Goal: Task Accomplishment & Management: Manage account settings

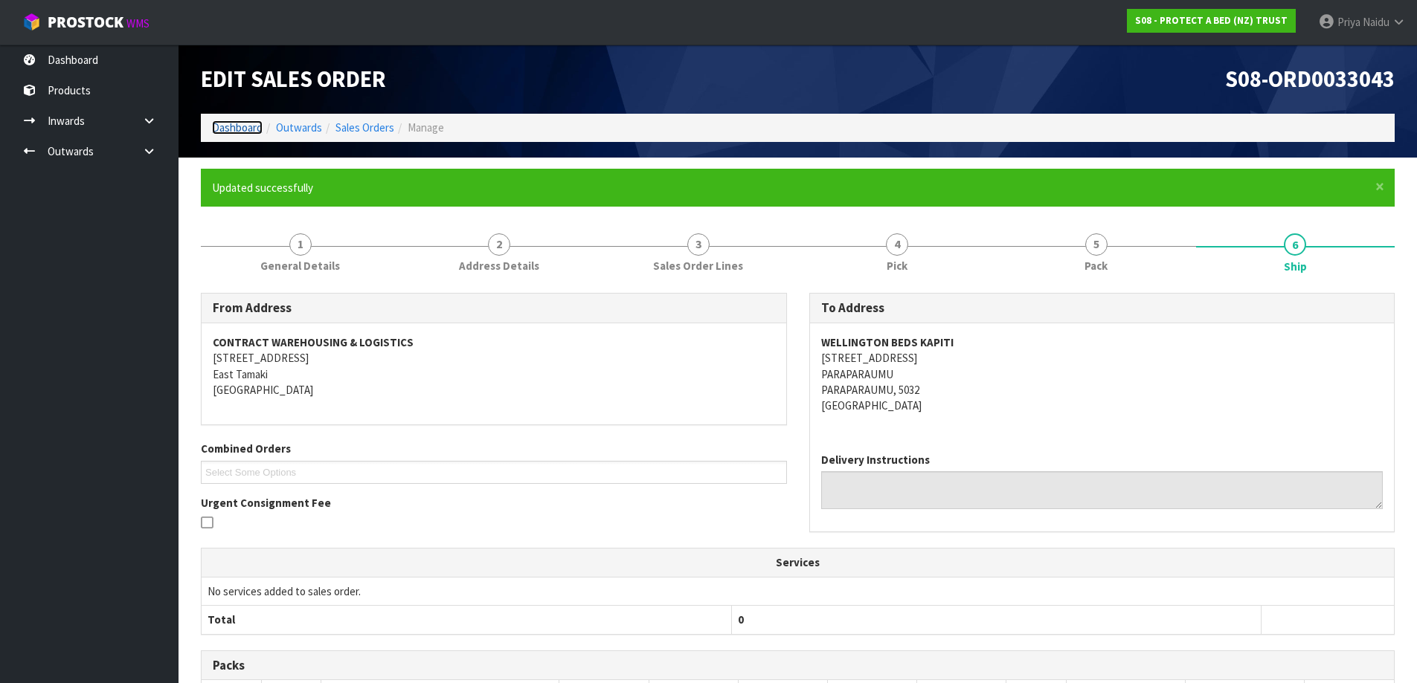
click at [238, 134] on link "Dashboard" at bounding box center [237, 127] width 51 height 14
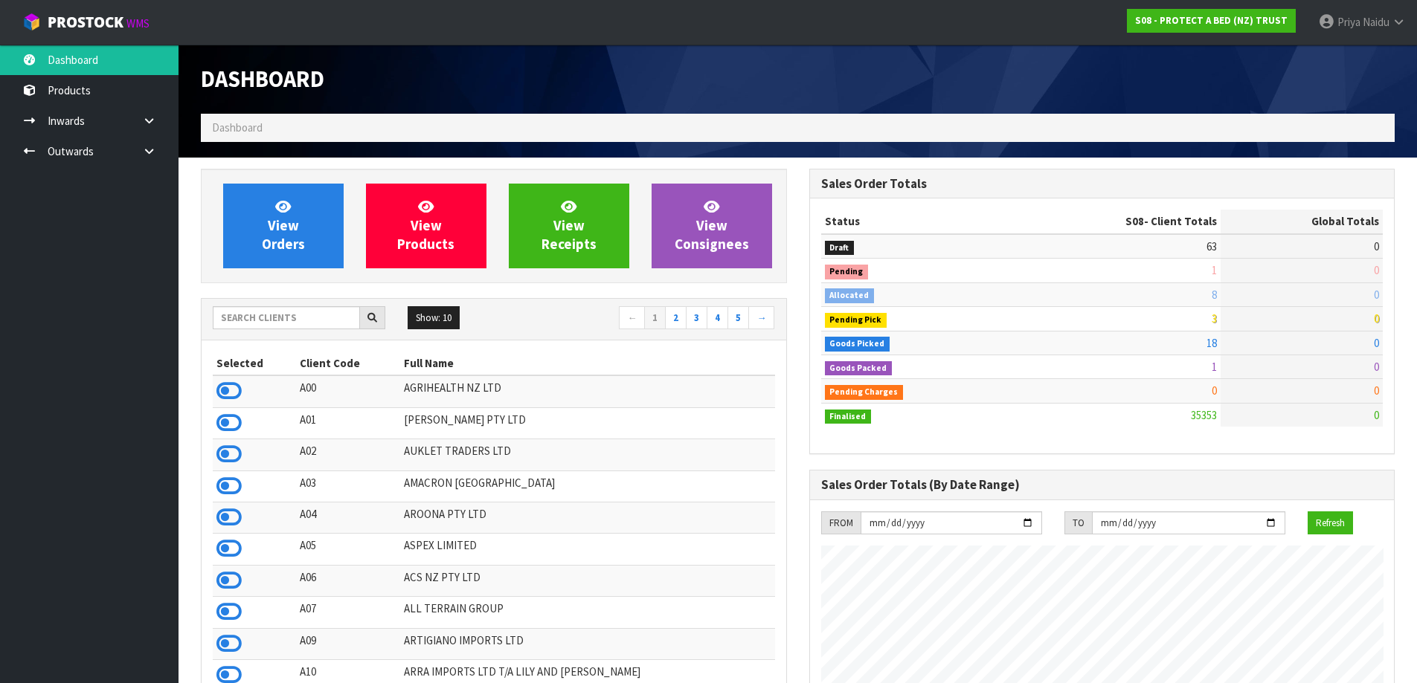
scroll to position [1127, 608]
drag, startPoint x: 251, startPoint y: 317, endPoint x: 277, endPoint y: 286, distance: 39.6
click at [252, 317] on input "text" at bounding box center [286, 317] width 147 height 23
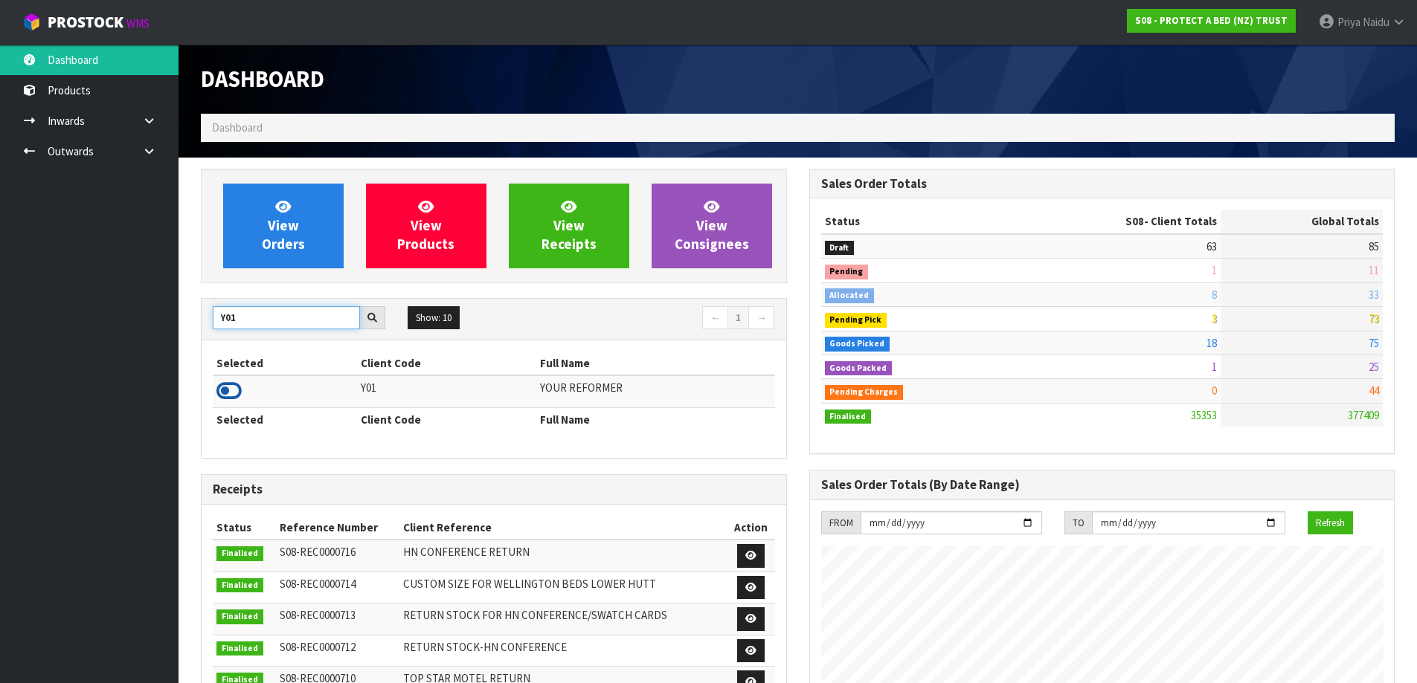
type input "Y01"
click at [238, 389] on icon at bounding box center [228, 391] width 25 height 22
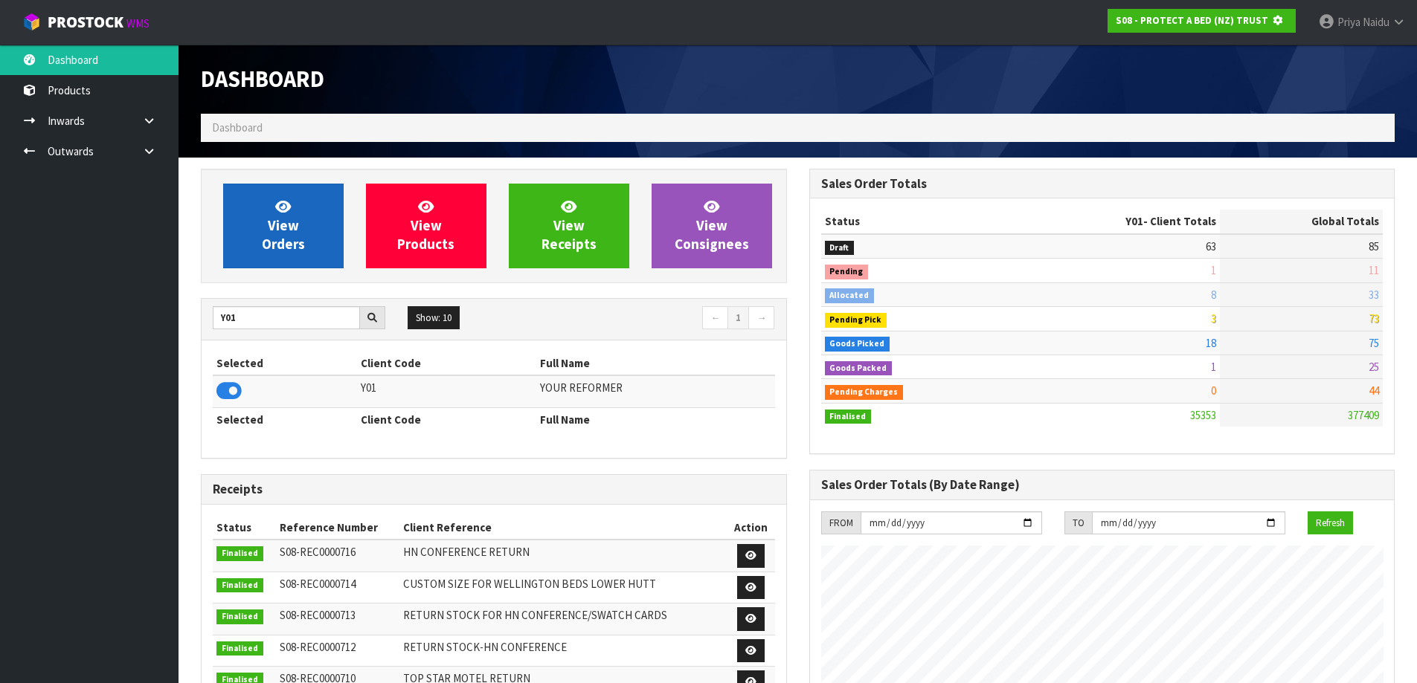
scroll to position [927, 608]
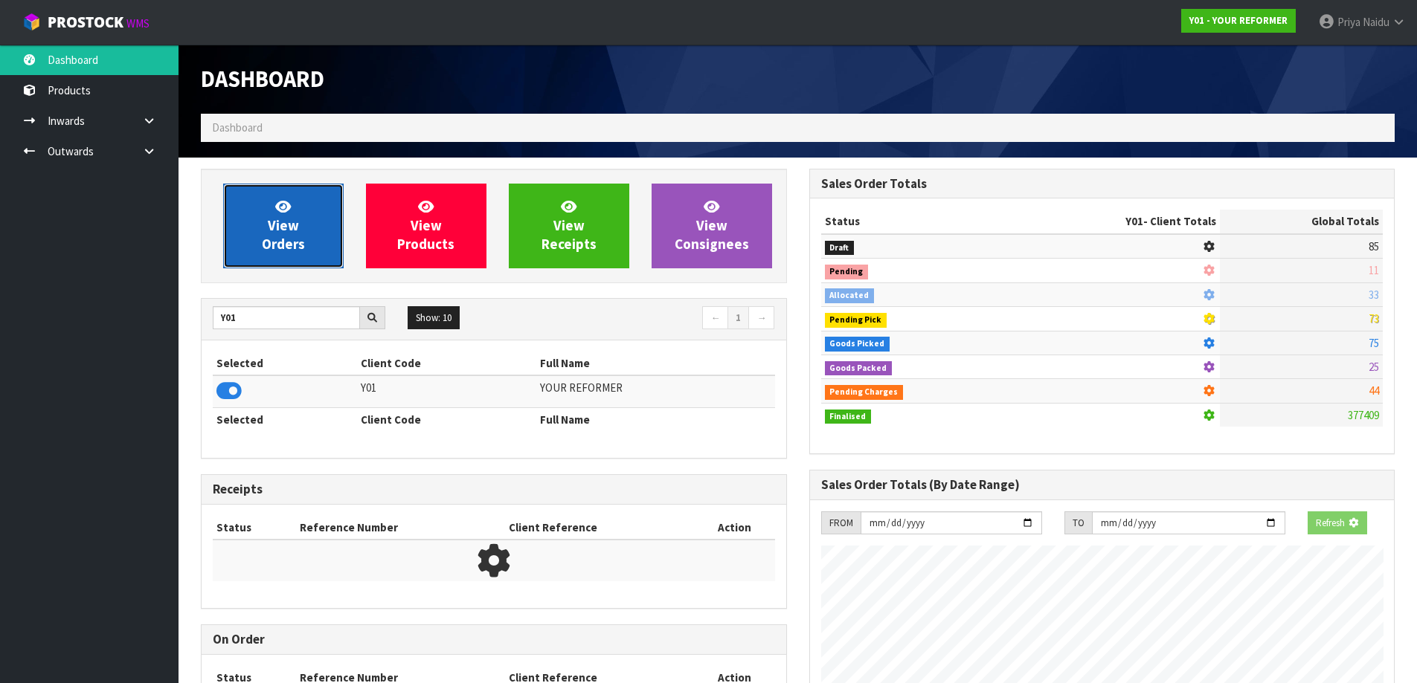
click at [280, 188] on link "View Orders" at bounding box center [283, 226] width 120 height 85
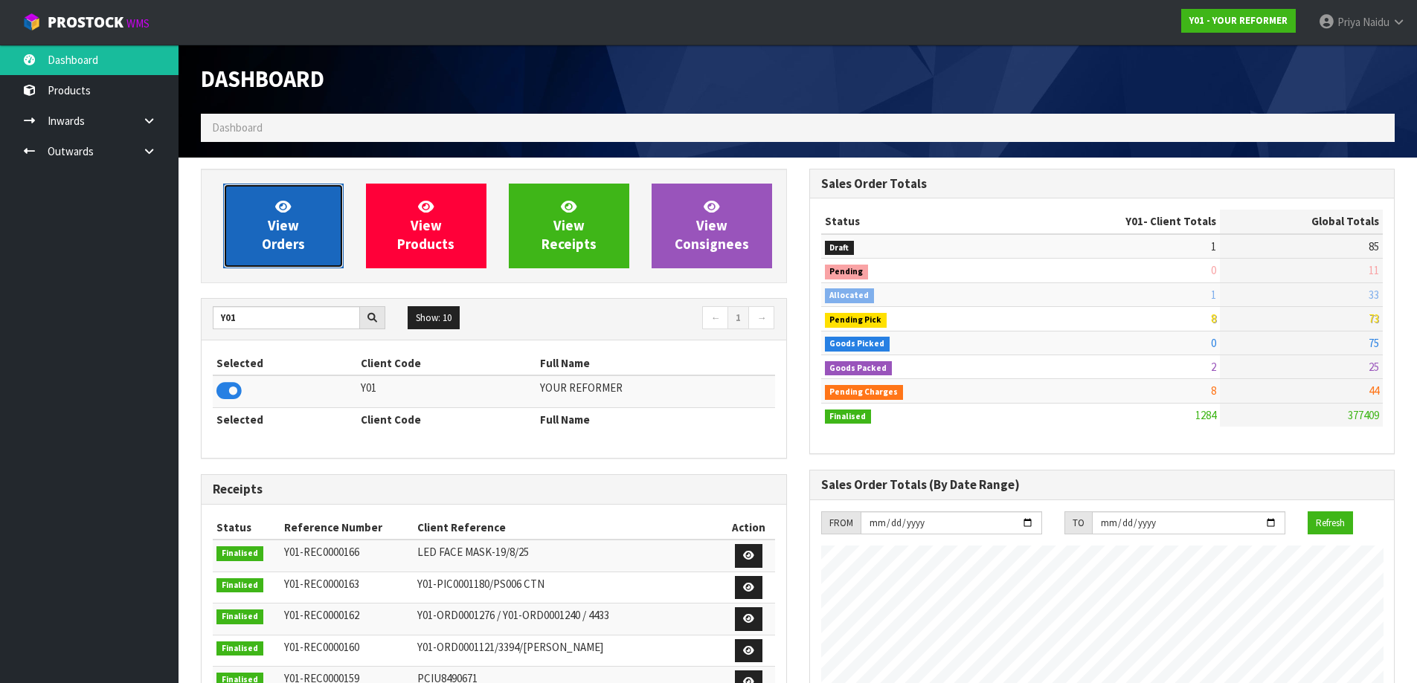
scroll to position [1127, 608]
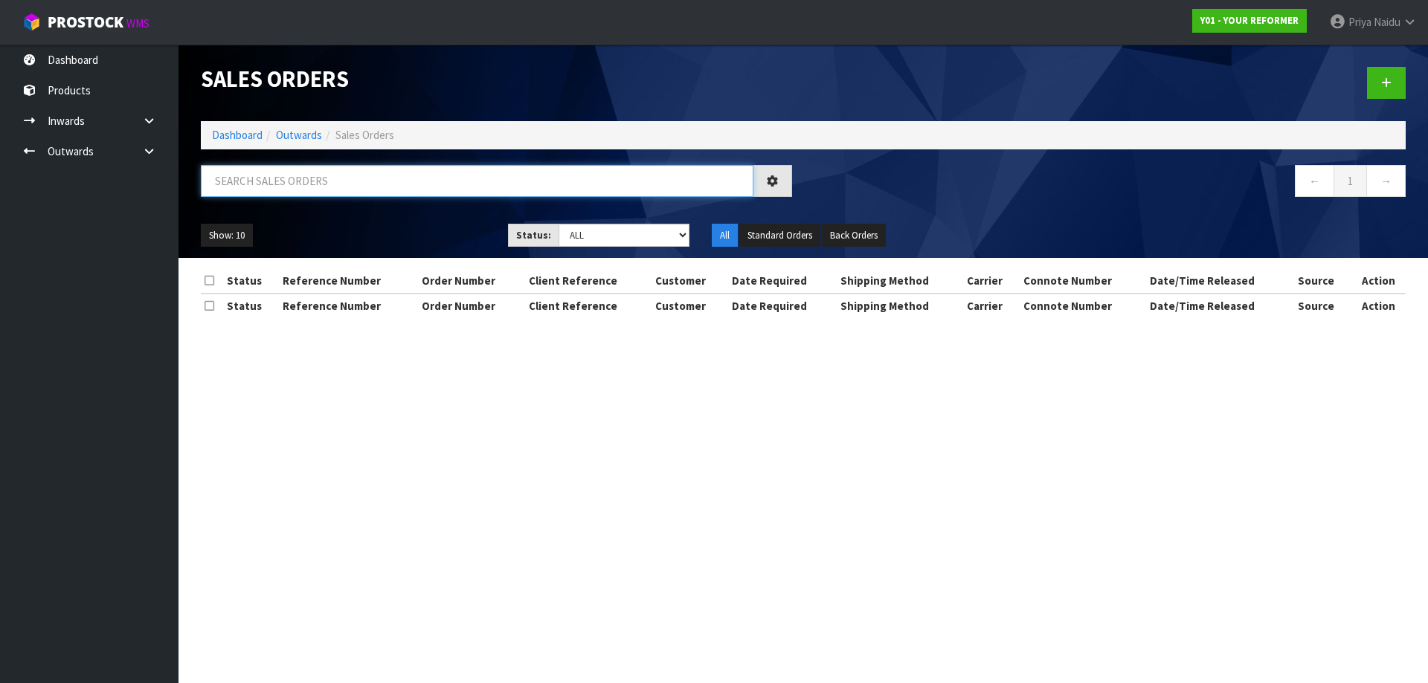
click at [297, 171] on input "text" at bounding box center [477, 181] width 553 height 32
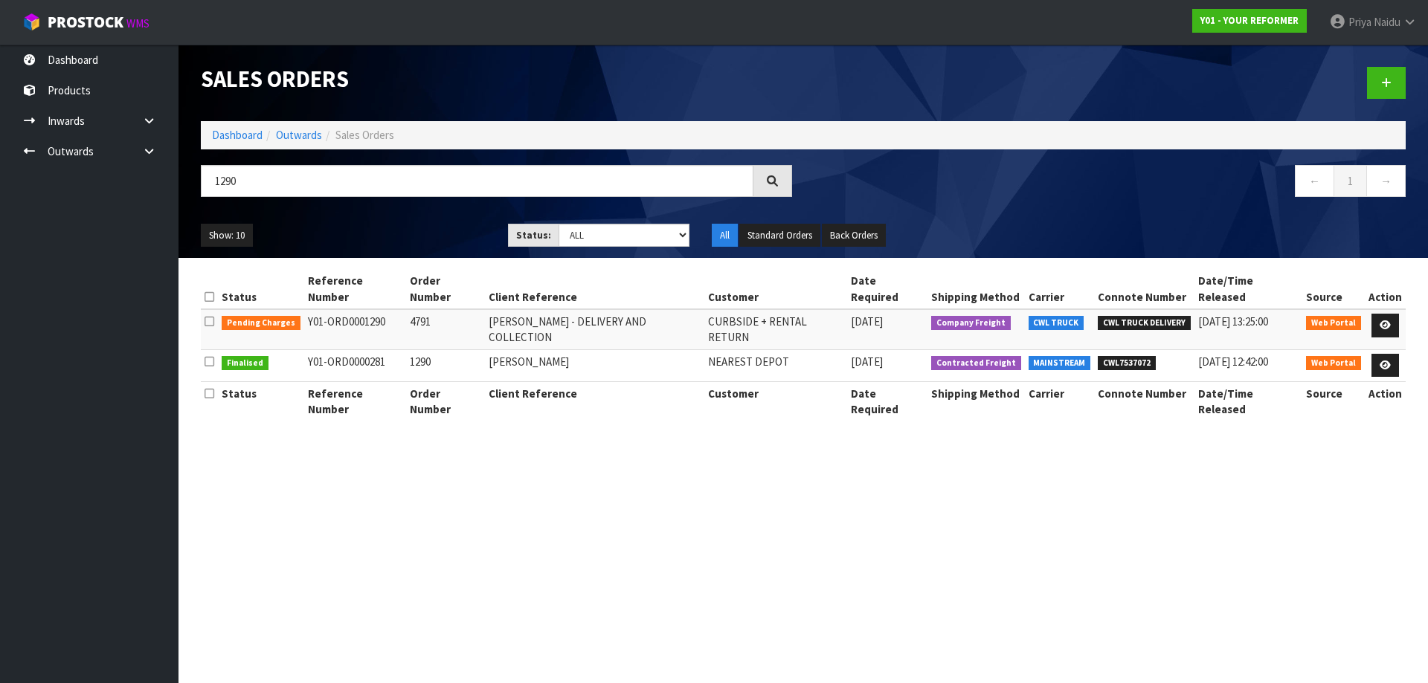
click at [330, 161] on div "Sales Orders Dashboard Outwards Sales Orders 1290 ← 1 → Show: 10 5 10 25 50 Sta…" at bounding box center [803, 151] width 1227 height 213
click at [317, 173] on input "1290" at bounding box center [477, 181] width 553 height 32
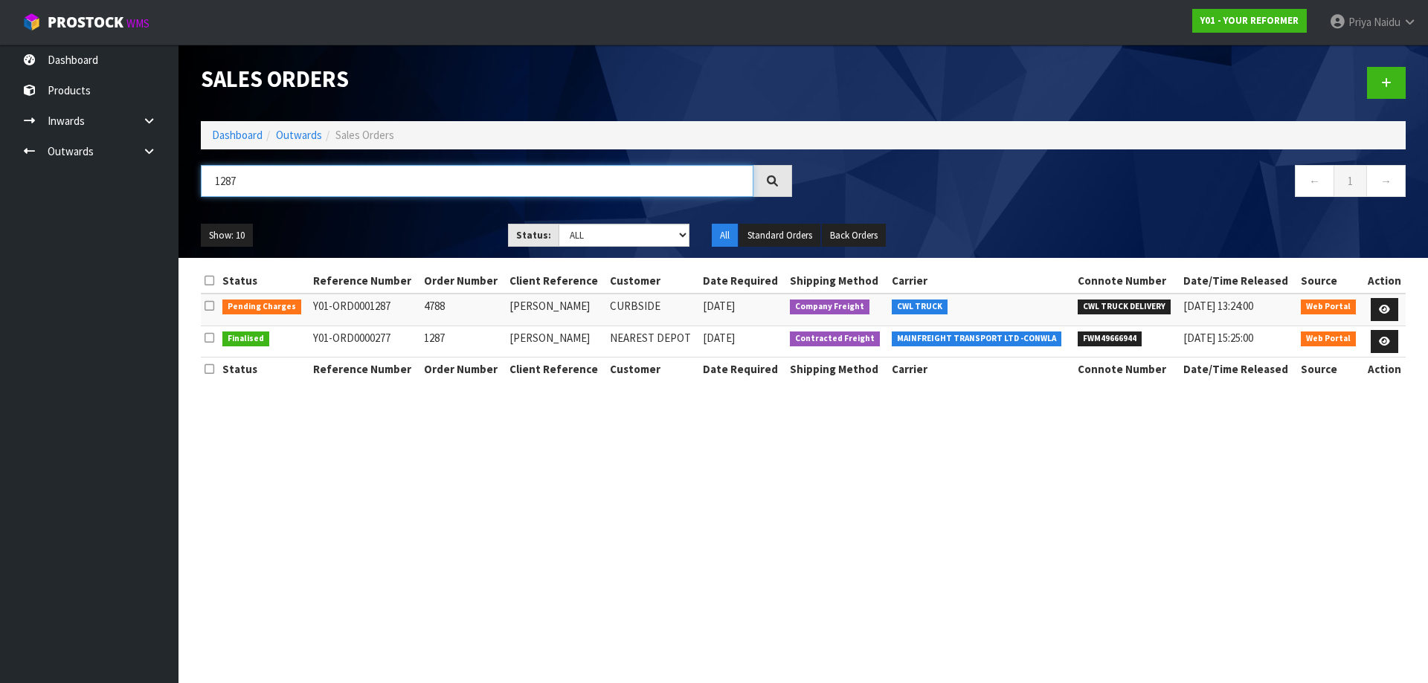
type input "1287"
click at [390, 232] on ul "Show: 10 5 10 25 50" at bounding box center [343, 236] width 285 height 24
click at [236, 132] on link "Dashboard" at bounding box center [237, 135] width 51 height 14
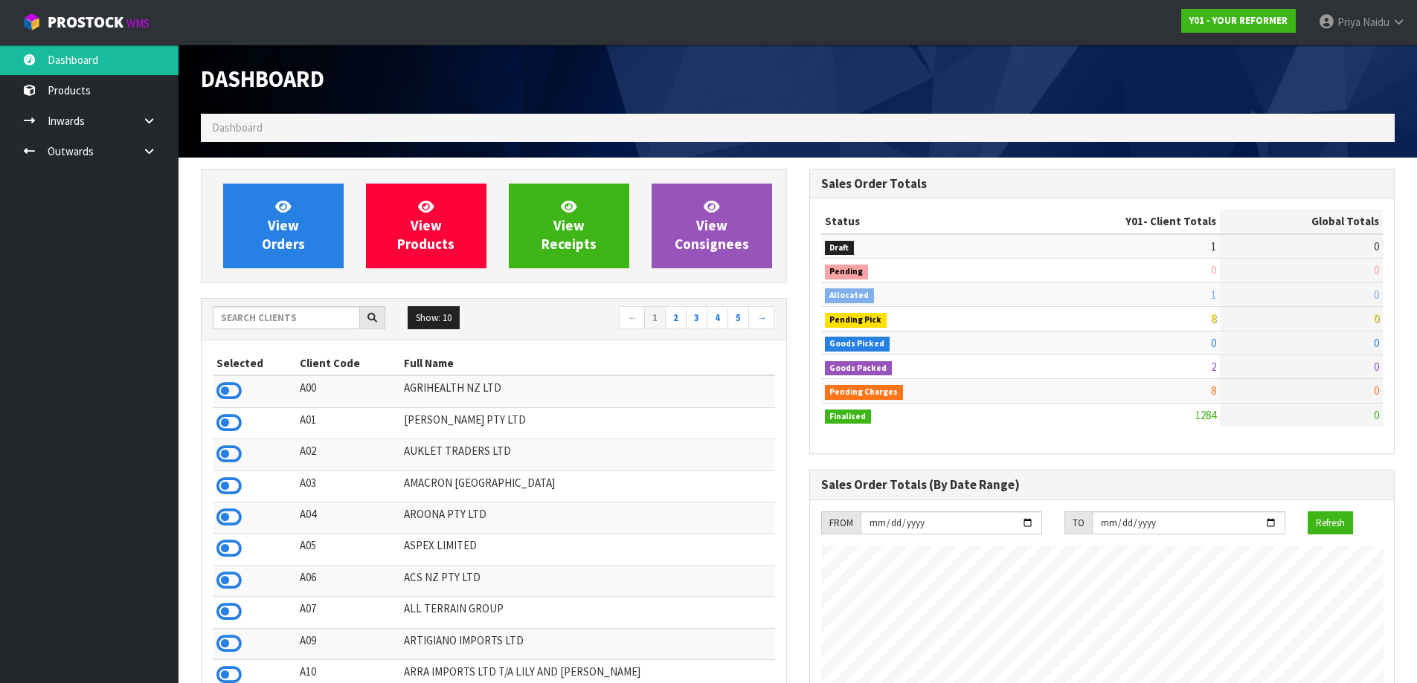
click at [292, 330] on div "Show: 10 5 10 25 50 ← 1 2 3 4 5 →" at bounding box center [494, 319] width 585 height 26
click at [292, 320] on input "text" at bounding box center [286, 317] width 147 height 23
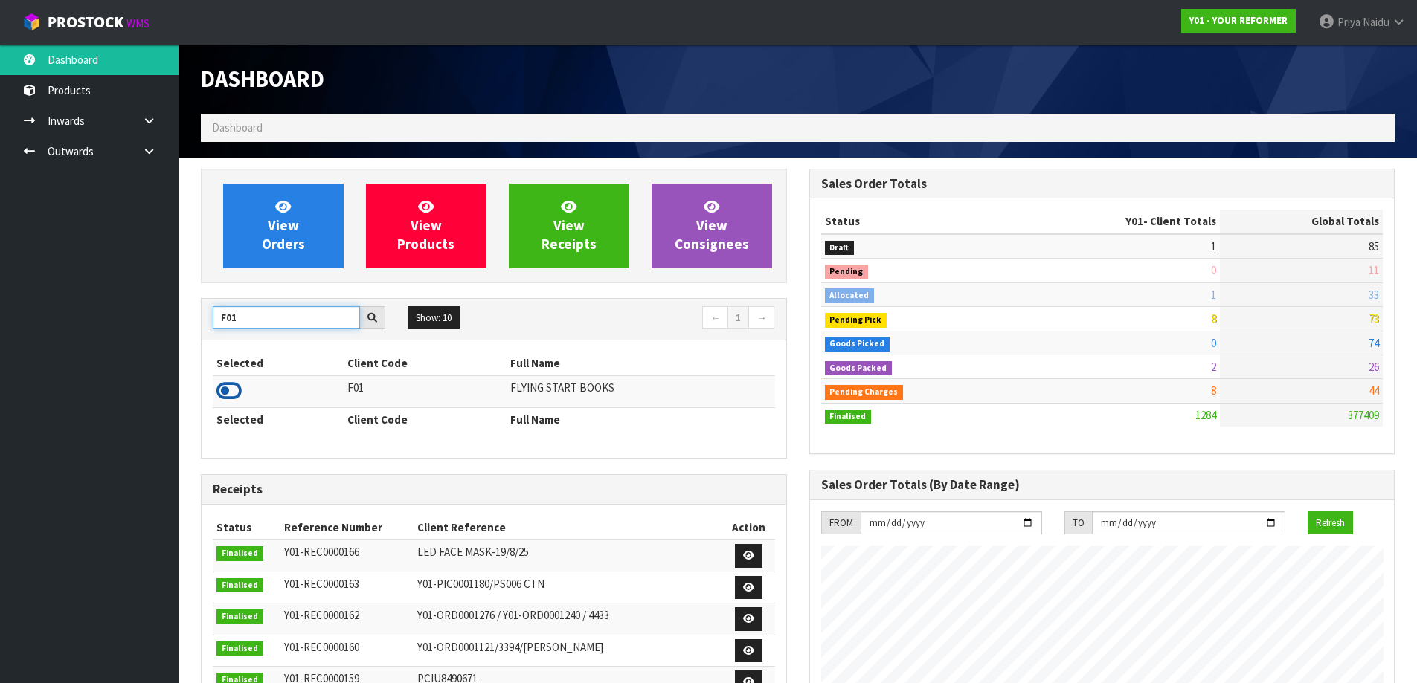
type input "F01"
click at [227, 392] on icon at bounding box center [228, 391] width 25 height 22
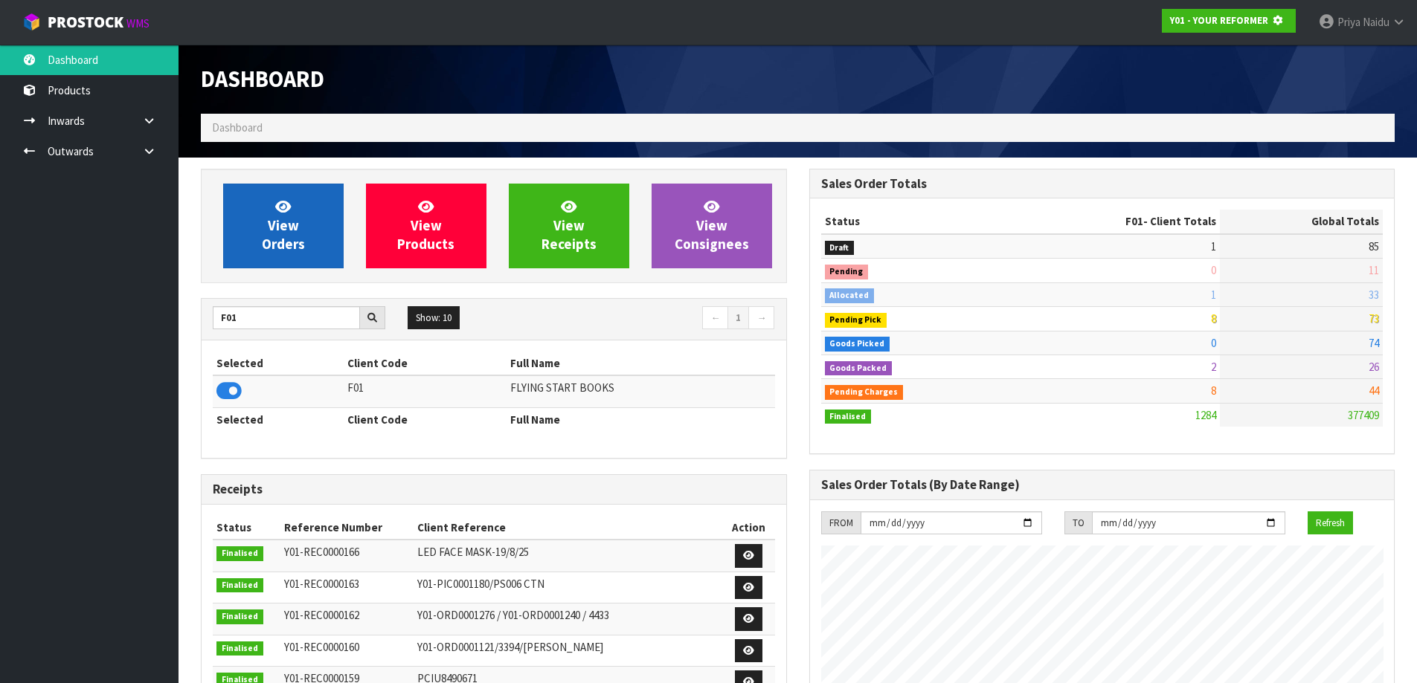
scroll to position [742760, 743079]
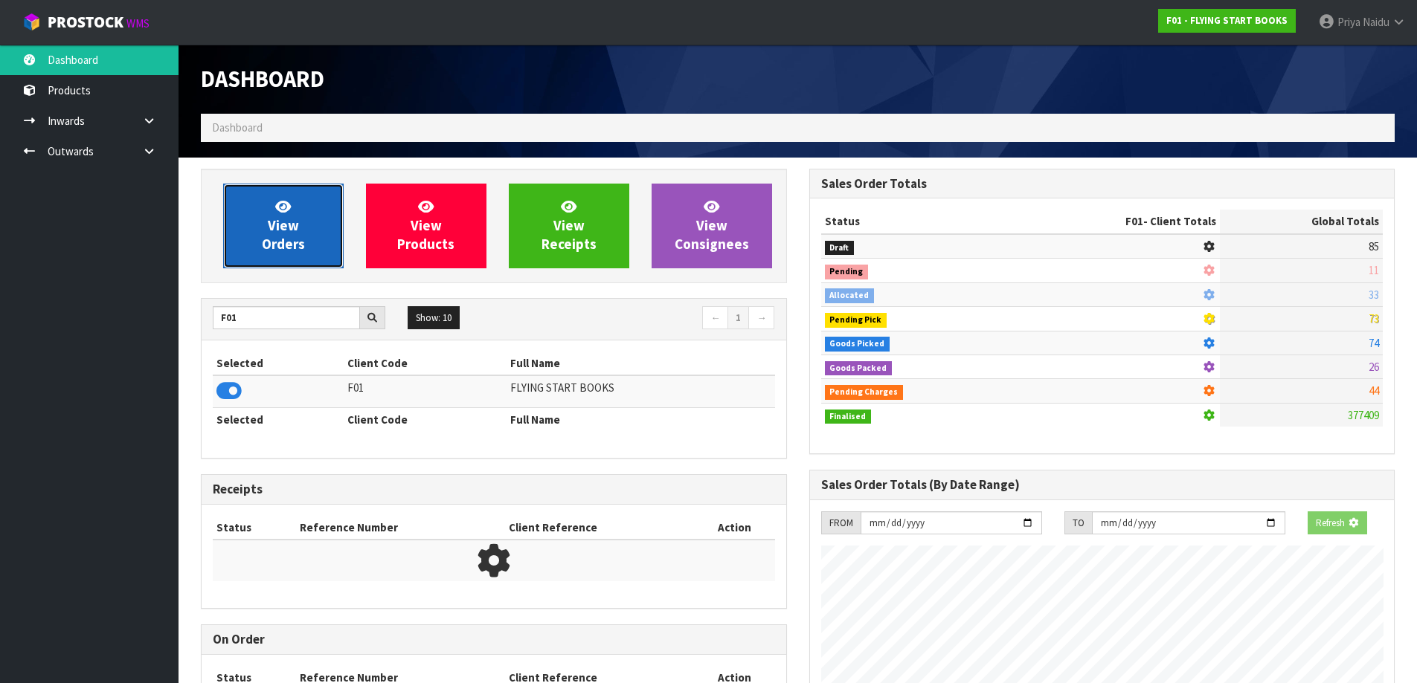
click at [282, 238] on span "View Orders" at bounding box center [283, 226] width 43 height 56
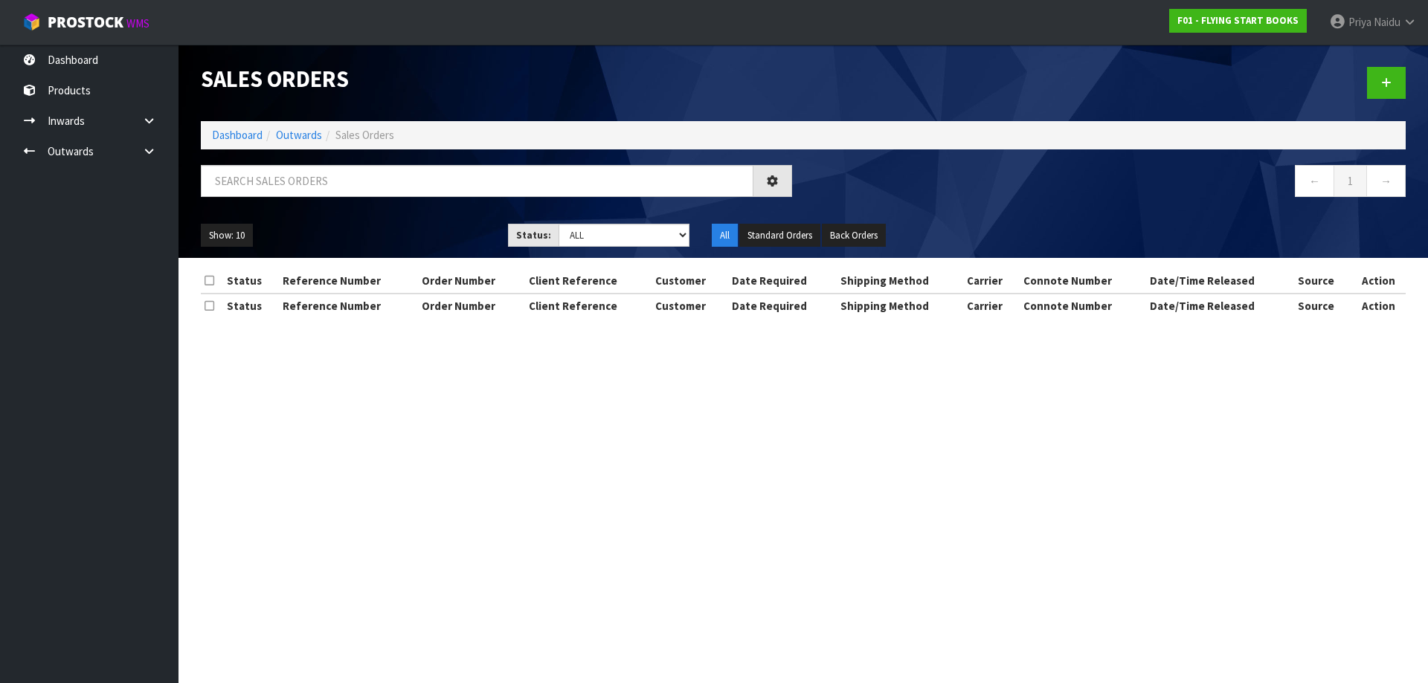
click at [328, 197] on div at bounding box center [497, 186] width 614 height 43
click at [344, 176] on input "text" at bounding box center [477, 181] width 553 height 32
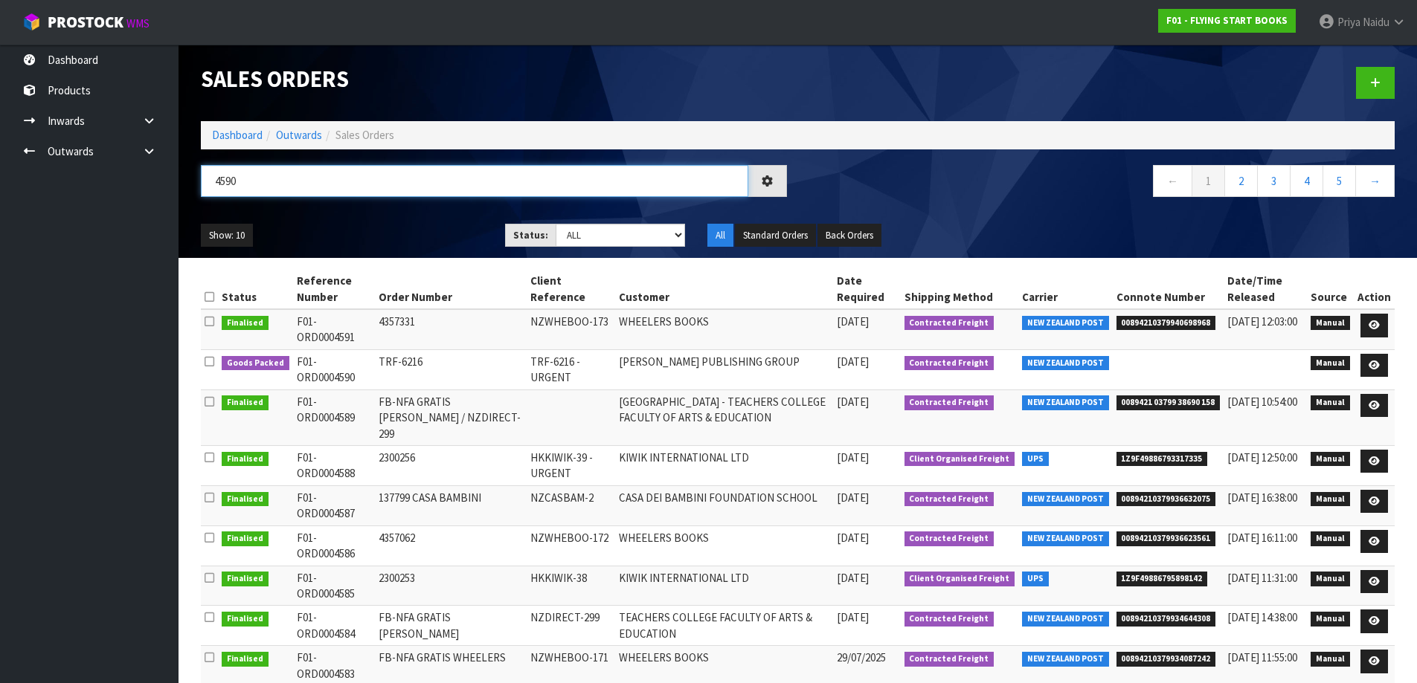
type input "4590"
click at [399, 244] on ul "Show: 10 5 10 25 50" at bounding box center [342, 236] width 282 height 24
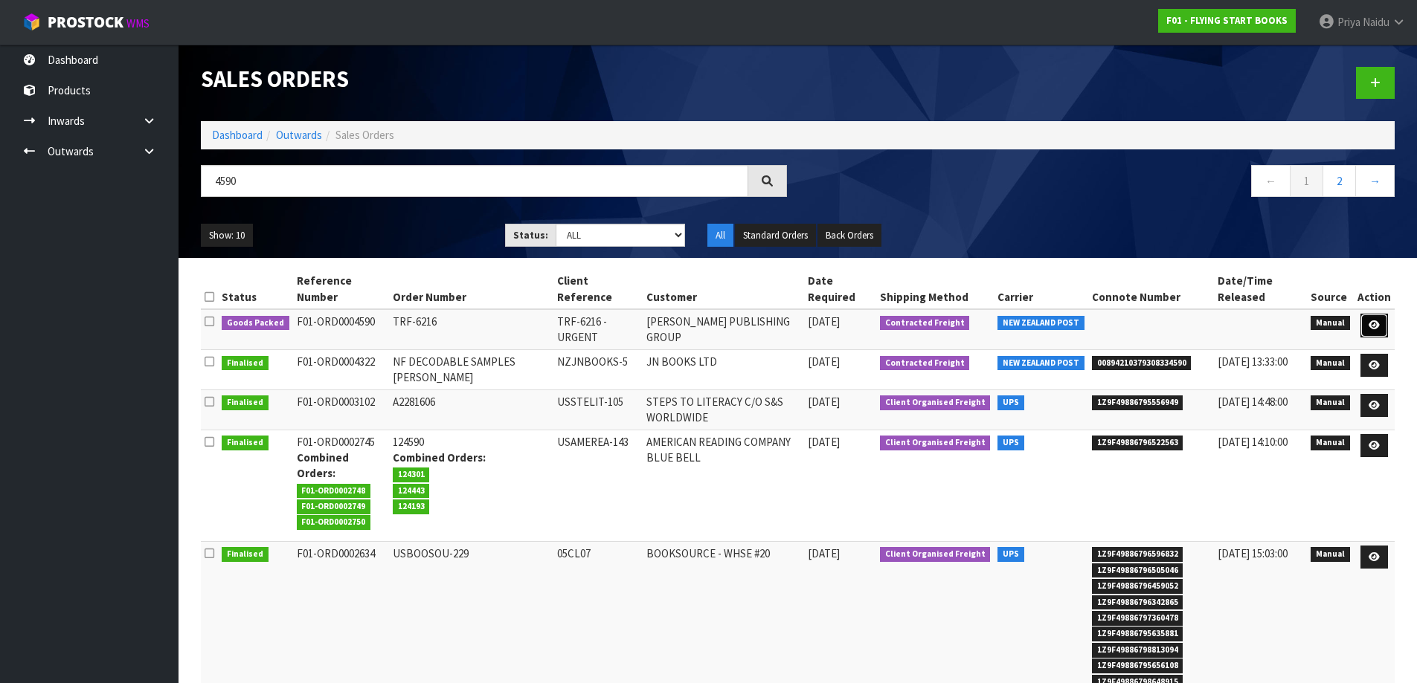
click at [1375, 328] on icon at bounding box center [1373, 326] width 11 height 10
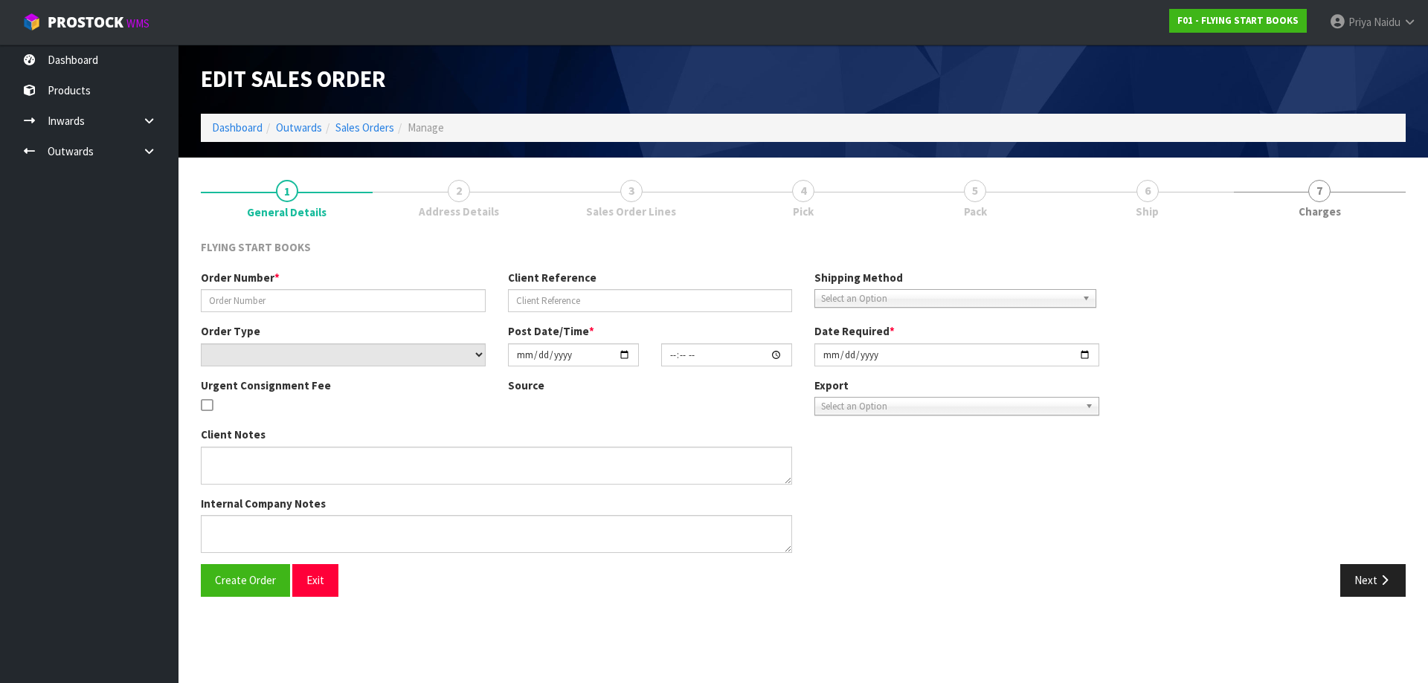
type input "TRF-6216"
type input "TRF-6216 - URGENT"
select select "number:0"
type input "[DATE]"
type input "10:41:00.000"
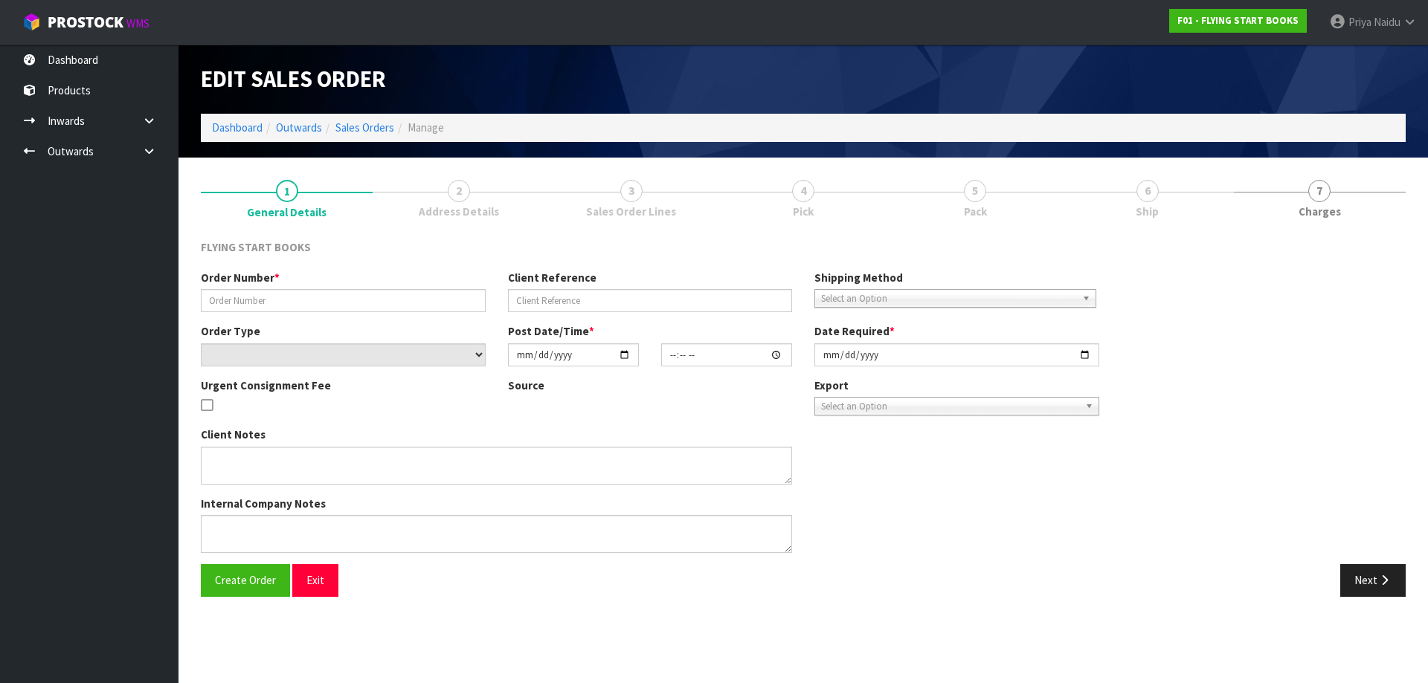
type input "[DATE]"
type textarea "PLEASE FIND ATTACHED AN URGENT AIR SHIPMENT FOR [PERSON_NAME]."
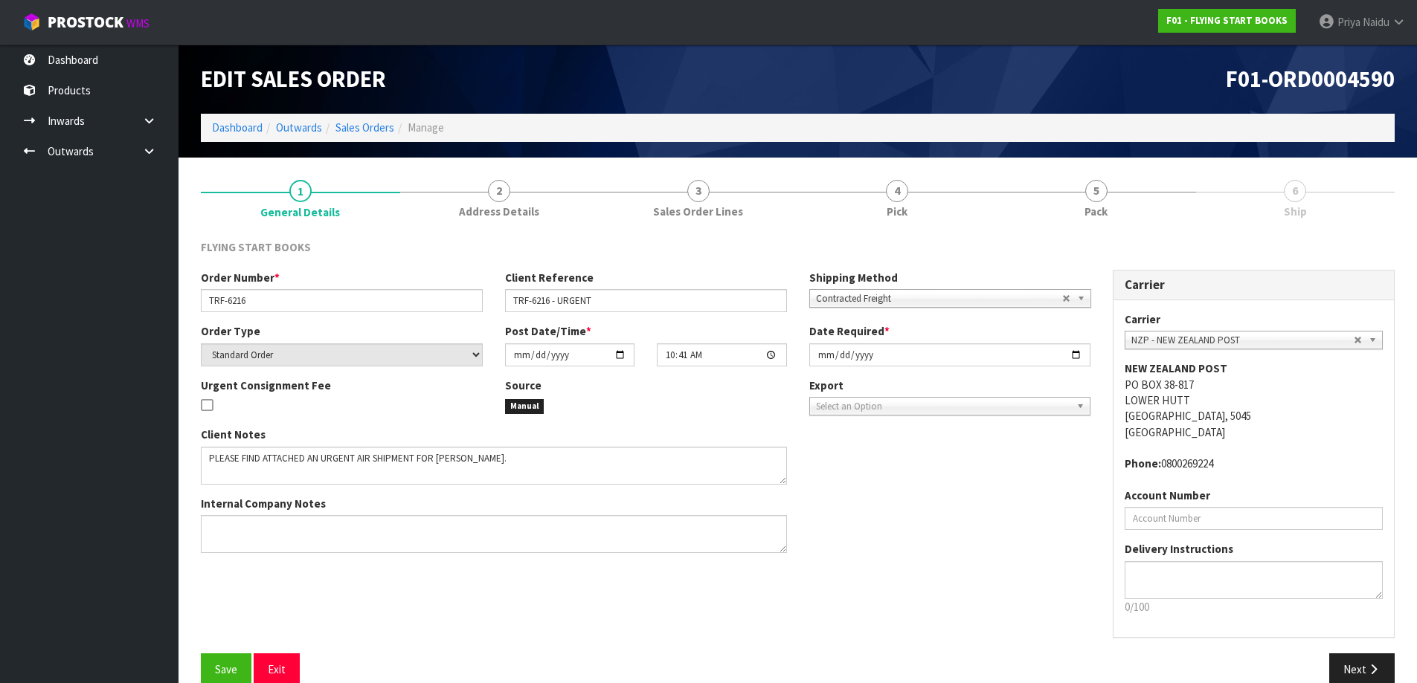
click at [1076, 231] on div "FLYING START BOOKS Order Number * TRF-6216 Client Reference TRF-6216 - URGENT S…" at bounding box center [798, 462] width 1194 height 469
click at [1079, 225] on link "5 Pack" at bounding box center [1096, 198] width 199 height 59
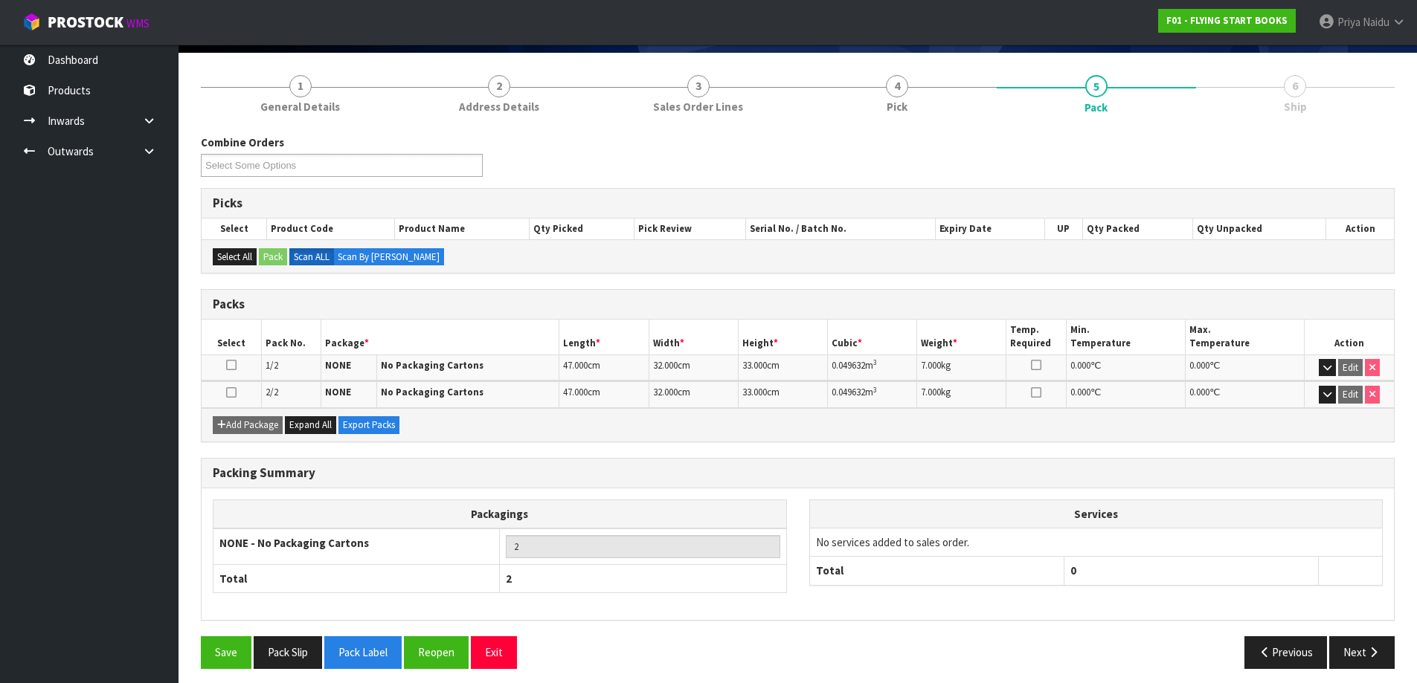
scroll to position [113, 0]
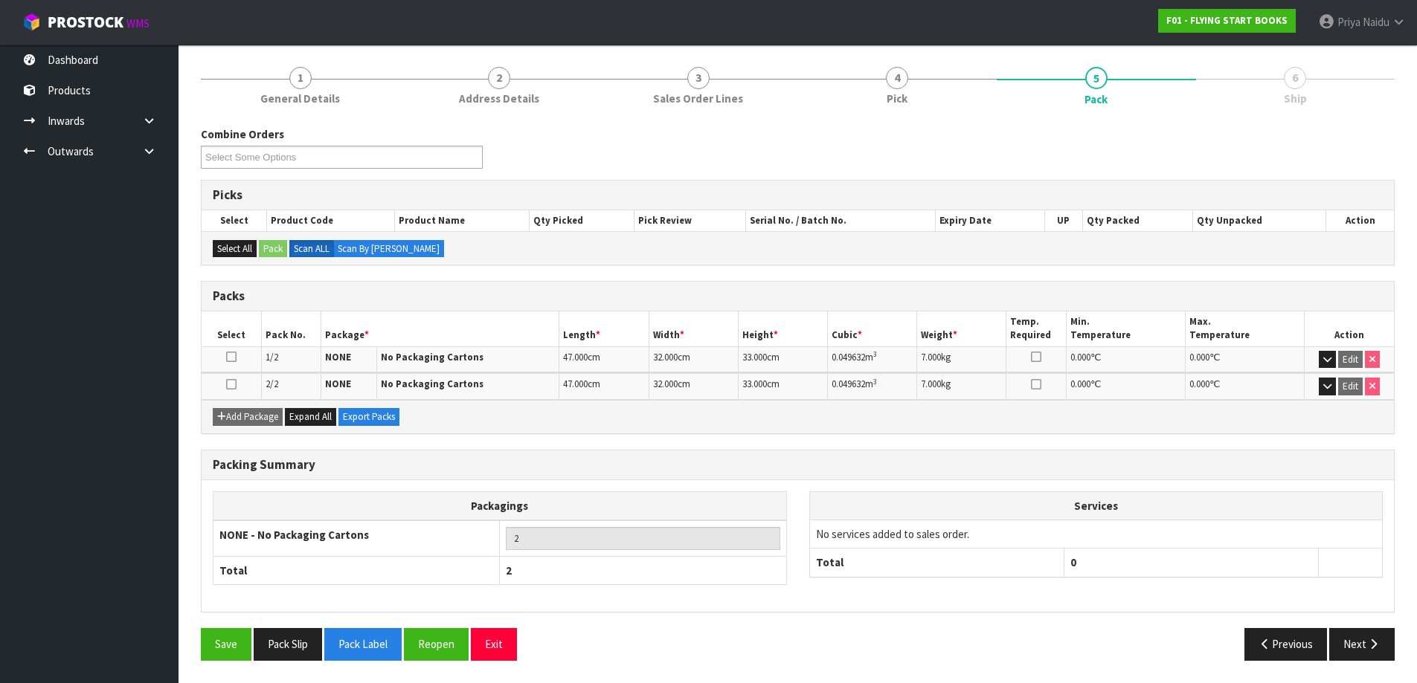
drag, startPoint x: 1370, startPoint y: 663, endPoint x: 1324, endPoint y: 614, distance: 66.8
click at [1366, 656] on div "Save Pack Slip Pack Label Reopen Exit Previous Next" at bounding box center [798, 649] width 1216 height 43
click at [1324, 614] on div "Packing Summary Packagings NONE - No Packaging Cartons 2 Total 2 Services No se…" at bounding box center [798, 539] width 1216 height 179
click at [1345, 637] on button "Next" at bounding box center [1361, 644] width 65 height 32
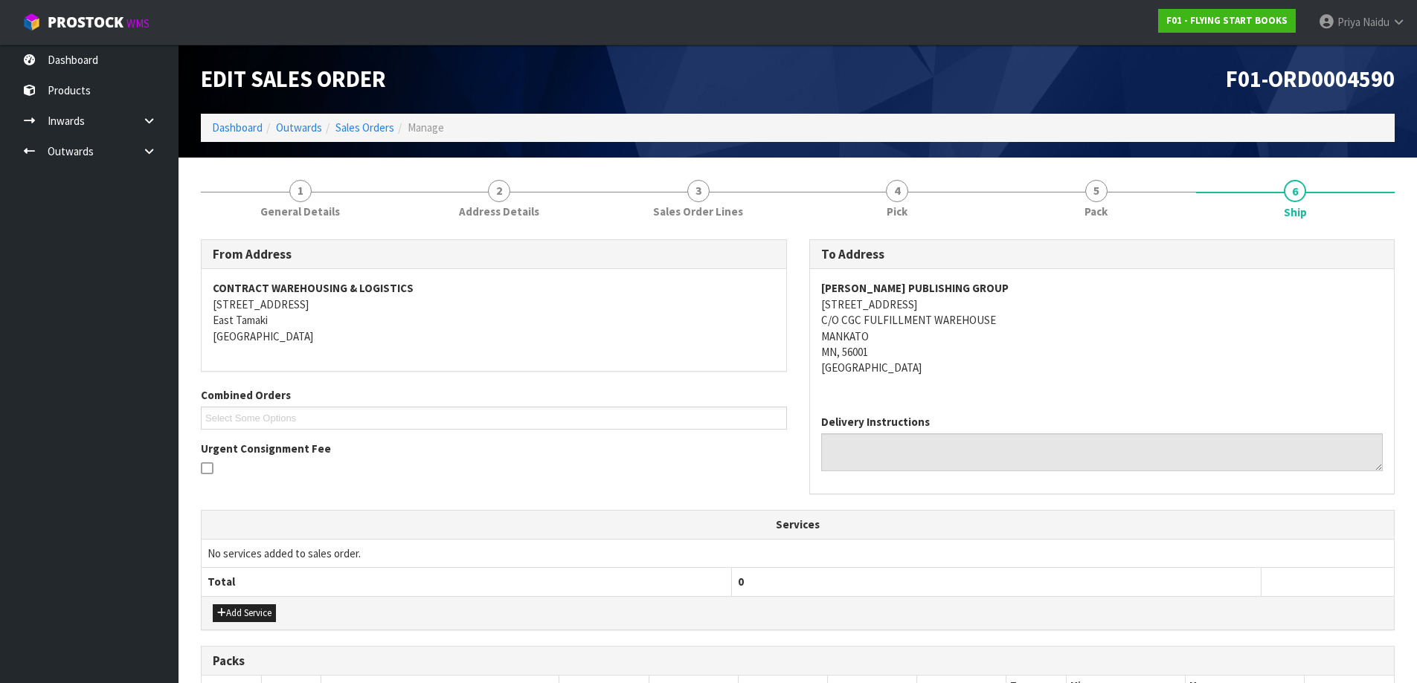
scroll to position [74, 0]
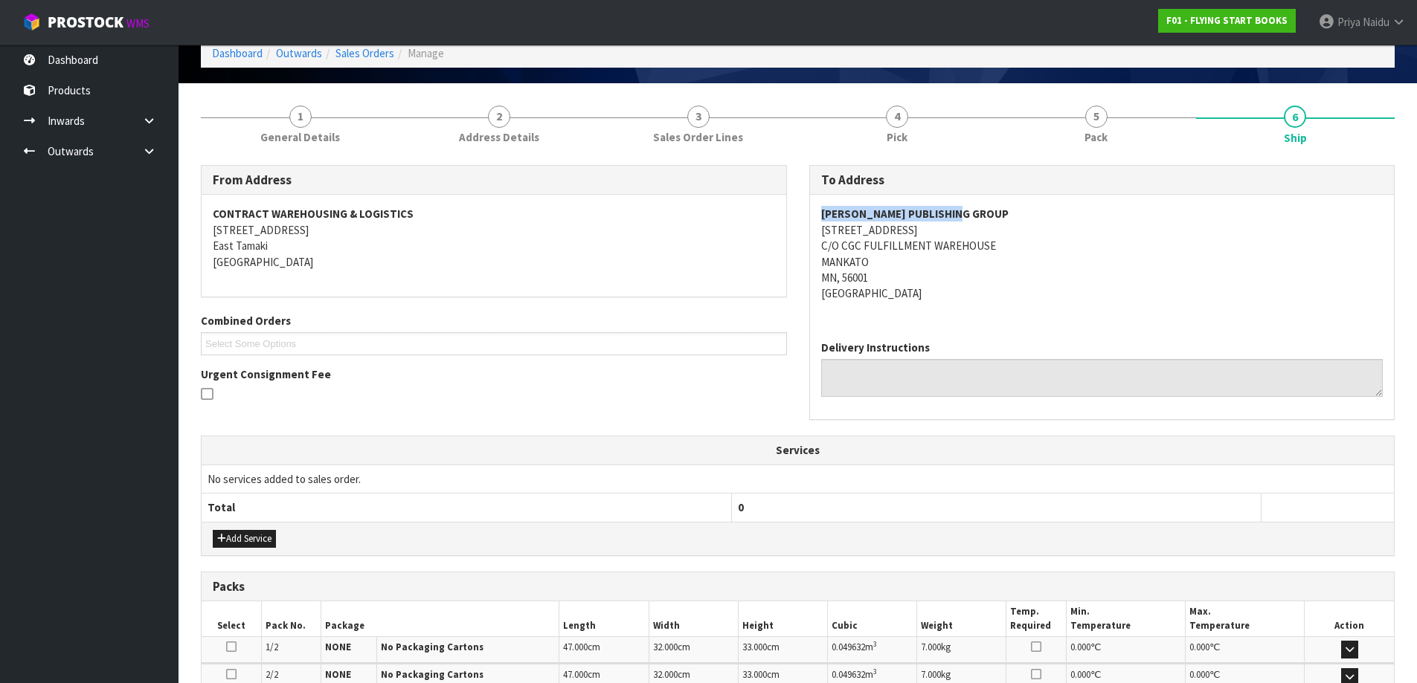
copy strong "[PERSON_NAME] PUBLISHING GROUP"
drag, startPoint x: 808, startPoint y: 217, endPoint x: 986, endPoint y: 207, distance: 178.7
click at [986, 207] on div "To Address [PERSON_NAME] PUBLISHING GROUP [STREET_ADDRESS] Delivery Instructions" at bounding box center [1102, 300] width 608 height 271
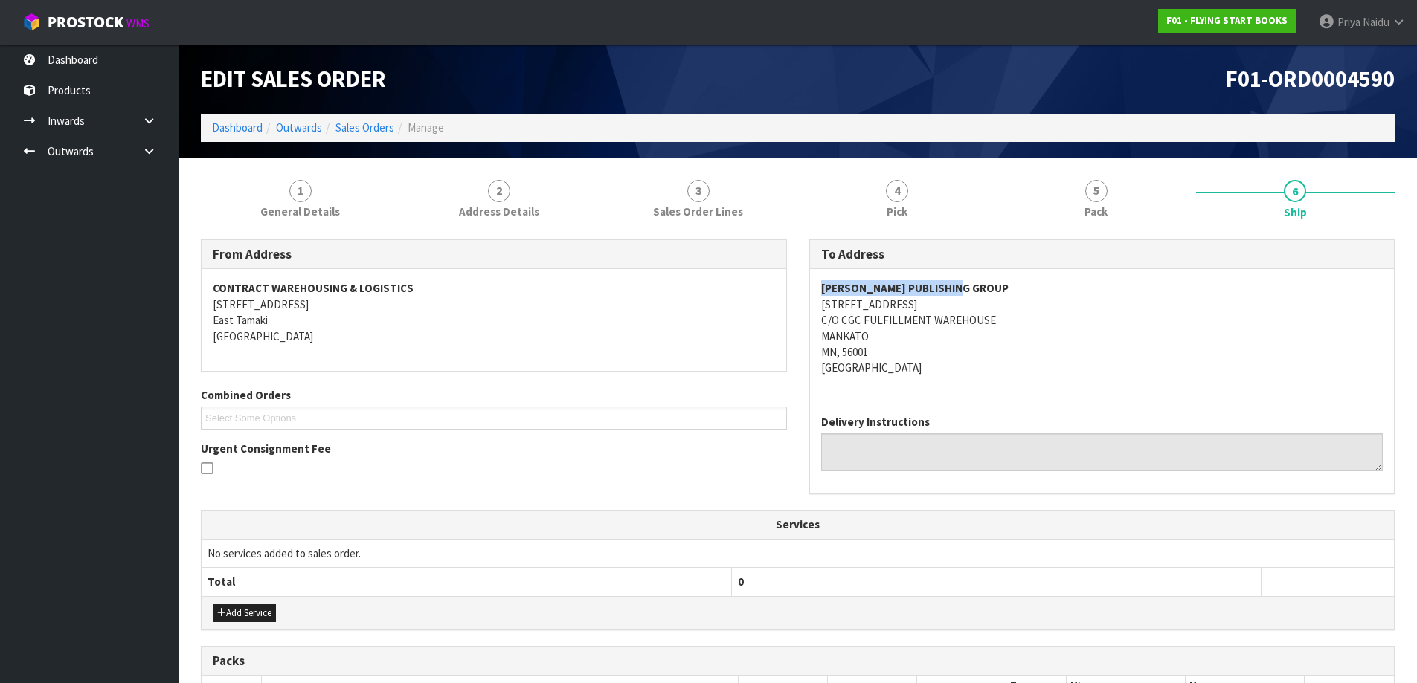
click at [222, 107] on div "Edit Sales Order" at bounding box center [494, 79] width 608 height 69
click at [228, 125] on link "Dashboard" at bounding box center [237, 127] width 51 height 14
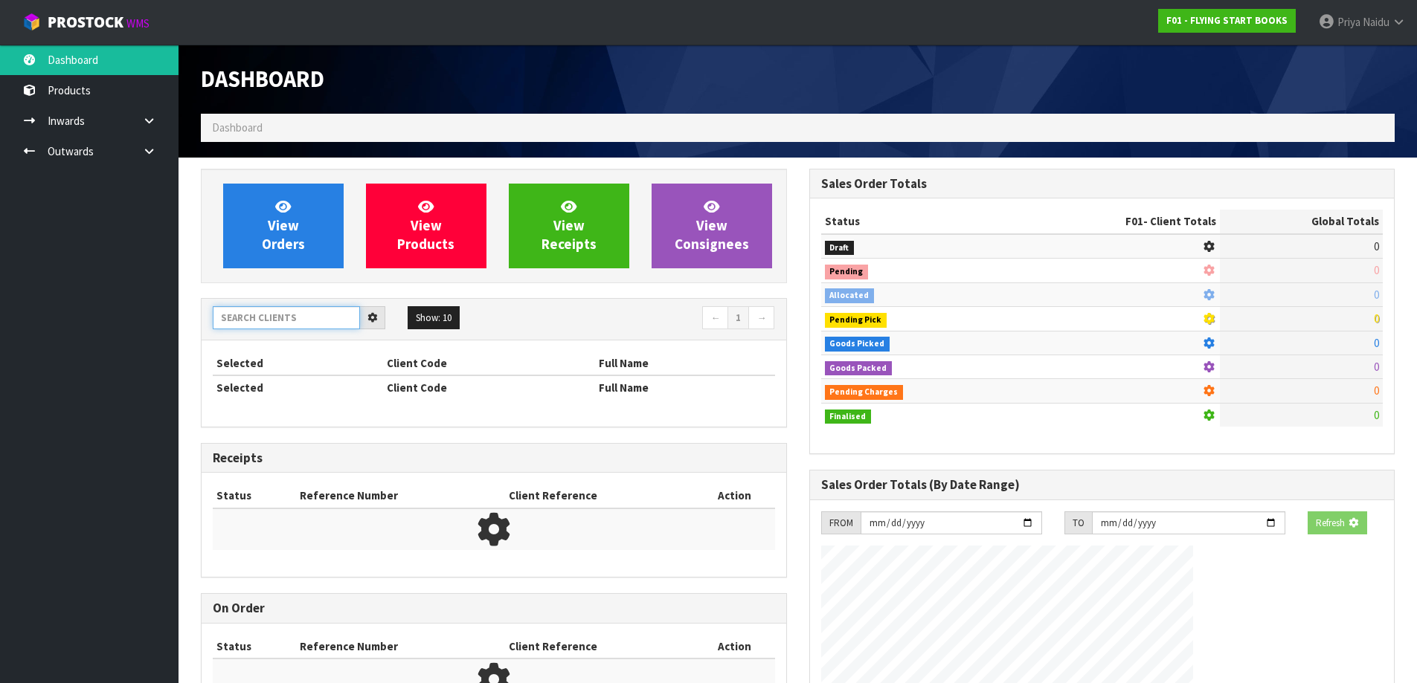
click at [295, 309] on input "text" at bounding box center [286, 317] width 147 height 23
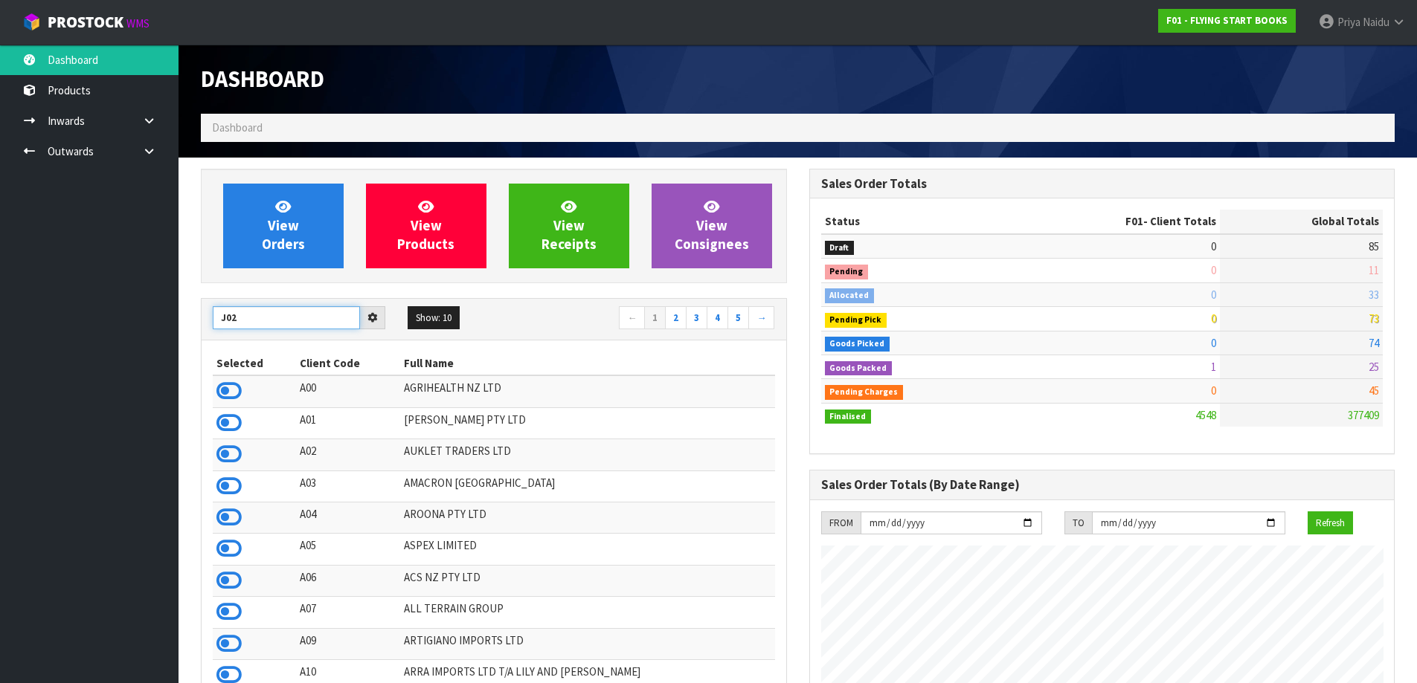
scroll to position [1127, 608]
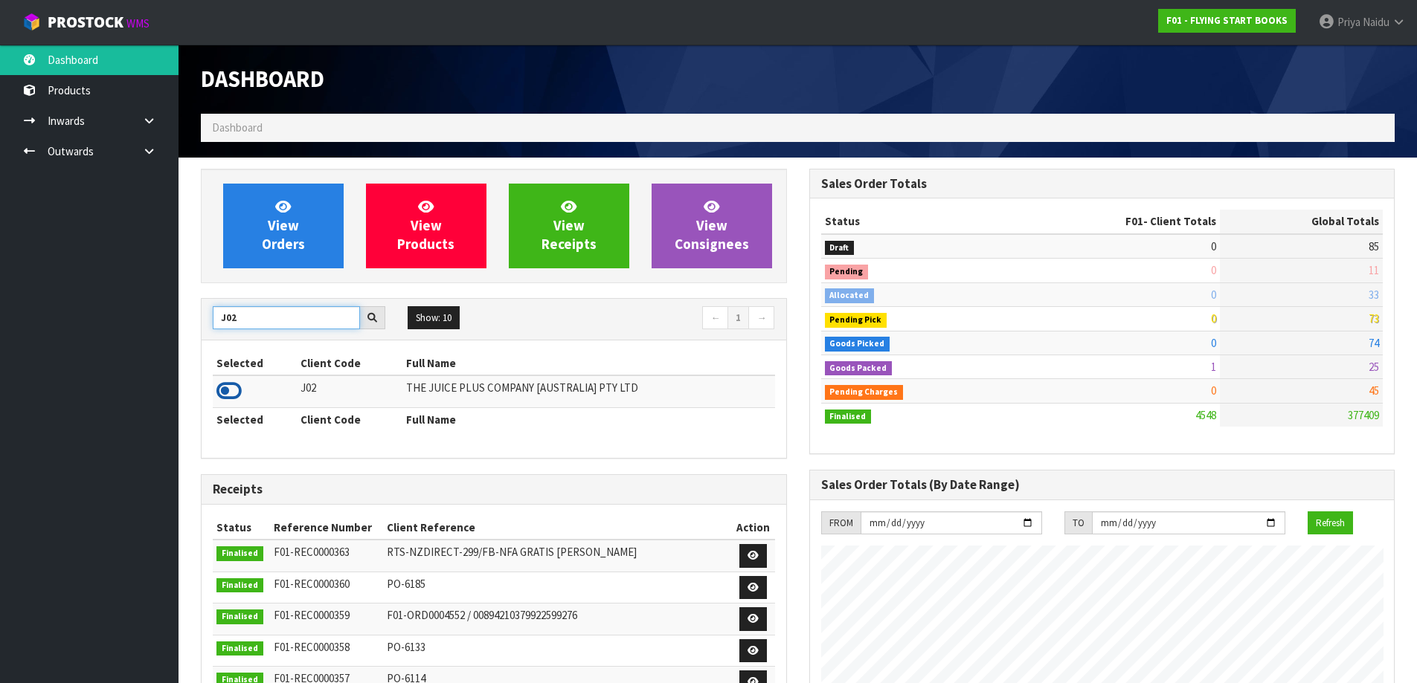
type input "J02"
click at [233, 387] on icon at bounding box center [228, 391] width 25 height 22
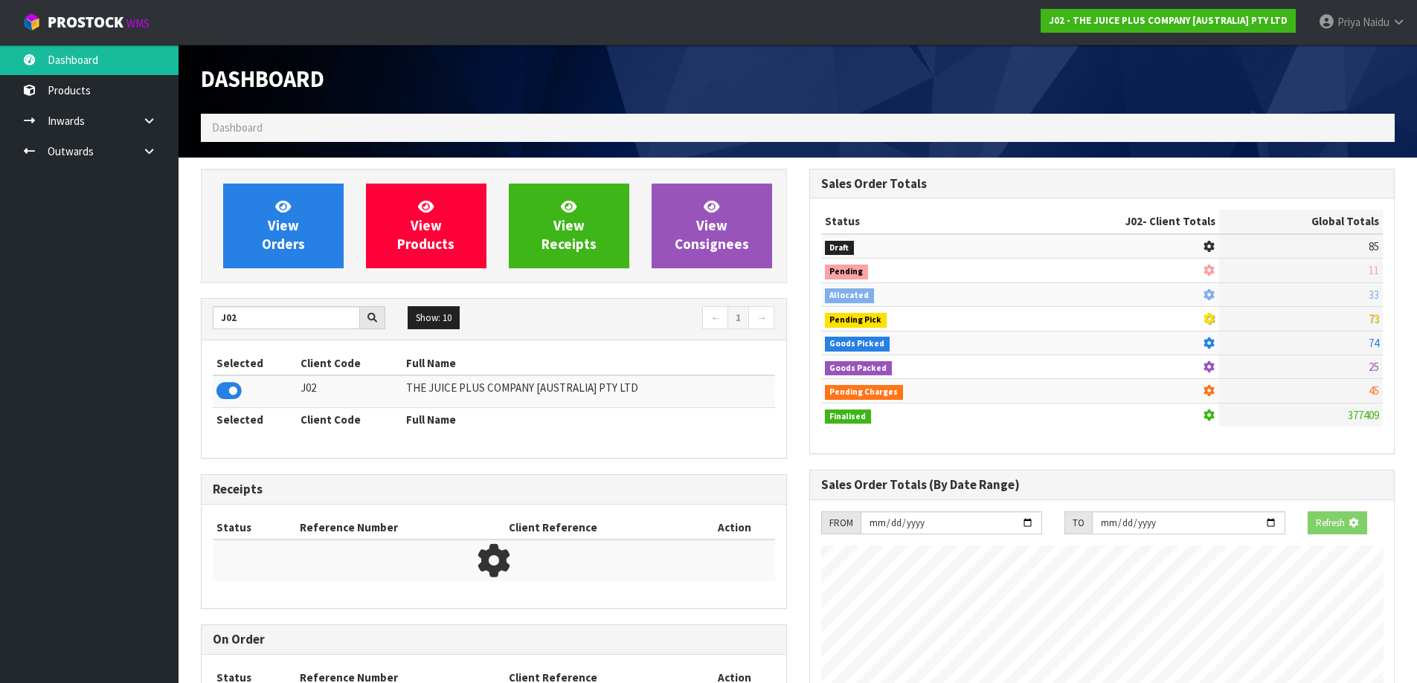
click at [271, 269] on div "View Orders View Products View Receipts View Consignees" at bounding box center [494, 226] width 586 height 115
click at [293, 238] on span "View Orders" at bounding box center [283, 226] width 43 height 56
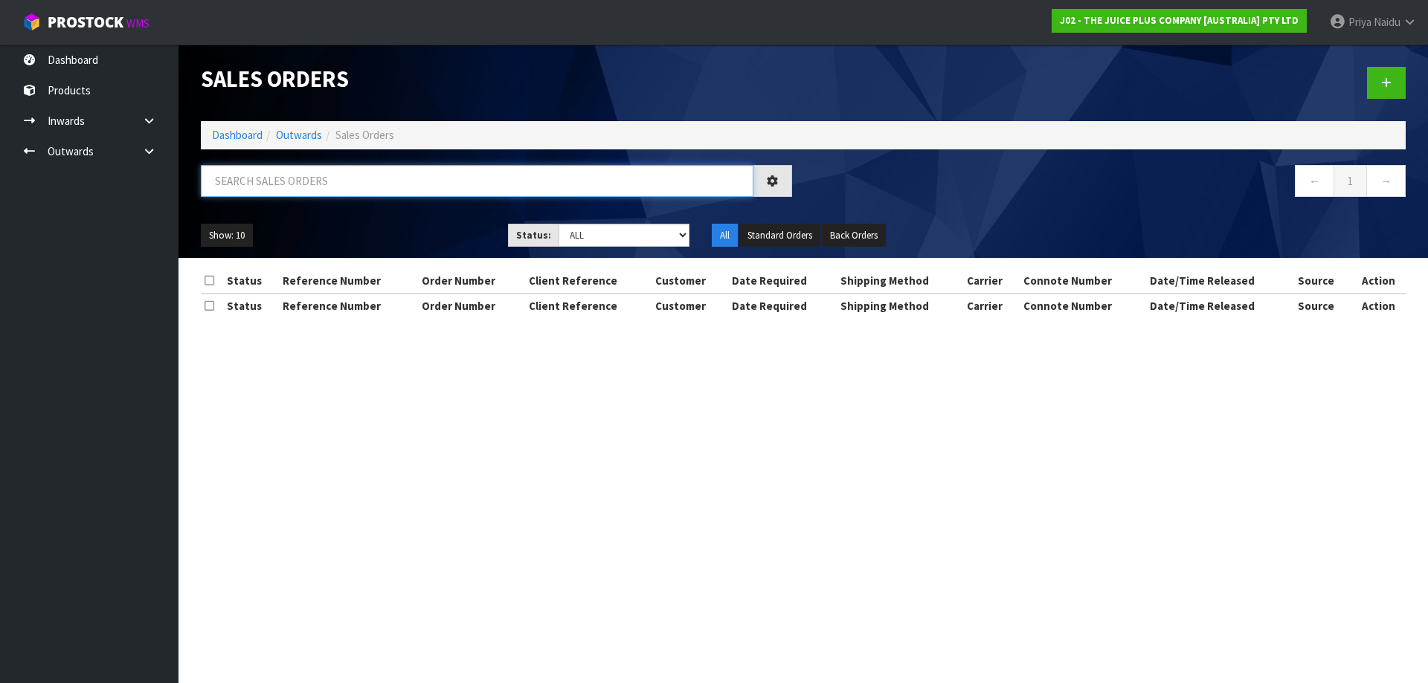
click at [305, 178] on input "text" at bounding box center [477, 181] width 553 height 32
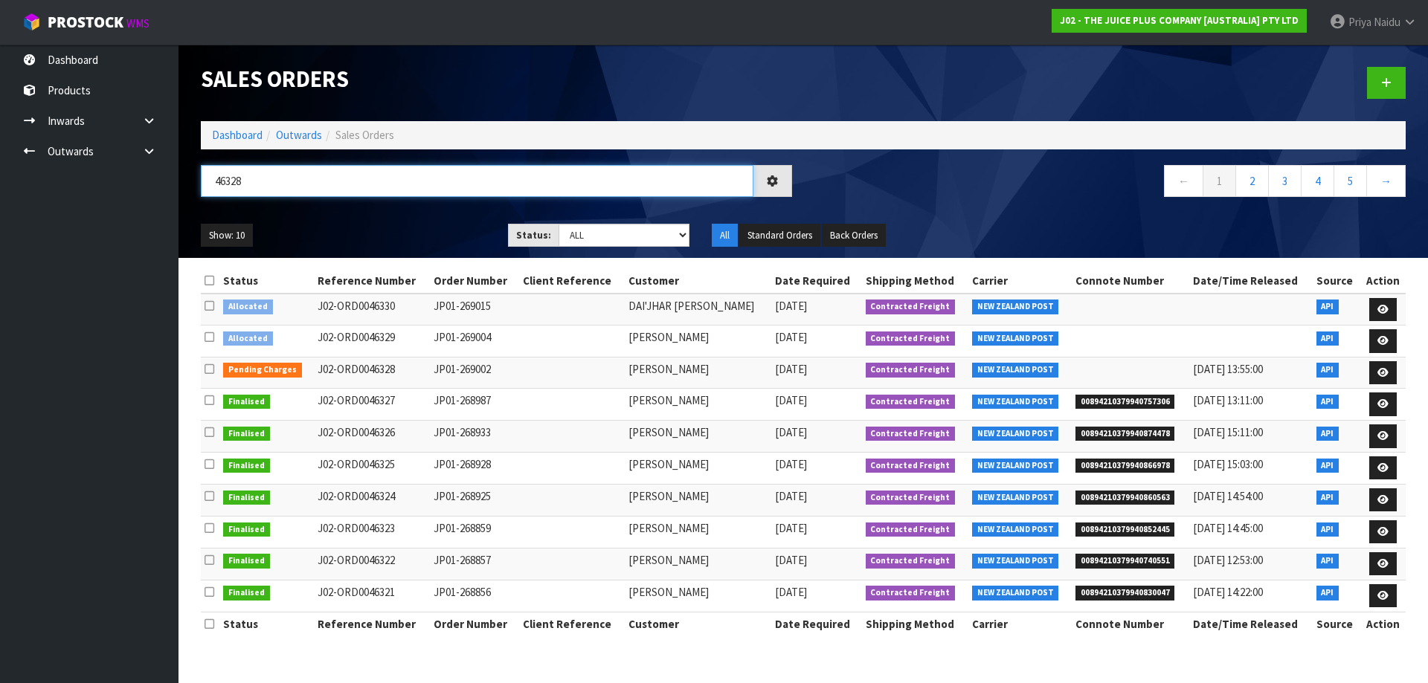
type input "46328"
click at [390, 233] on ul "Show: 10 5 10 25 50" at bounding box center [343, 236] width 285 height 24
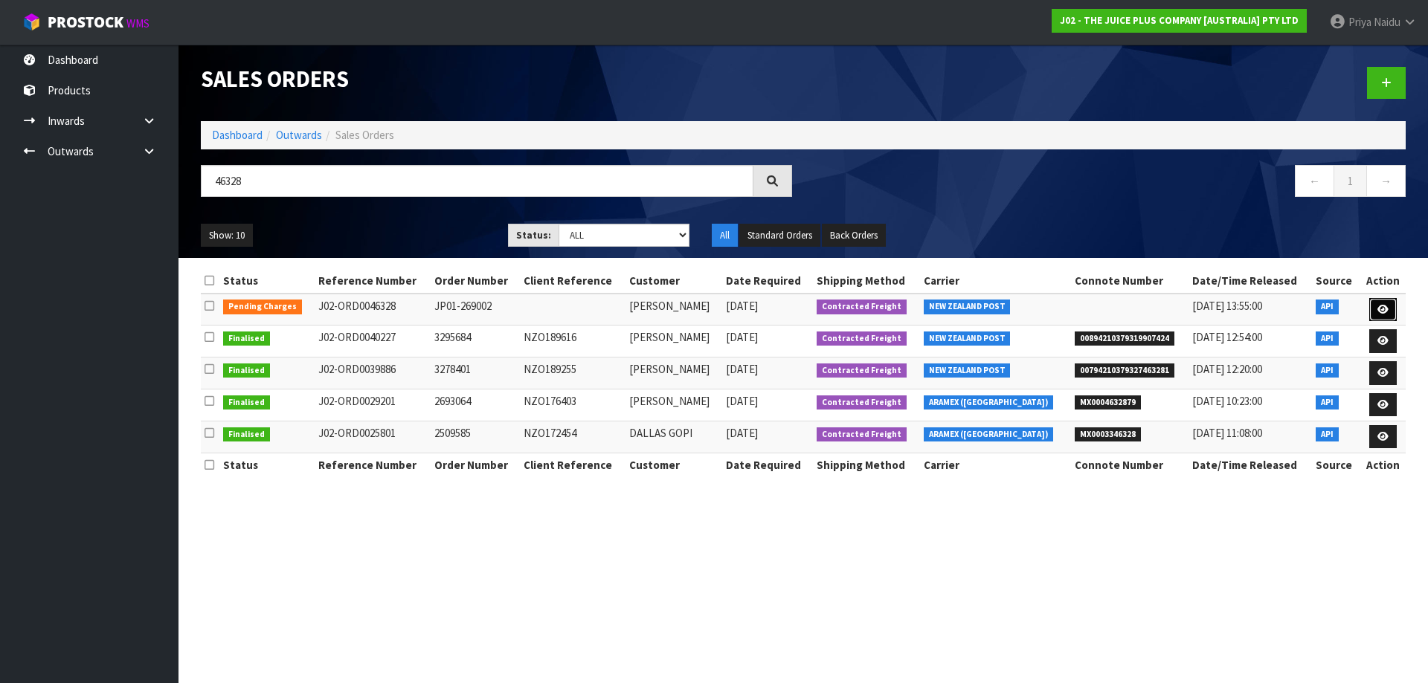
click at [1385, 301] on link at bounding box center [1383, 310] width 28 height 24
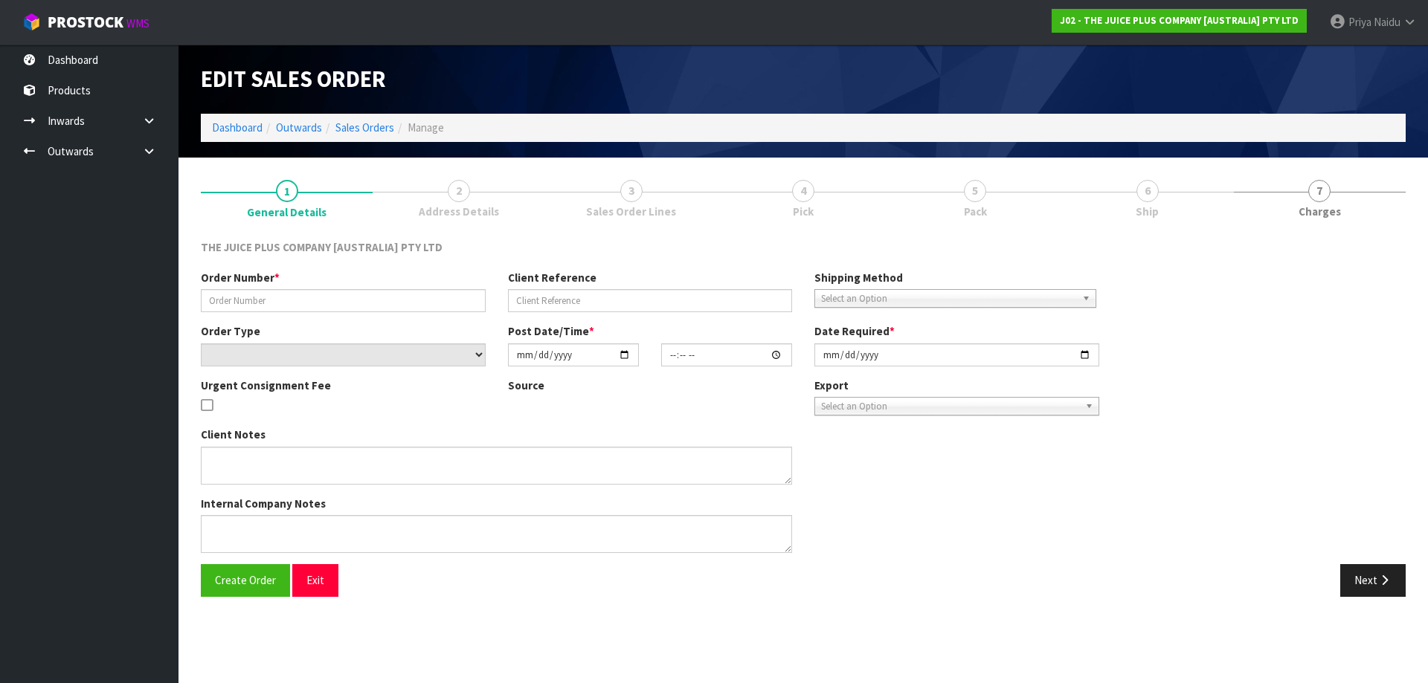
type input "JP01-269002"
select select "number:0"
type input "[DATE]"
type input "06:09:18.000"
type input "[DATE]"
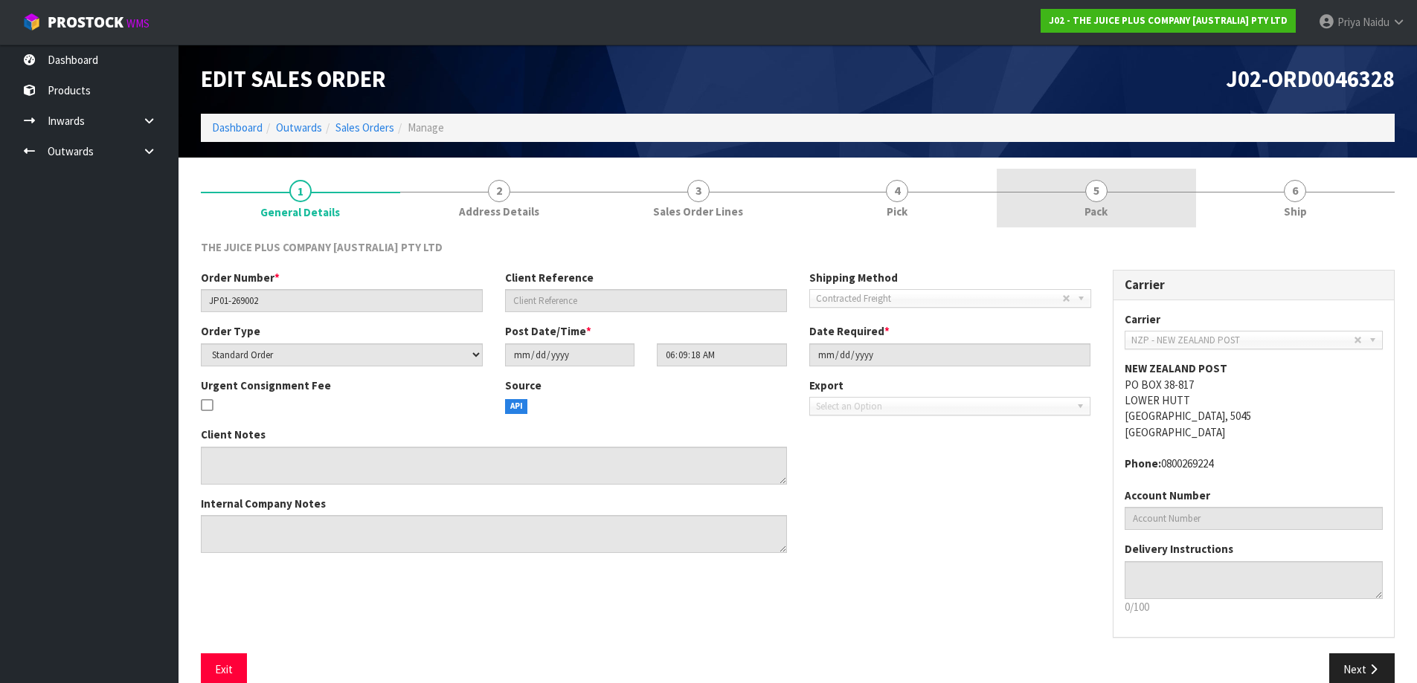
click at [1087, 193] on span "5" at bounding box center [1096, 191] width 22 height 22
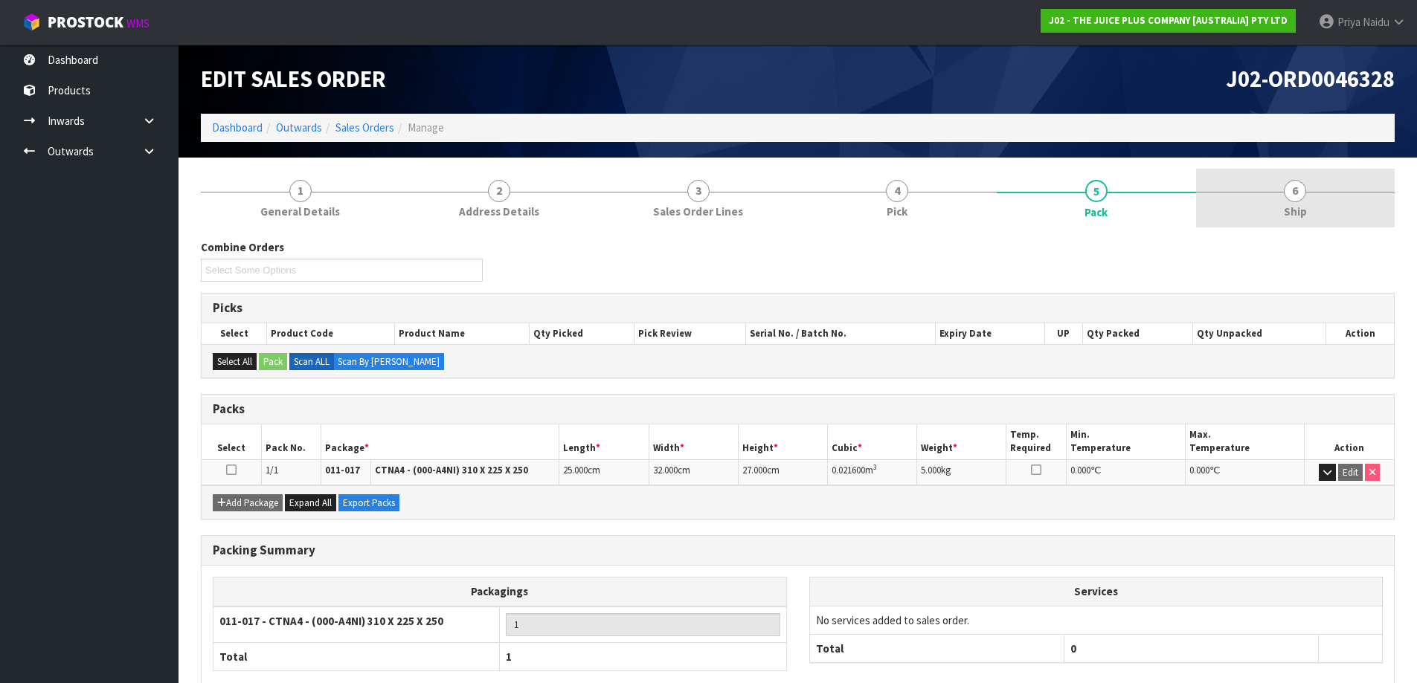
click at [1313, 223] on link "6 Ship" at bounding box center [1295, 198] width 199 height 59
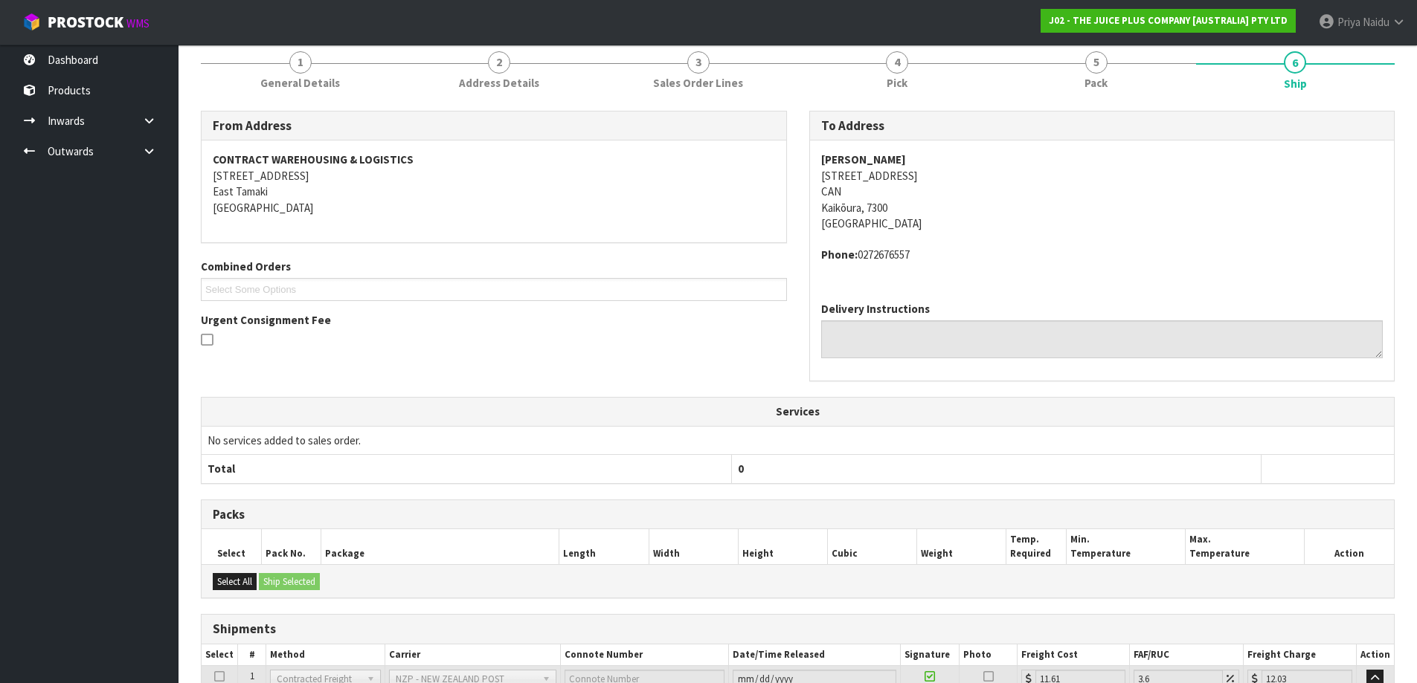
scroll to position [253, 0]
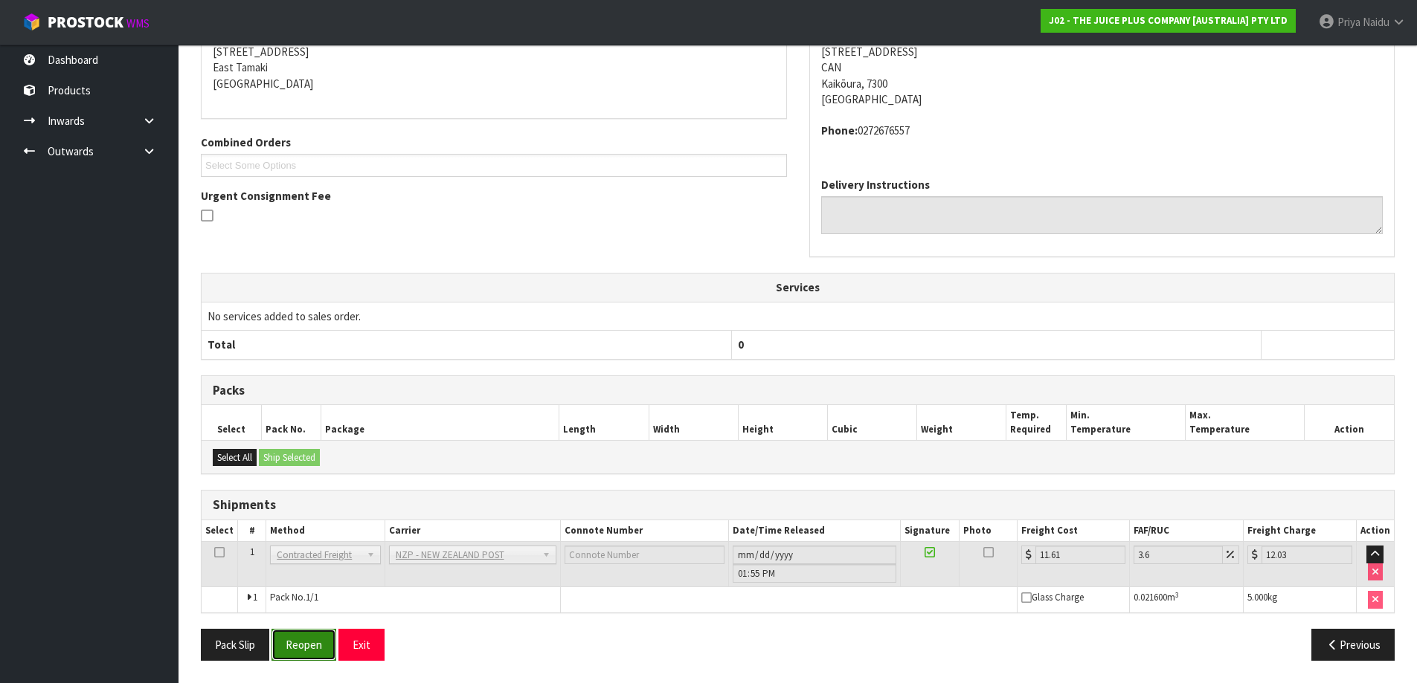
click at [295, 642] on button "Reopen" at bounding box center [303, 645] width 65 height 32
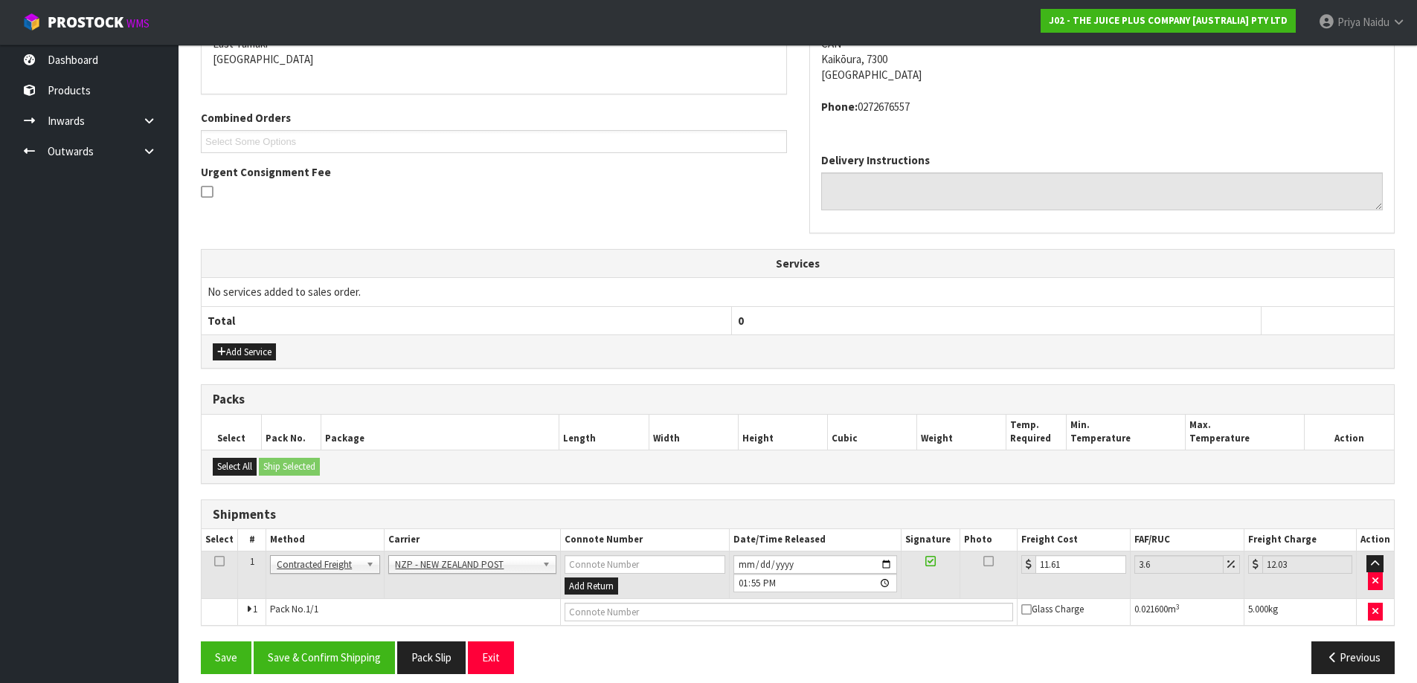
scroll to position [344, 0]
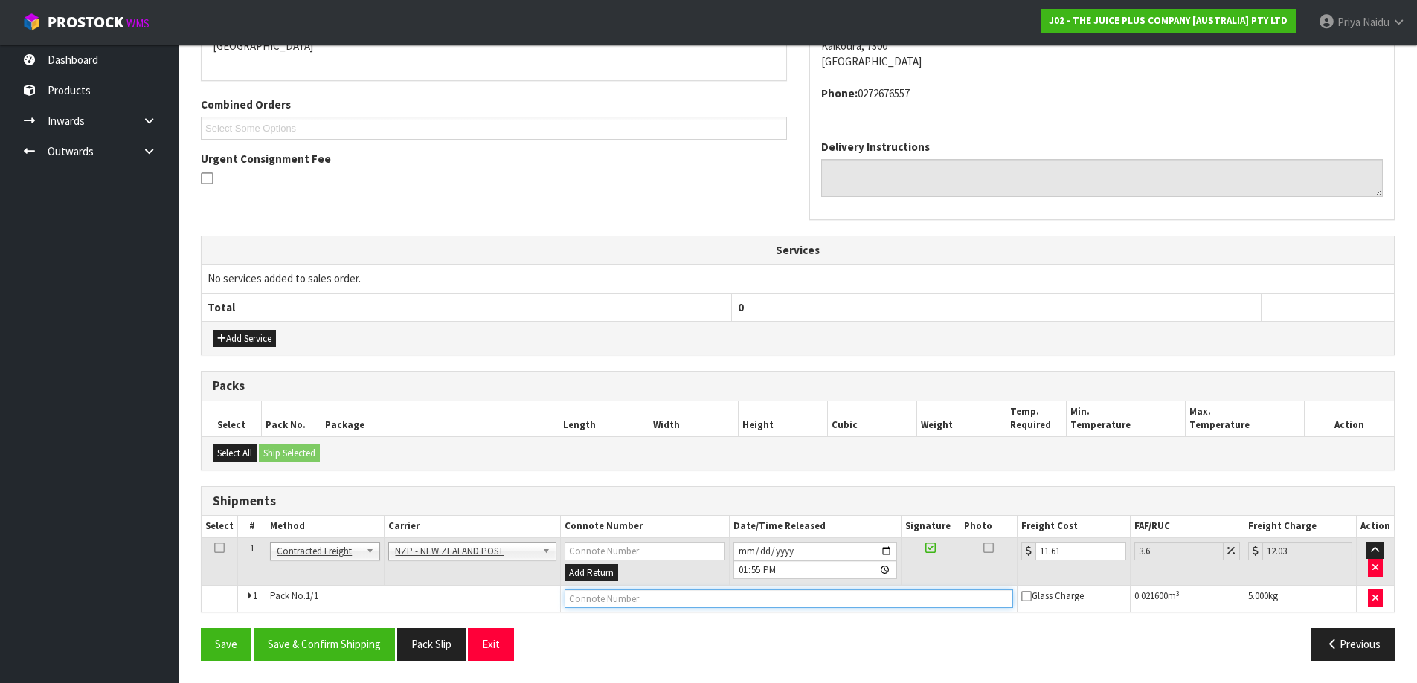
click at [624, 596] on input "text" at bounding box center [788, 599] width 449 height 19
click at [605, 601] on input "text" at bounding box center [788, 599] width 449 height 19
type input "00894210379940801382"
click at [201, 628] on button "Save" at bounding box center [226, 644] width 51 height 32
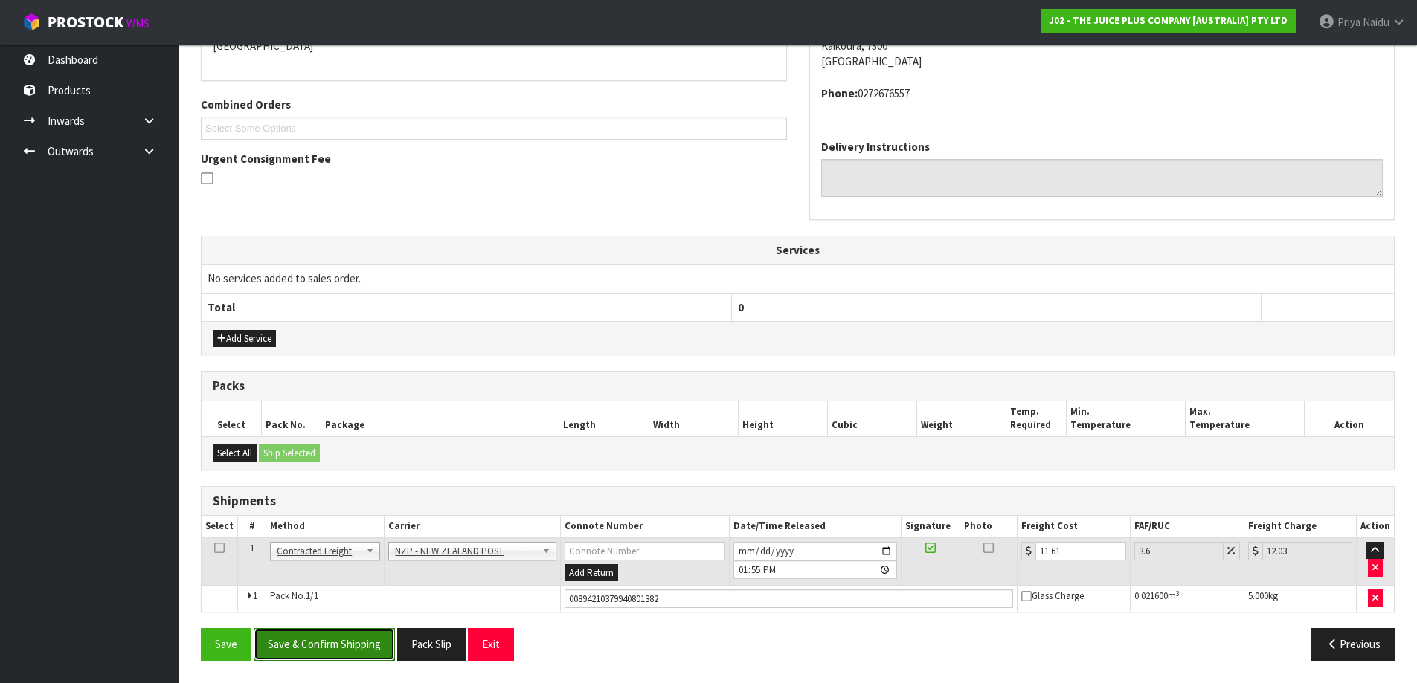
click at [325, 646] on button "Save & Confirm Shipping" at bounding box center [324, 644] width 141 height 32
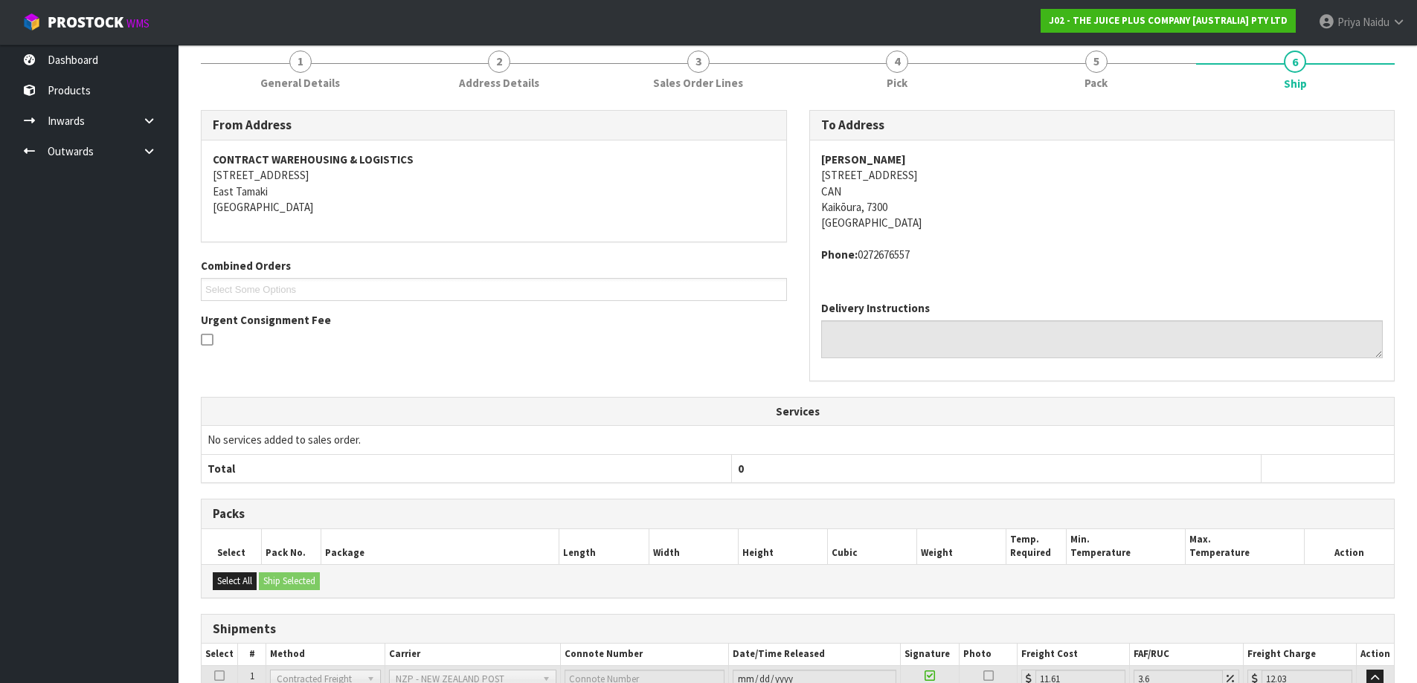
scroll to position [0, 0]
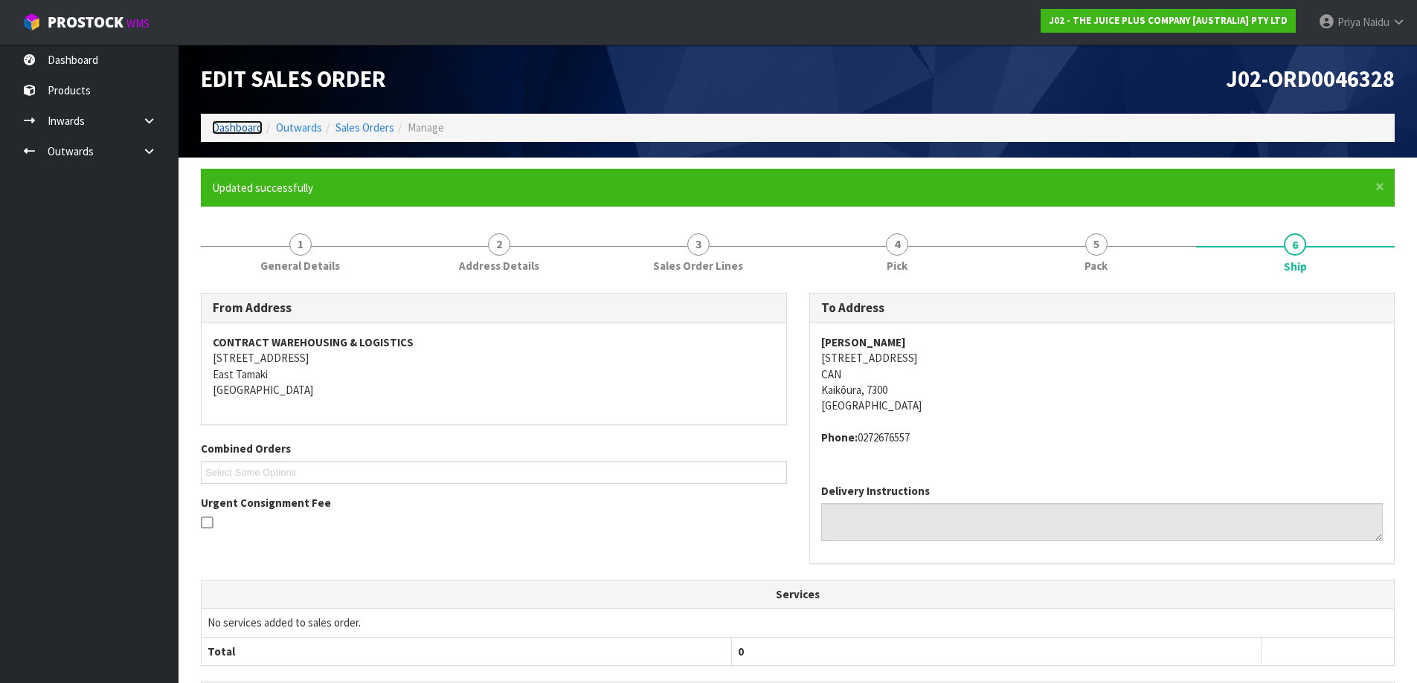
click at [245, 129] on link "Dashboard" at bounding box center [237, 127] width 51 height 14
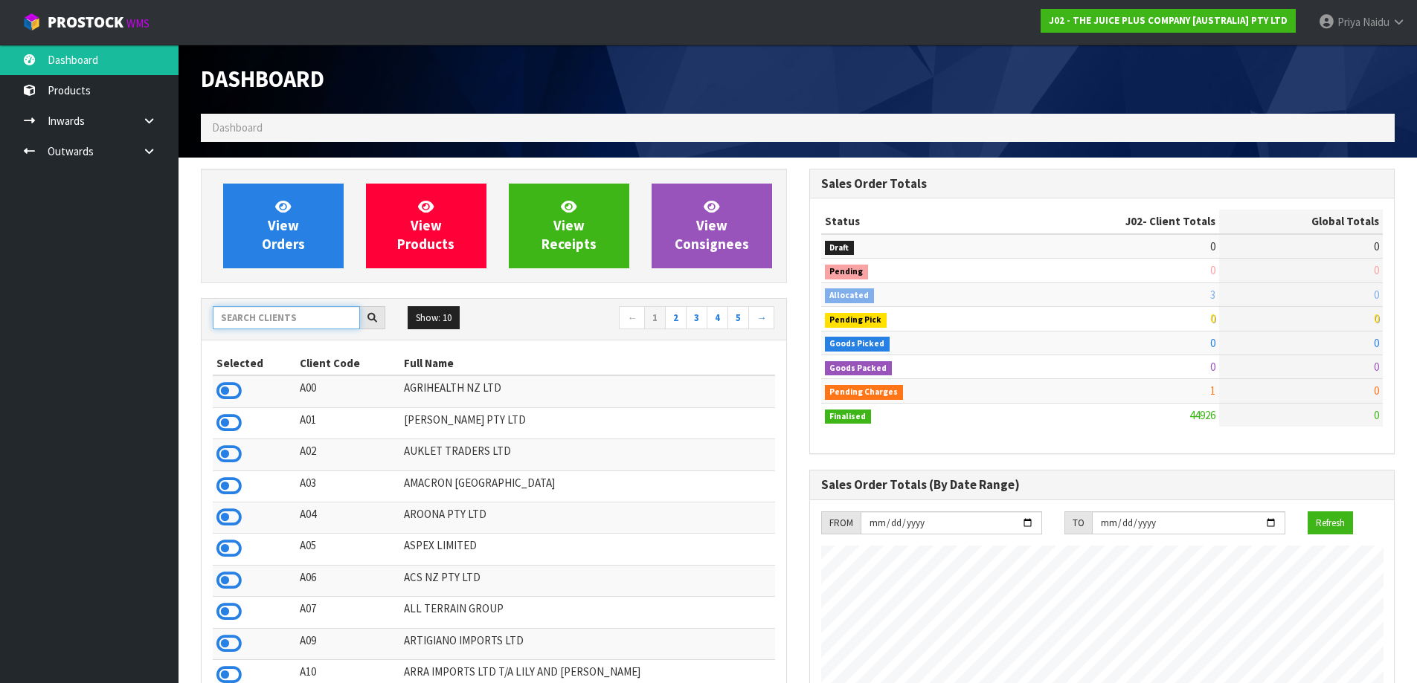
click at [245, 315] on input "text" at bounding box center [286, 317] width 147 height 23
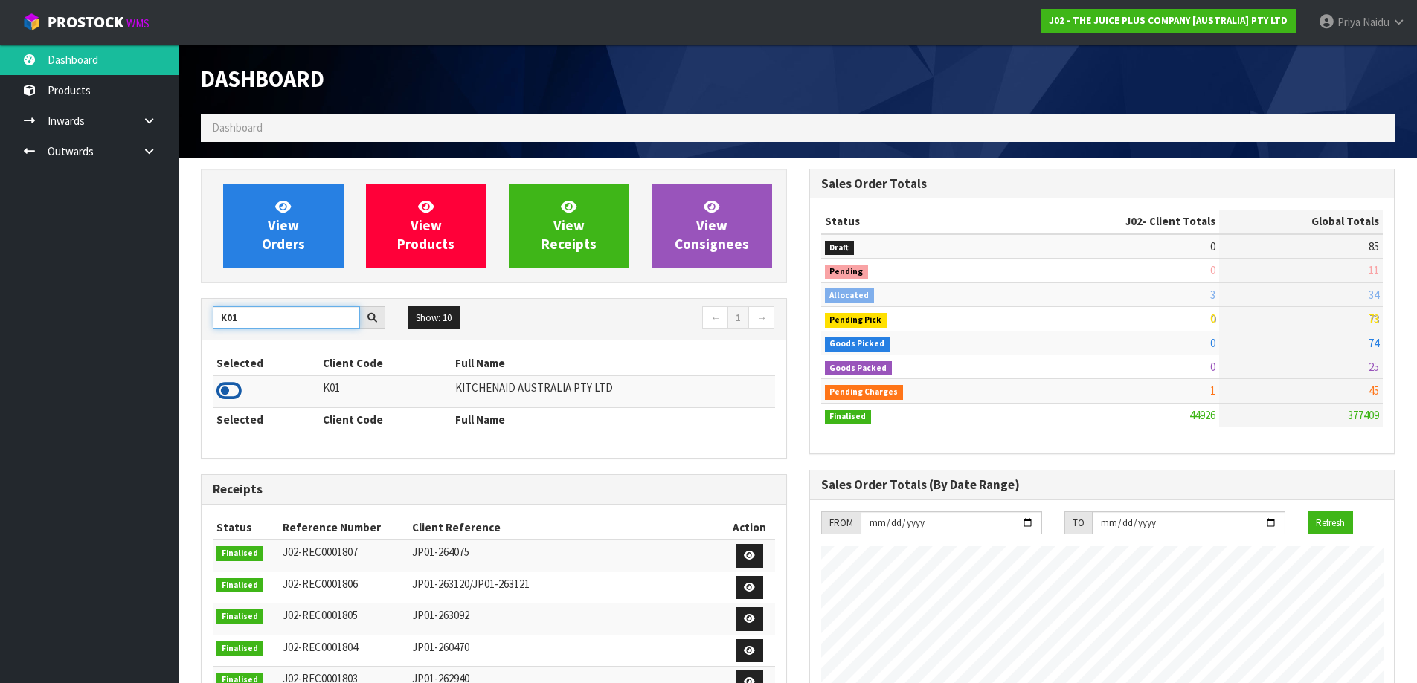
type input "K01"
click at [233, 394] on icon at bounding box center [228, 391] width 25 height 22
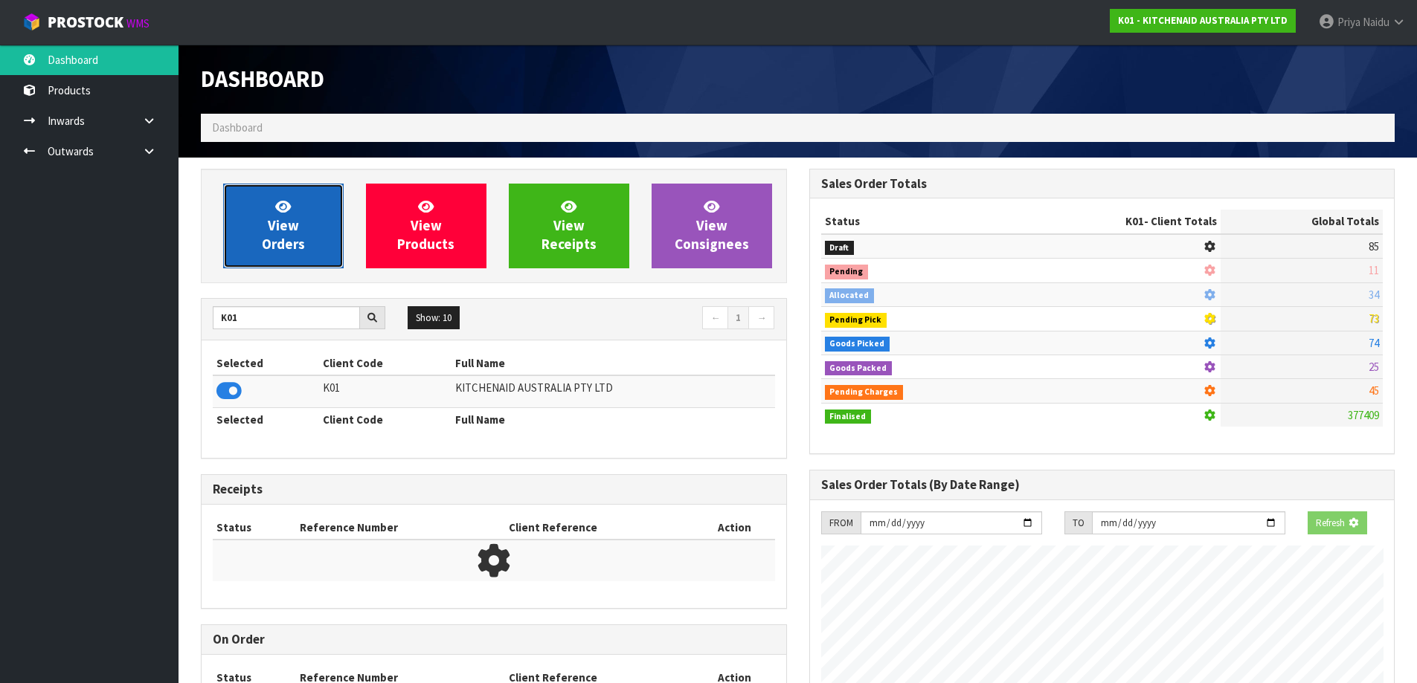
click at [292, 245] on span "View Orders" at bounding box center [283, 226] width 43 height 56
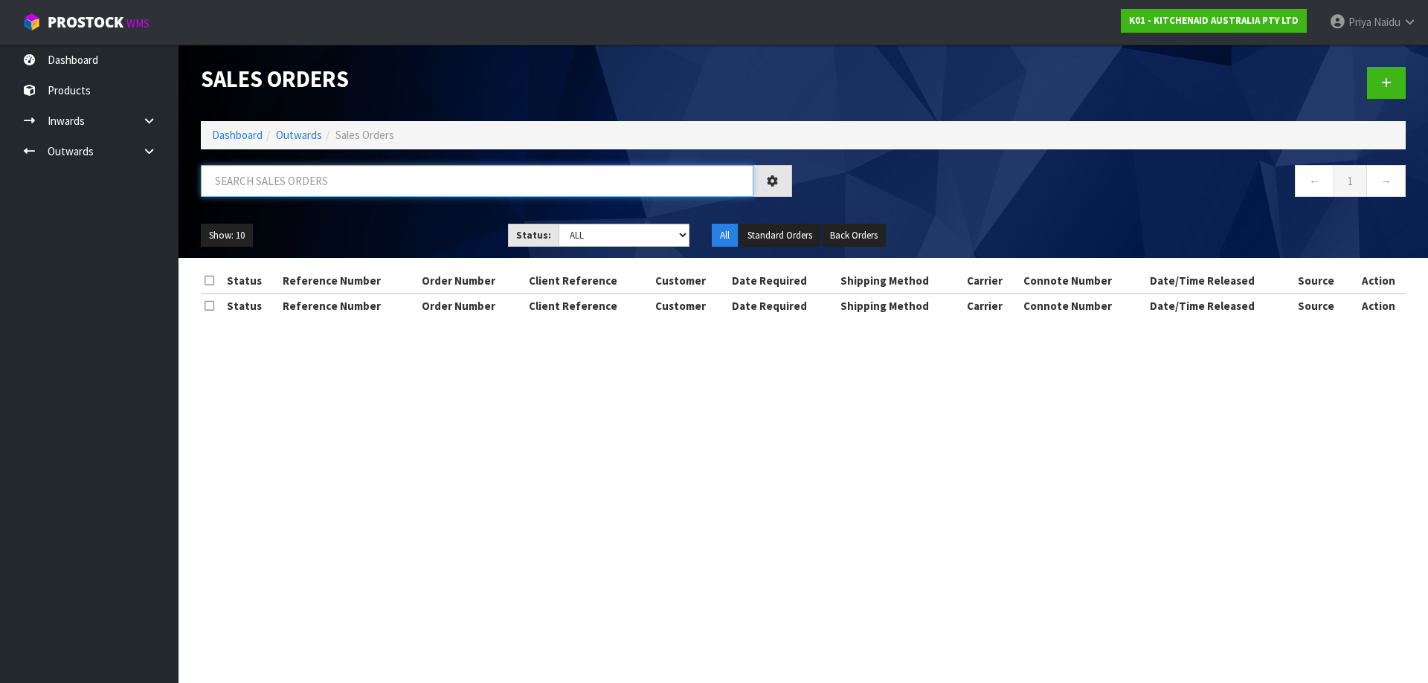
click at [304, 178] on input "text" at bounding box center [477, 181] width 553 height 32
type input "77948"
click at [603, 225] on select "Draft Pending Allocated Pending Pick Goods Picked Goods Packed Pending Charges …" at bounding box center [625, 235] width 132 height 23
click at [380, 230] on ul "Show: 10 5 10 25 50" at bounding box center [343, 236] width 285 height 24
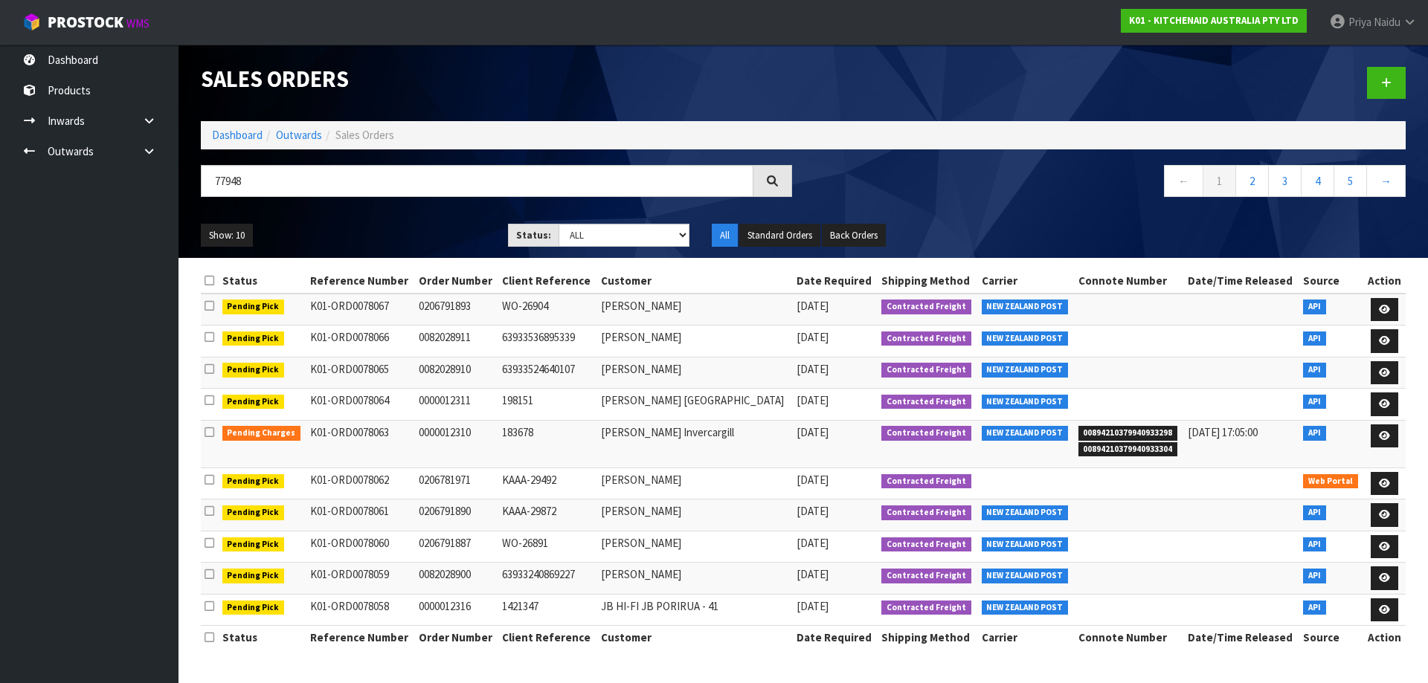
click at [382, 229] on ul "Show: 10 5 10 25 50" at bounding box center [343, 236] width 285 height 24
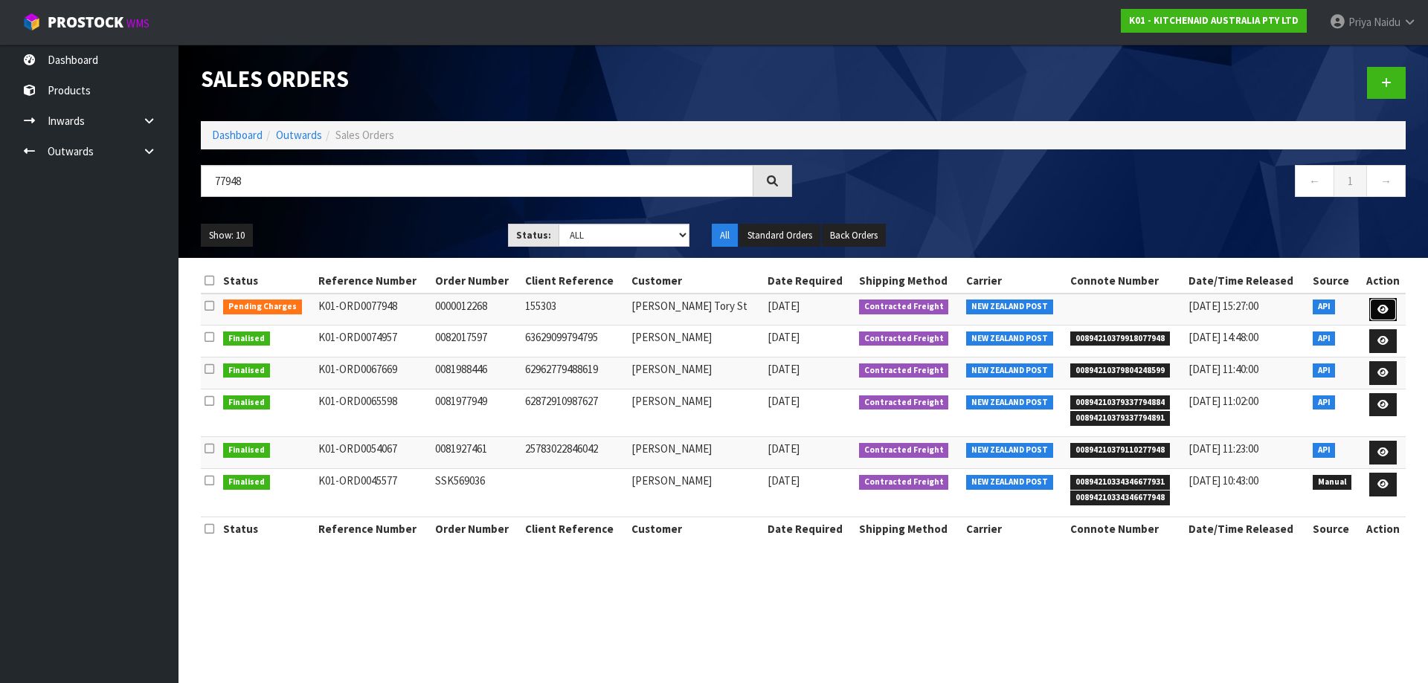
click at [1386, 308] on icon at bounding box center [1382, 310] width 11 height 10
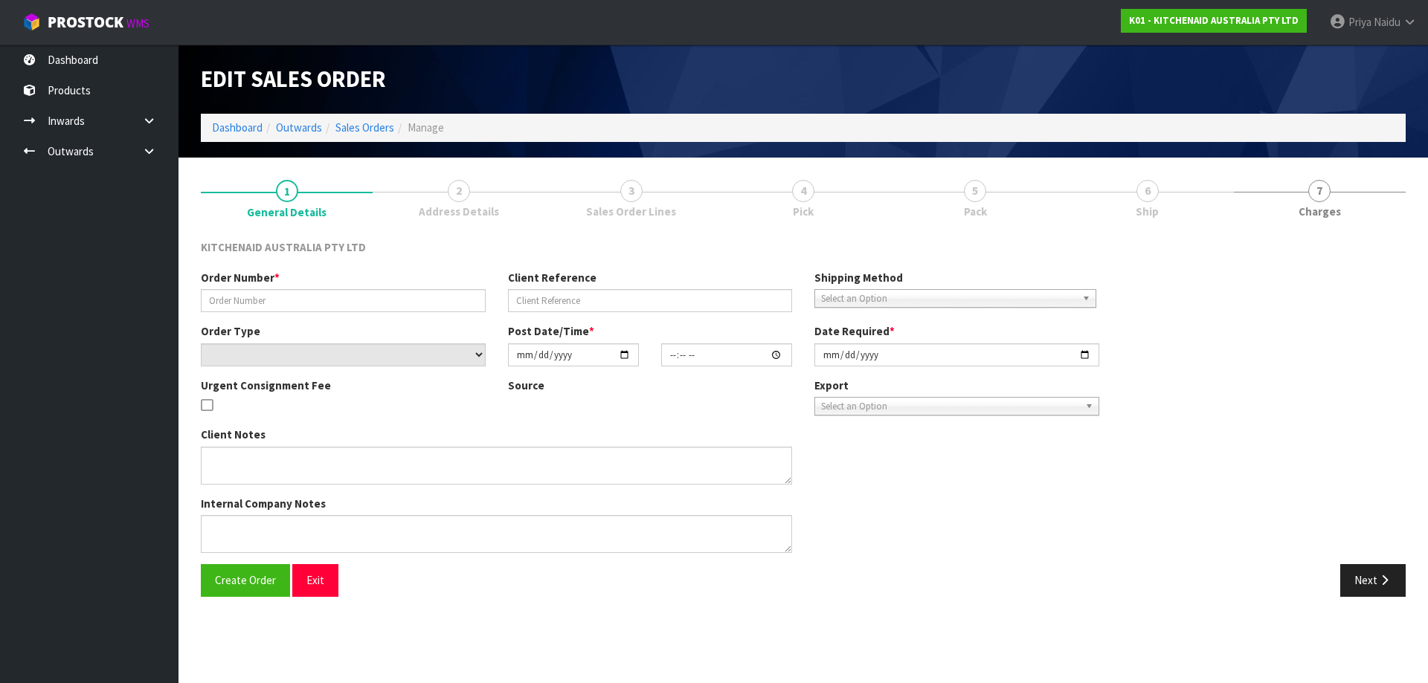
type input "0000012268"
type input "155303"
select select "number:0"
type input "[DATE]"
type input "15:31:44.000"
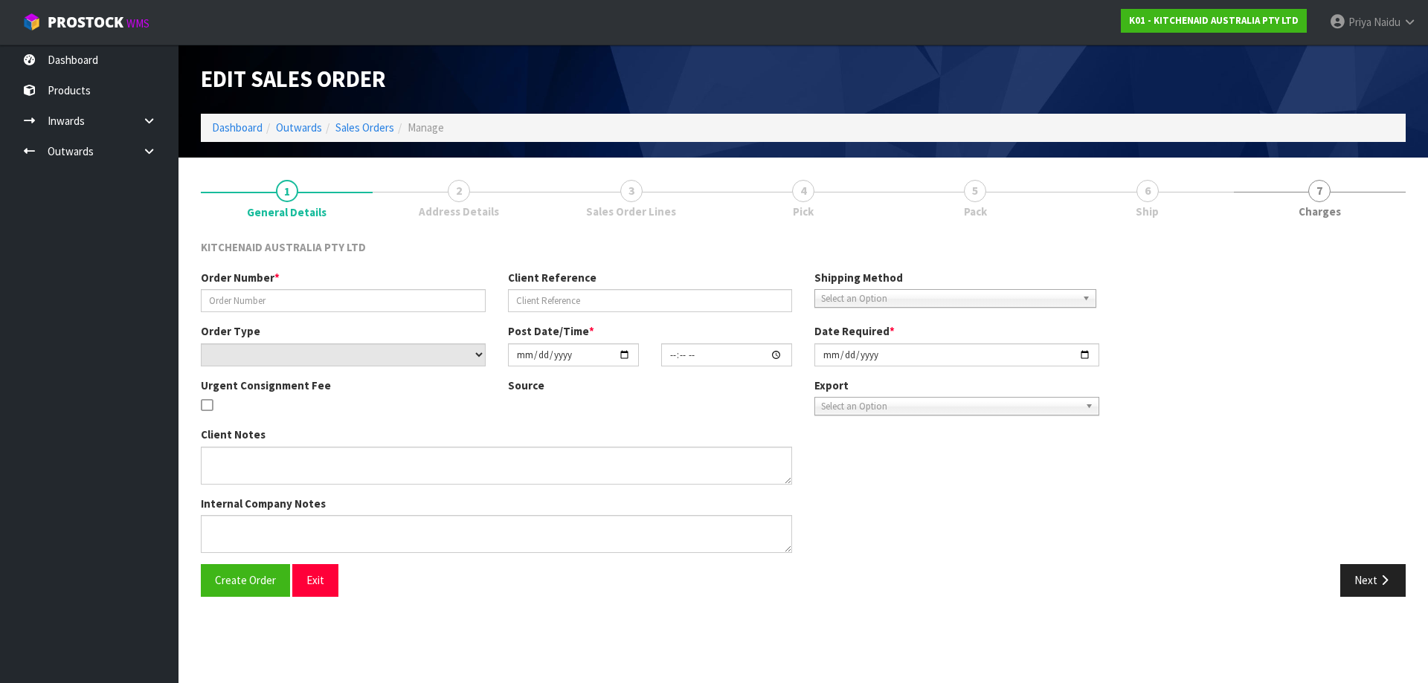
type input "[DATE]"
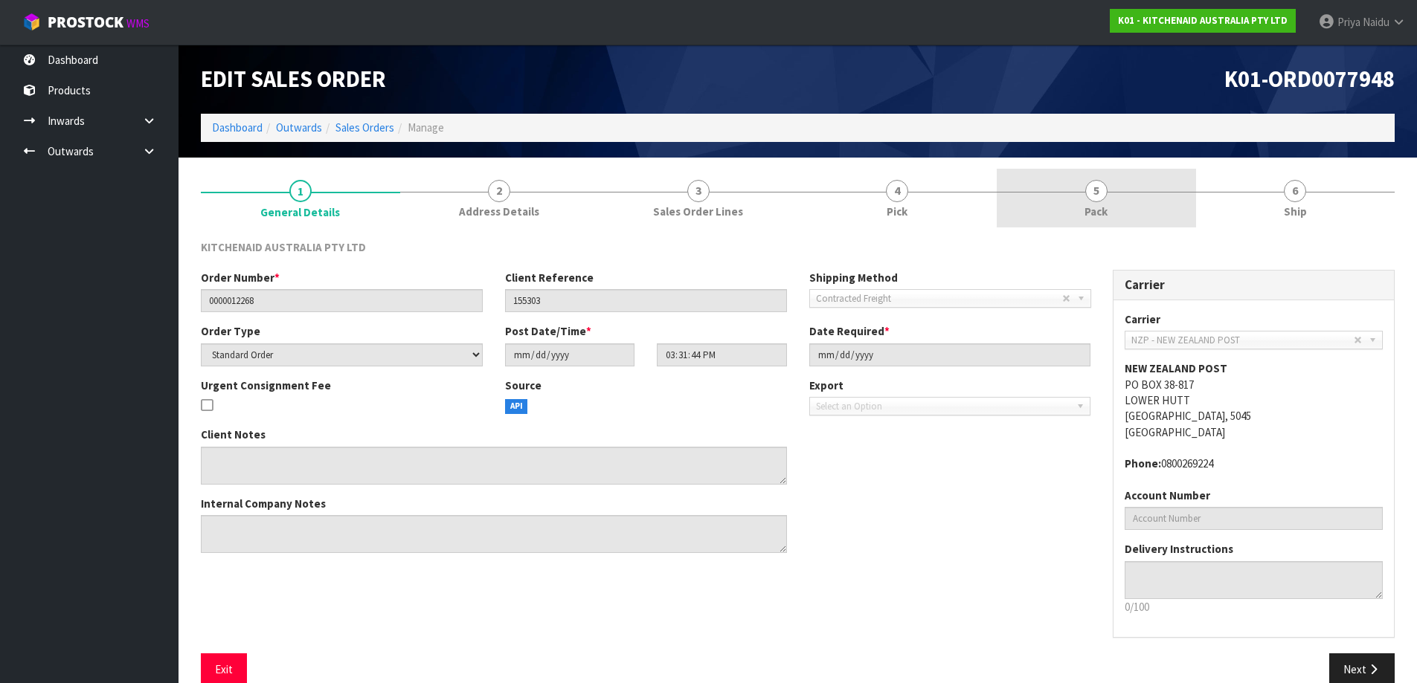
click at [1142, 193] on link "5 Pack" at bounding box center [1096, 198] width 199 height 59
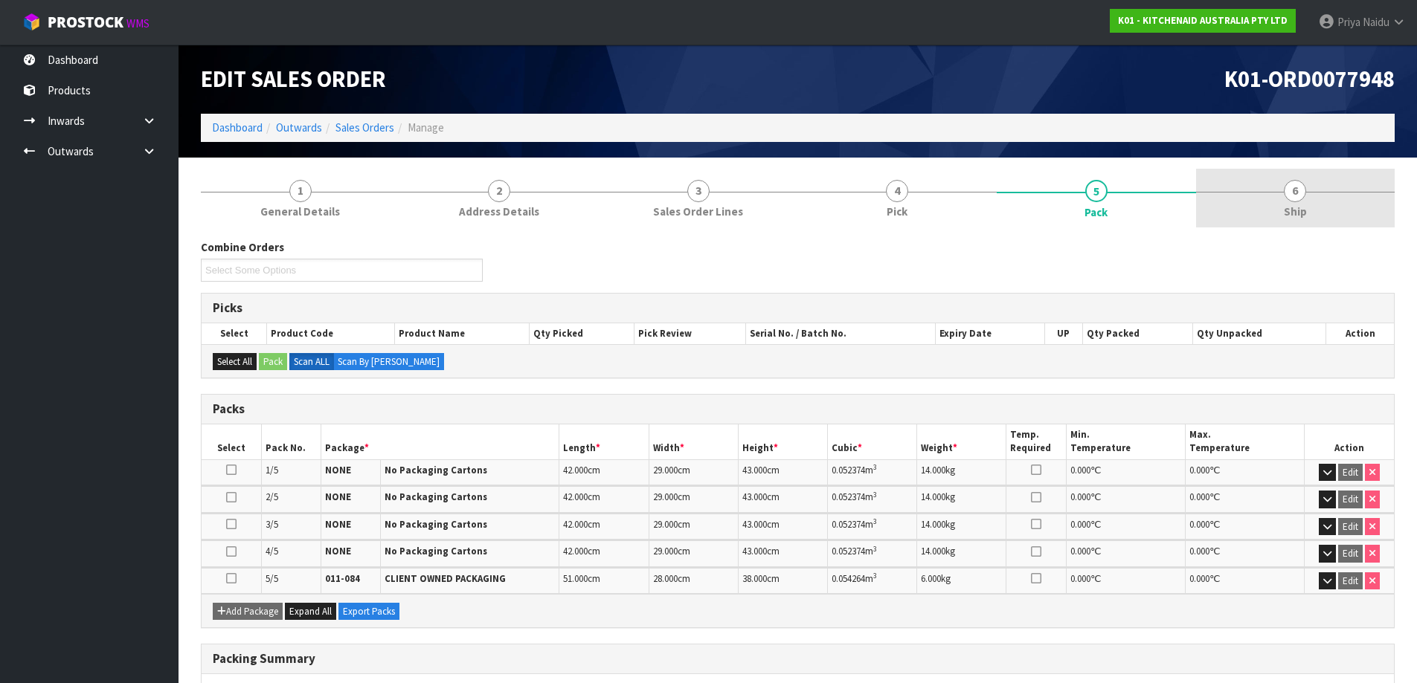
click at [1296, 190] on span "6" at bounding box center [1295, 191] width 22 height 22
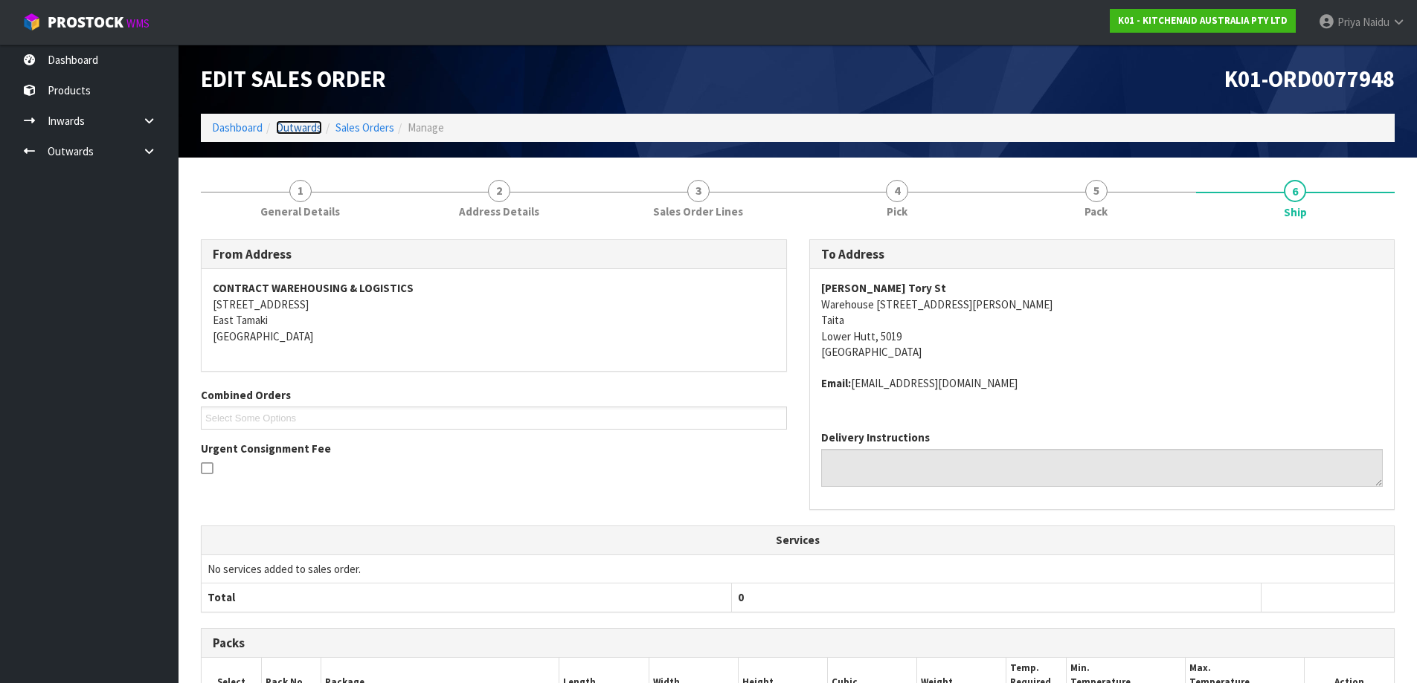
click at [291, 129] on link "Outwards" at bounding box center [299, 127] width 46 height 14
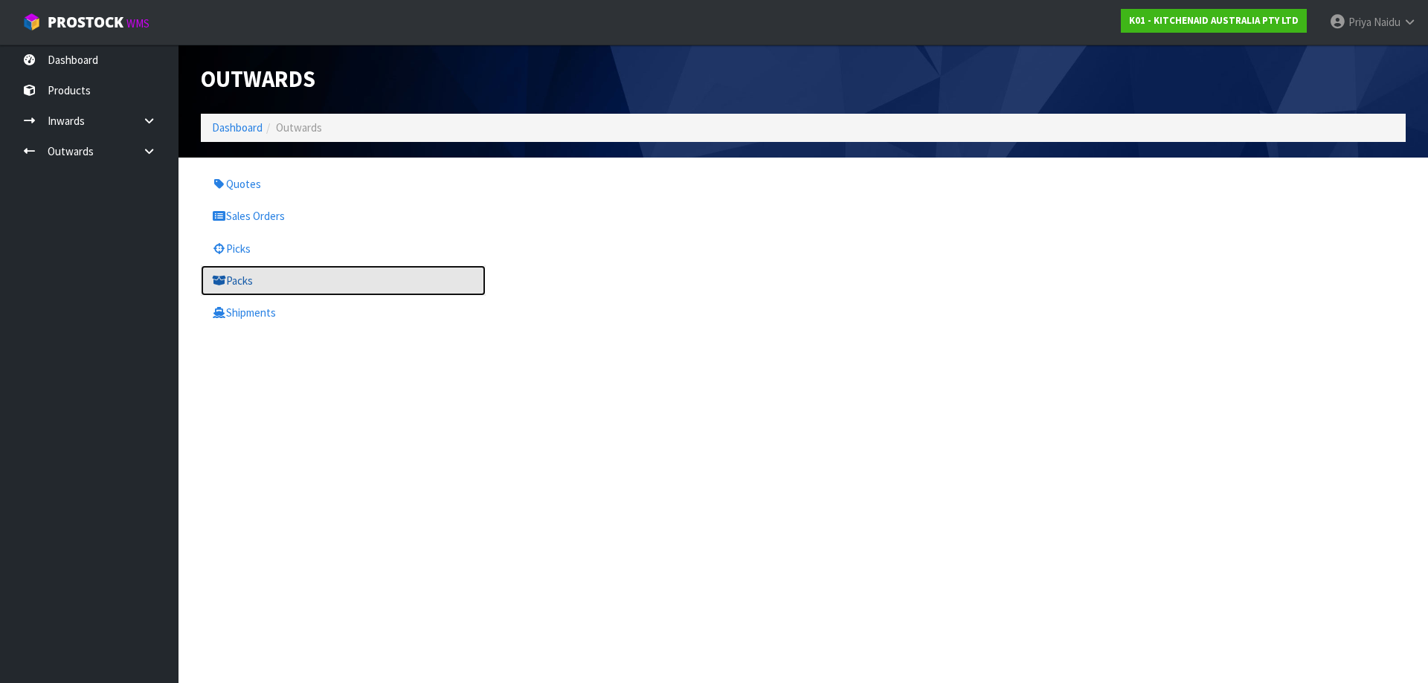
click at [257, 278] on link "Packs" at bounding box center [343, 280] width 285 height 30
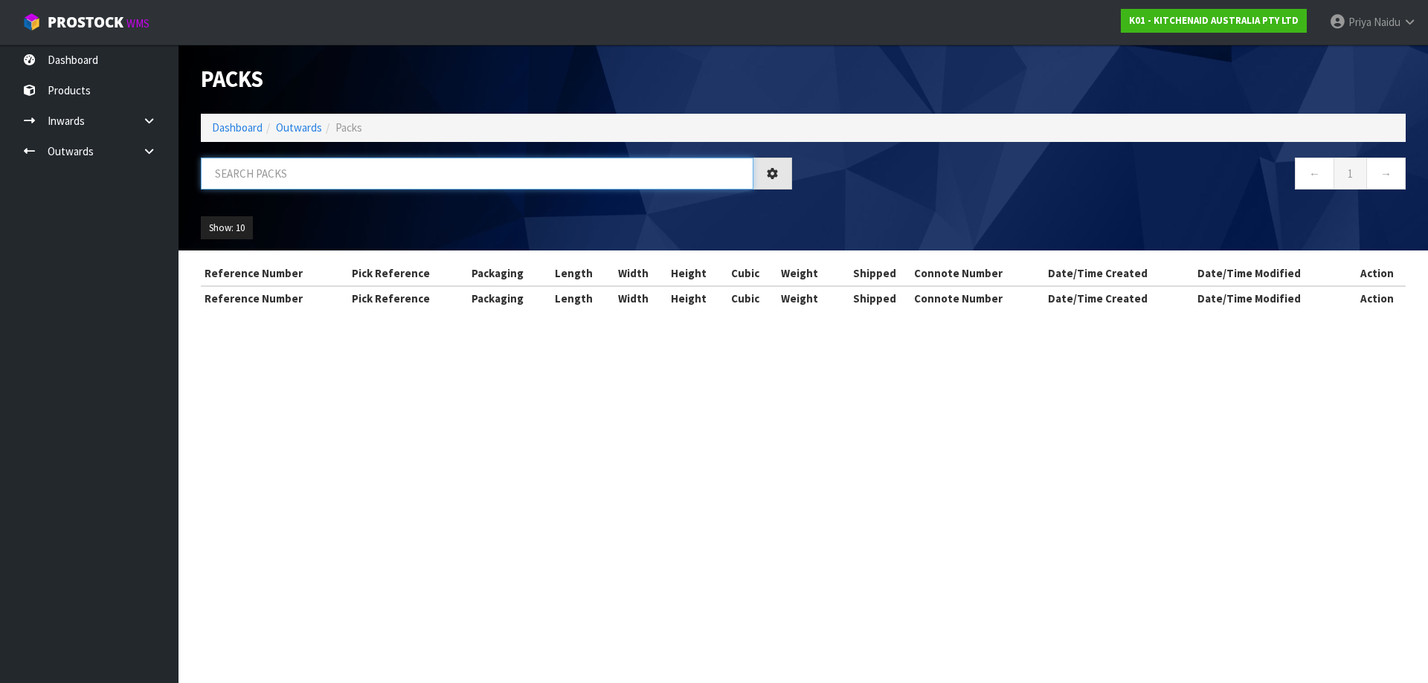
click at [299, 171] on input "text" at bounding box center [477, 174] width 553 height 32
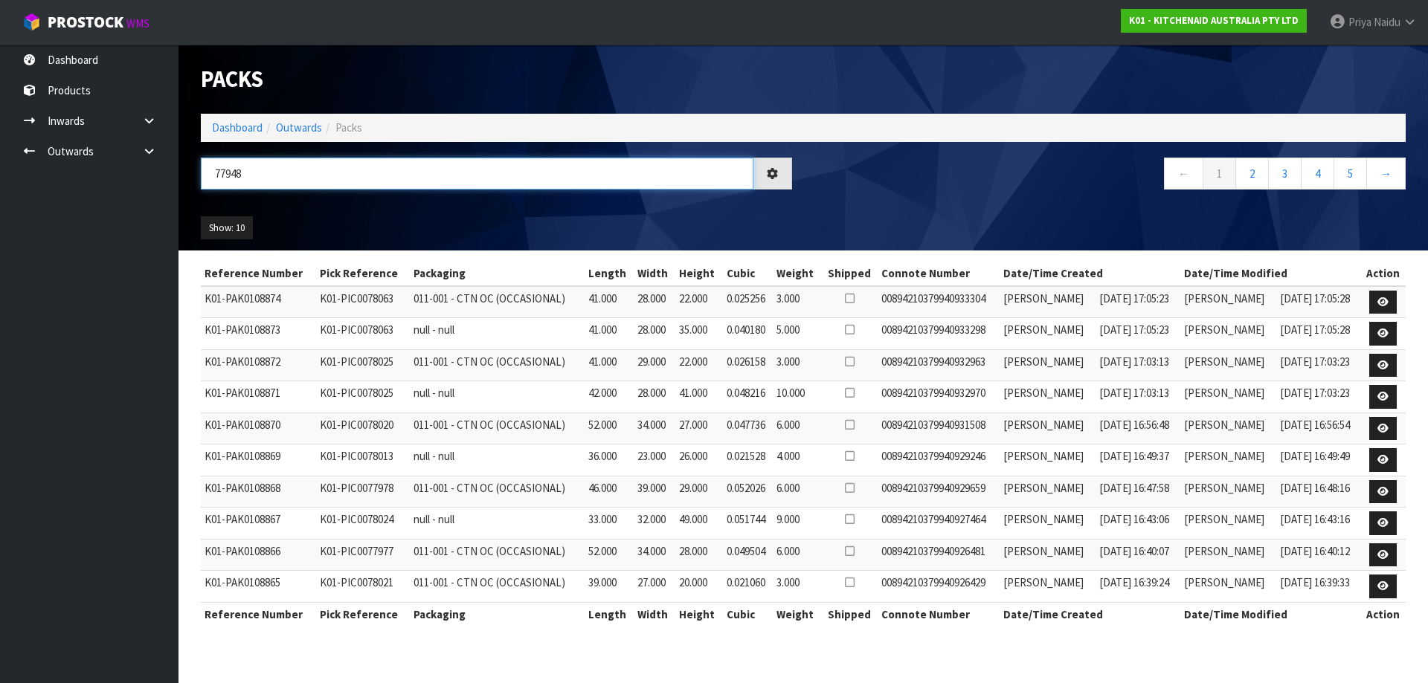
type input "77948"
click at [324, 211] on div "Show: 10 5 10 25 50" at bounding box center [803, 228] width 1227 height 46
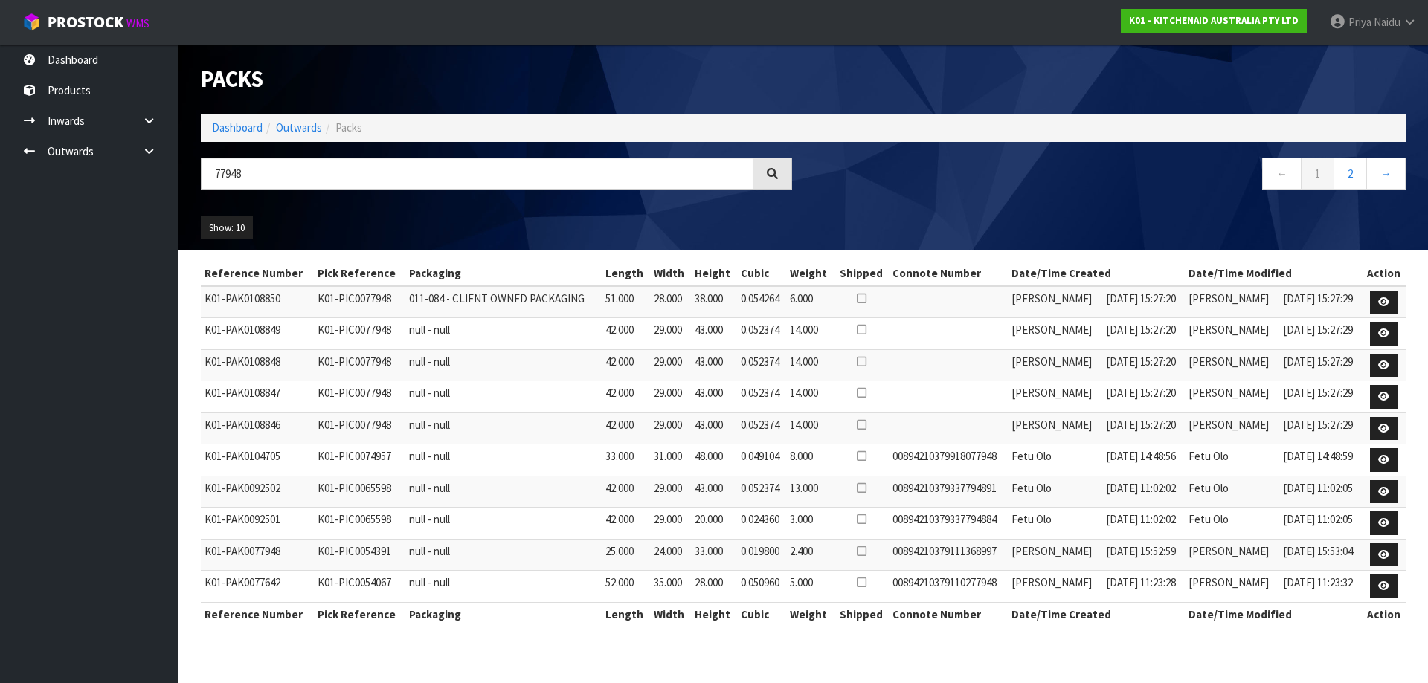
click at [231, 120] on li "Dashboard" at bounding box center [237, 128] width 51 height 16
click at [1380, 299] on icon at bounding box center [1383, 302] width 11 height 10
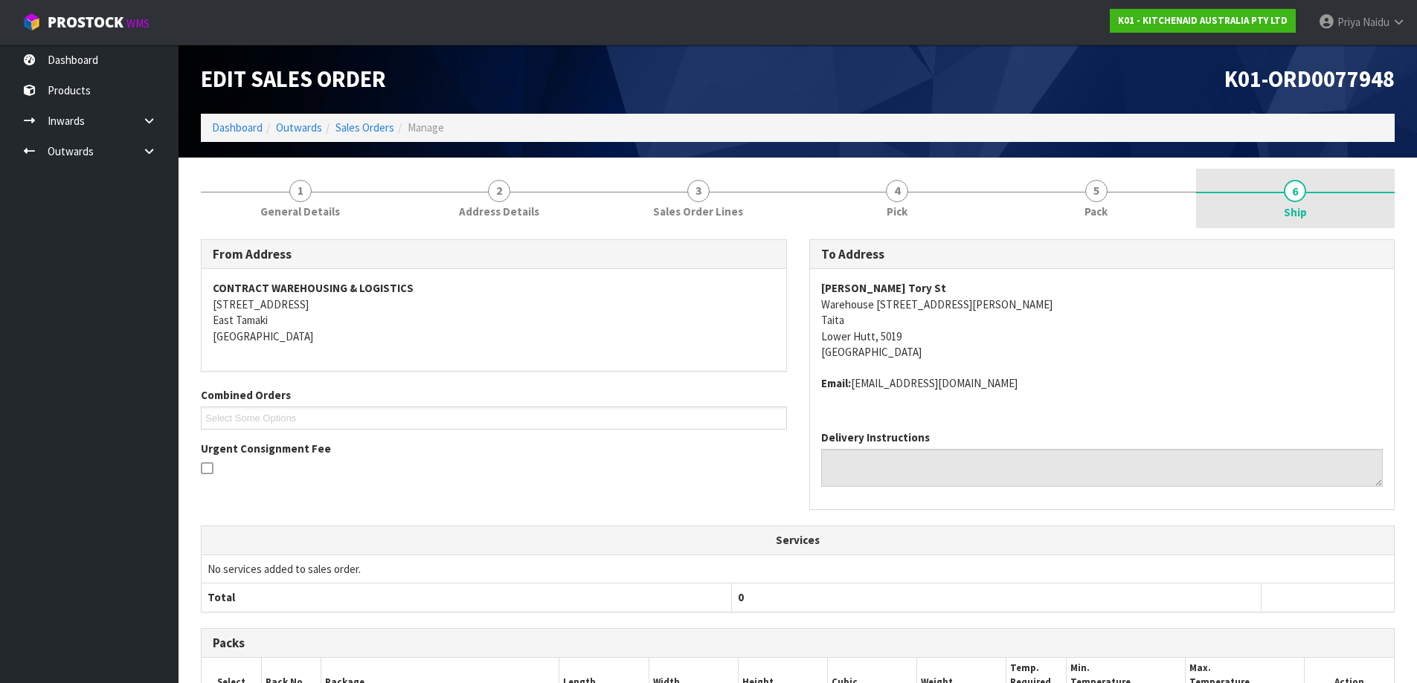
click at [1292, 205] on span "Ship" at bounding box center [1295, 213] width 23 height 16
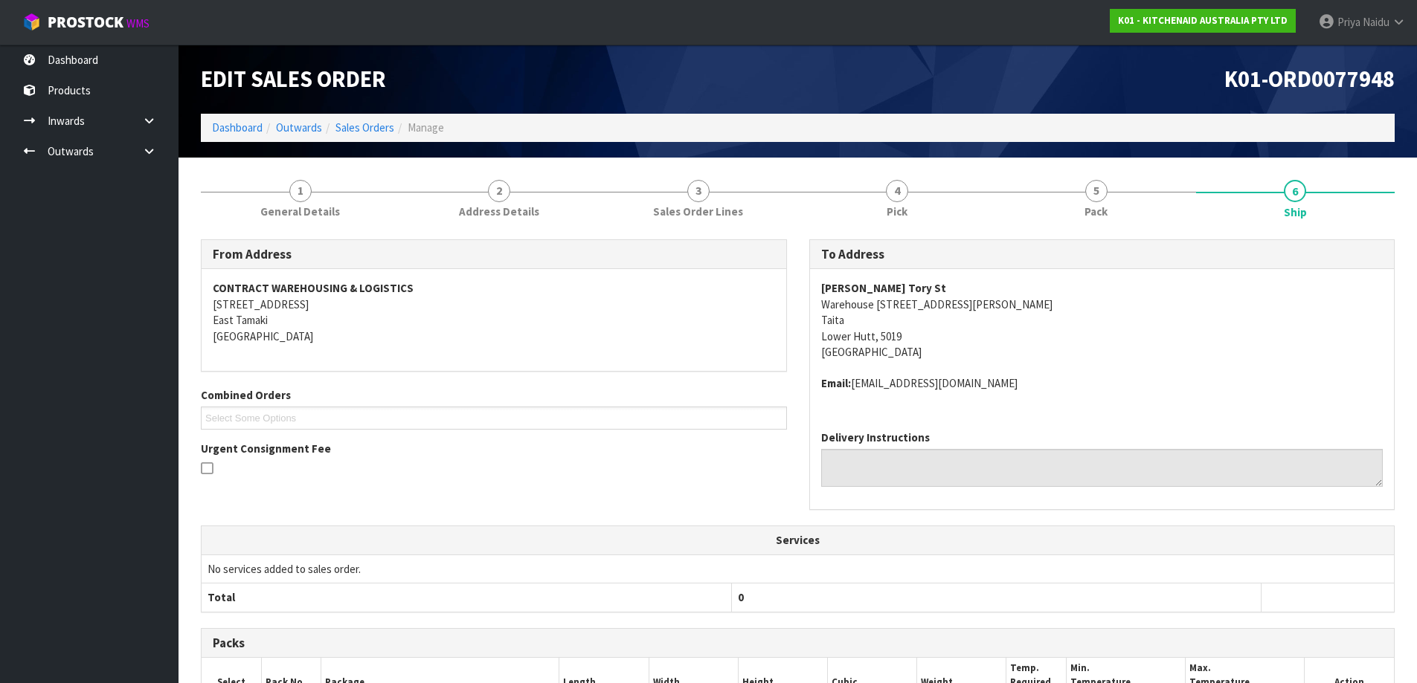
scroll to position [355, 0]
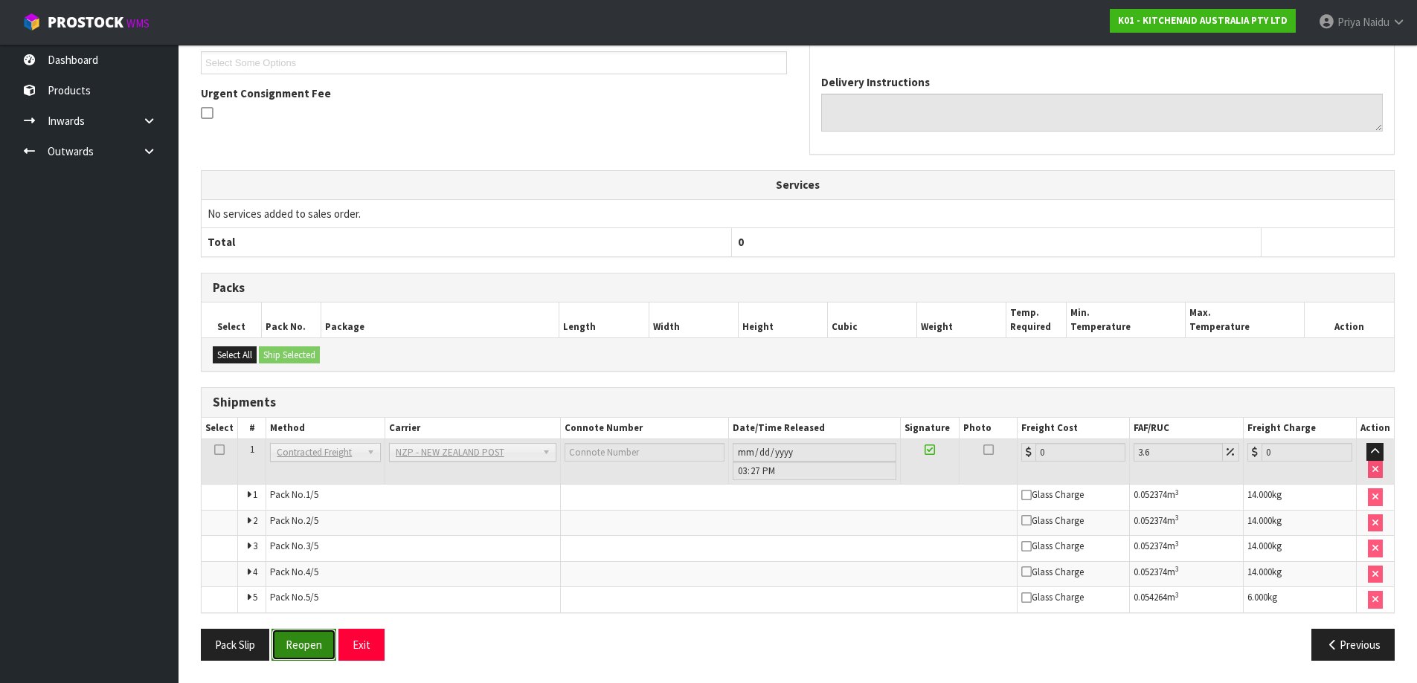
click at [312, 637] on button "Reopen" at bounding box center [303, 645] width 65 height 32
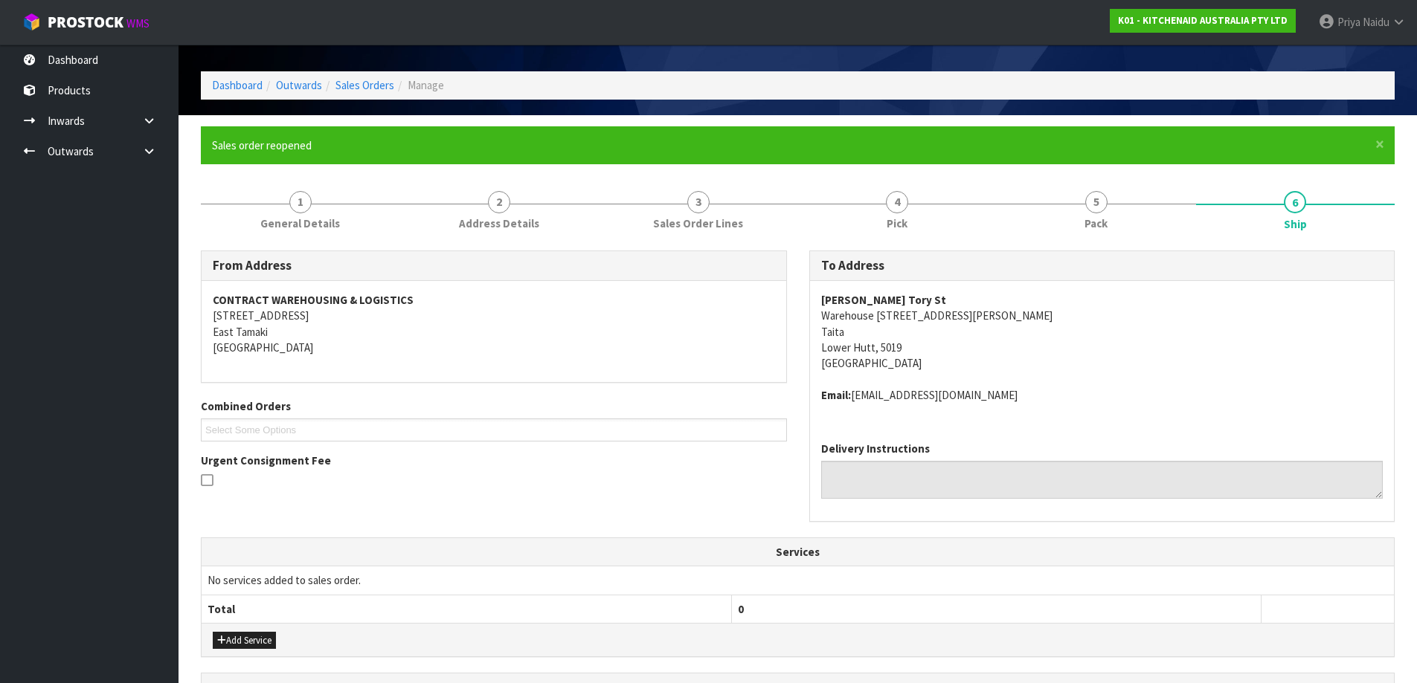
scroll to position [0, 0]
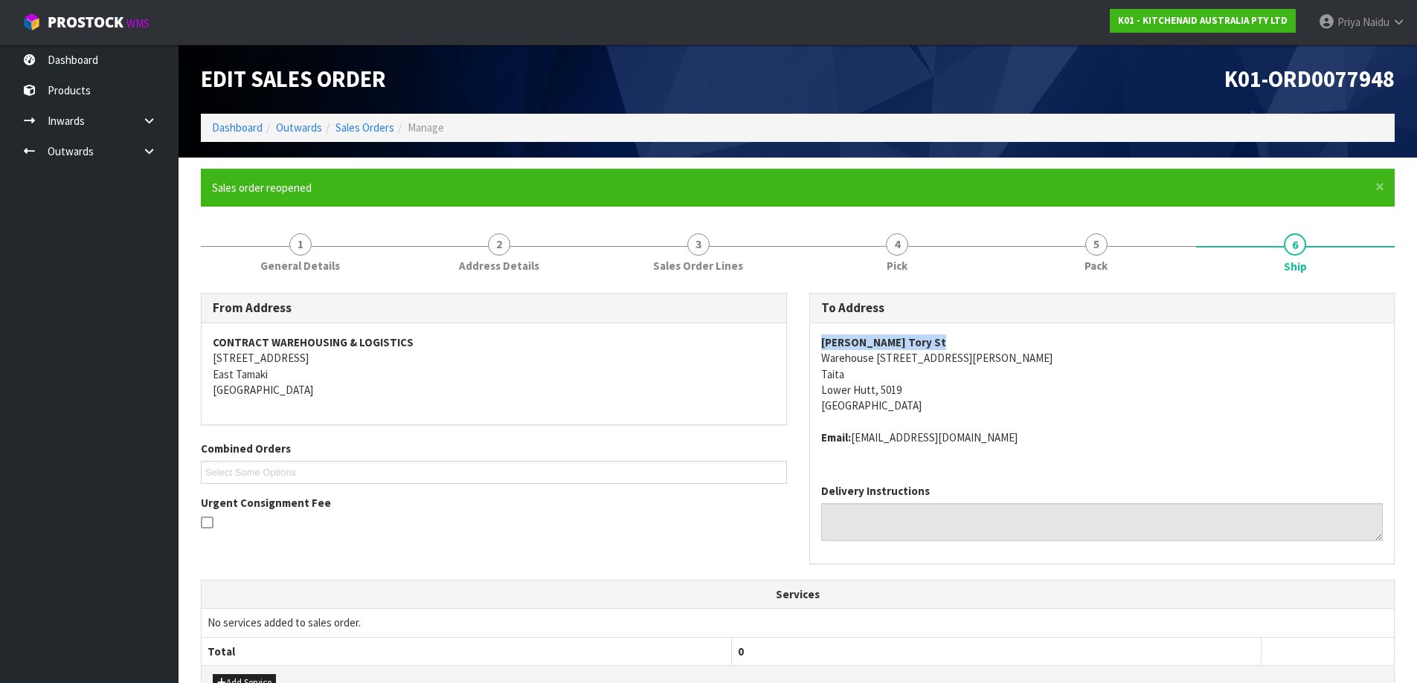
copy strong "[PERSON_NAME] Tory St"
drag, startPoint x: 814, startPoint y: 338, endPoint x: 956, endPoint y: 332, distance: 142.2
click at [956, 332] on div "[PERSON_NAME] Tory St Warehouse [STREET_ADDRESS][PERSON_NAME] Email: [EMAIL_ADD…" at bounding box center [1102, 398] width 585 height 149
copy address "Warehouse [STREET_ADDRESS][PERSON_NAME]"
drag, startPoint x: 811, startPoint y: 363, endPoint x: 970, endPoint y: 355, distance: 158.6
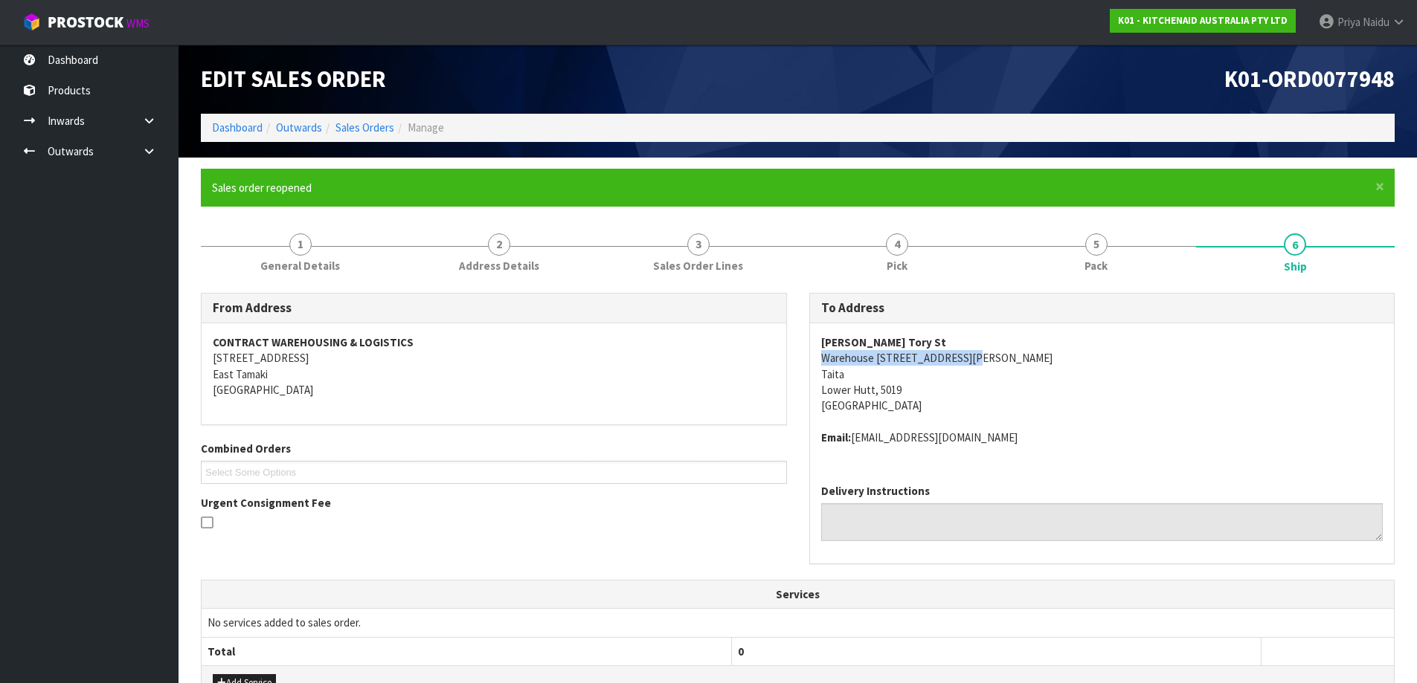
click at [991, 359] on div "[PERSON_NAME] Tory St Warehouse [STREET_ADDRESS][PERSON_NAME] Email: [EMAIL_ADD…" at bounding box center [1102, 398] width 585 height 149
drag, startPoint x: 1055, startPoint y: 370, endPoint x: 991, endPoint y: 370, distance: 64.7
click at [1055, 370] on address "[PERSON_NAME] Tory St Warehouse [STREET_ADDRESS][PERSON_NAME]" at bounding box center [1102, 375] width 562 height 80
copy address "Warehouse [STREET_ADDRESS][PERSON_NAME]"
drag, startPoint x: 818, startPoint y: 355, endPoint x: 988, endPoint y: 355, distance: 170.3
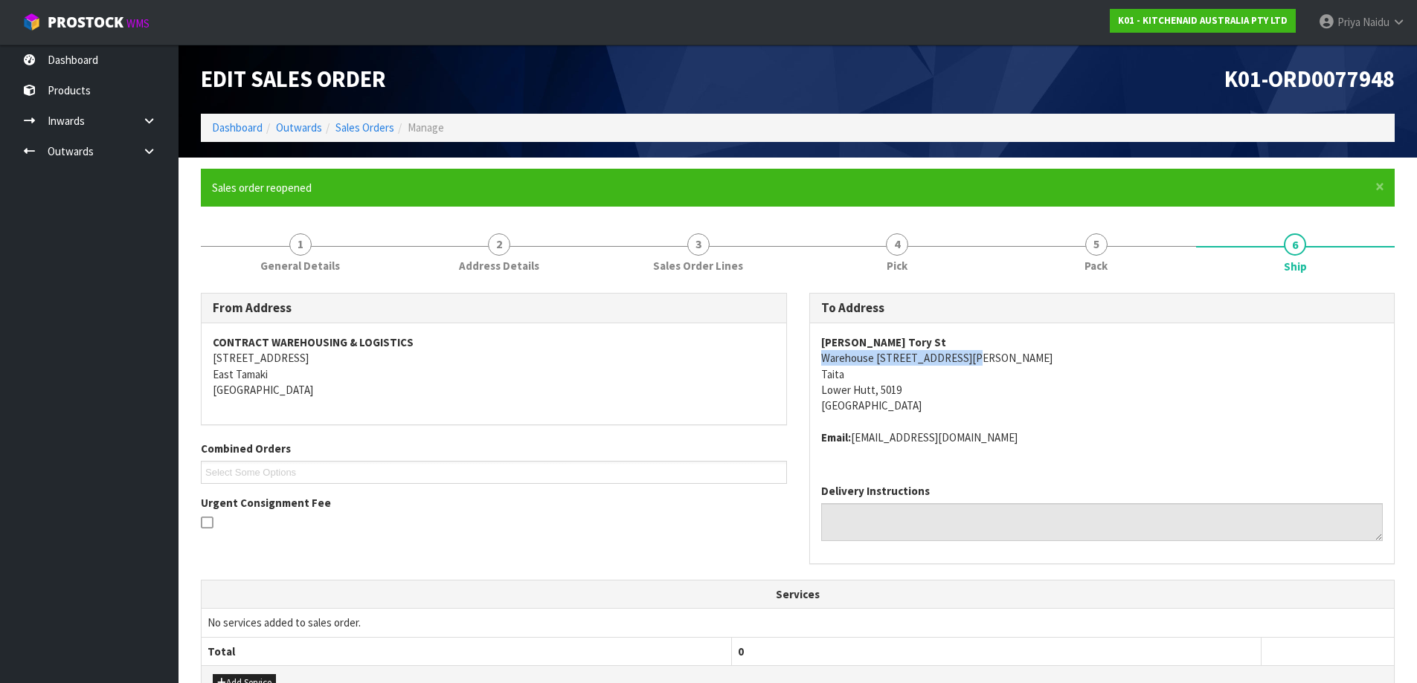
click at [988, 355] on div "[PERSON_NAME] Tory St Warehouse [STREET_ADDRESS][PERSON_NAME] Email: [EMAIL_ADD…" at bounding box center [1102, 398] width 585 height 149
copy address "[EMAIL_ADDRESS][DOMAIN_NAME]"
drag, startPoint x: 852, startPoint y: 437, endPoint x: 1002, endPoint y: 441, distance: 149.5
click at [1002, 441] on address "Email: [EMAIL_ADDRESS][DOMAIN_NAME]" at bounding box center [1102, 438] width 562 height 16
copy strong "[PERSON_NAME] Tory St"
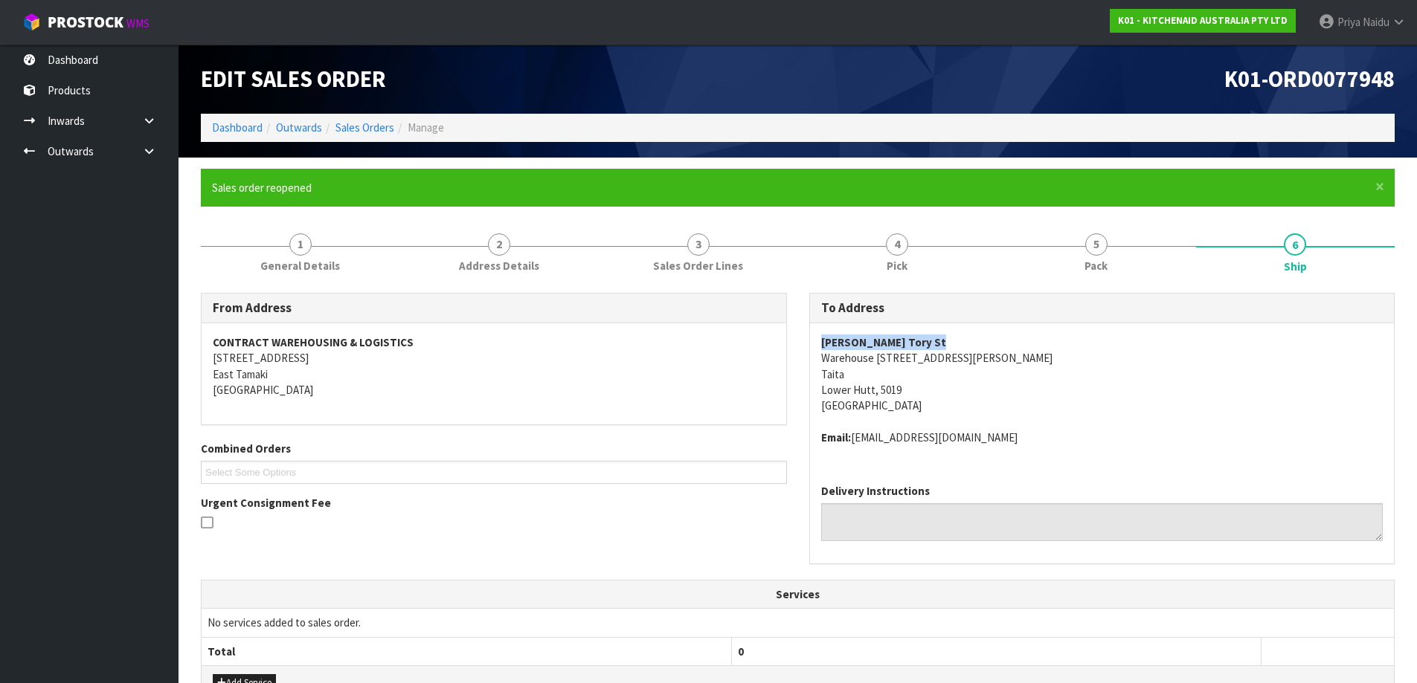
drag, startPoint x: 814, startPoint y: 341, endPoint x: 989, endPoint y: 348, distance: 175.7
click at [989, 348] on div "[PERSON_NAME] Tory St Warehouse [STREET_ADDRESS][PERSON_NAME] Email: [EMAIL_ADD…" at bounding box center [1102, 398] width 585 height 149
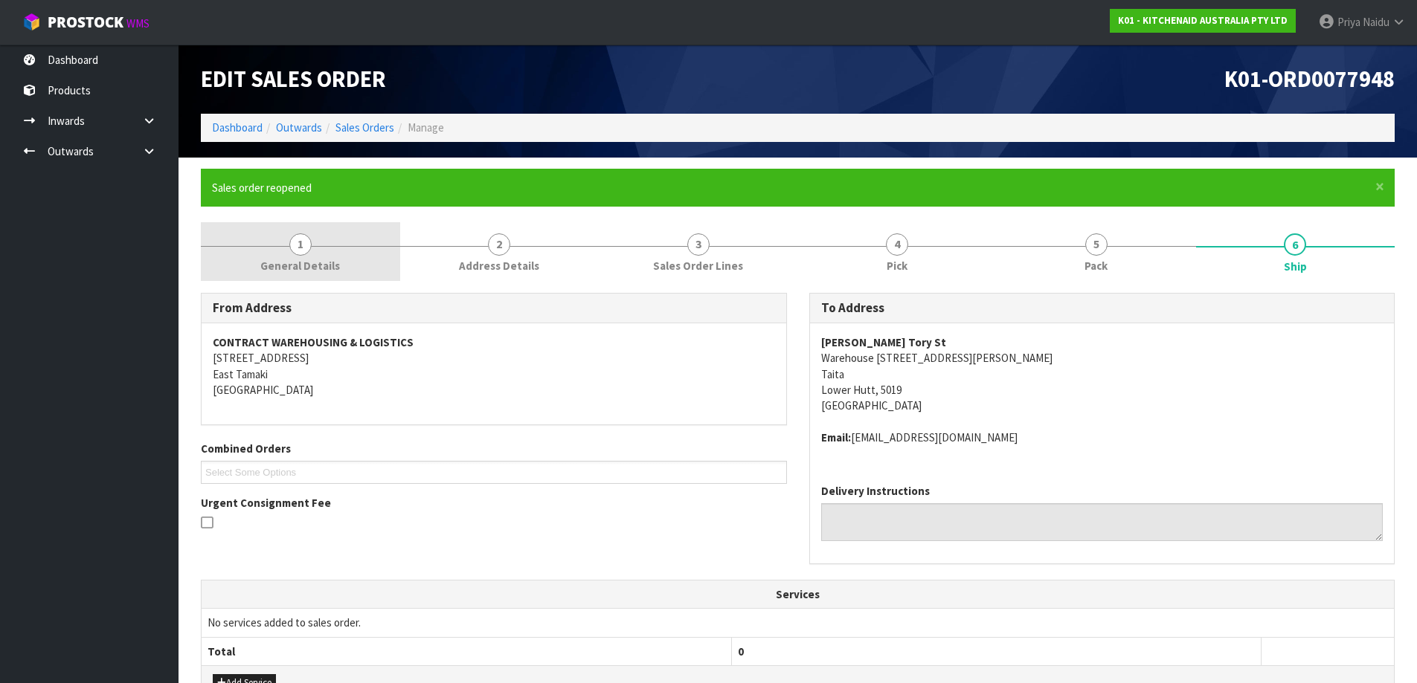
click at [335, 255] on link "1 General Details" at bounding box center [300, 251] width 199 height 59
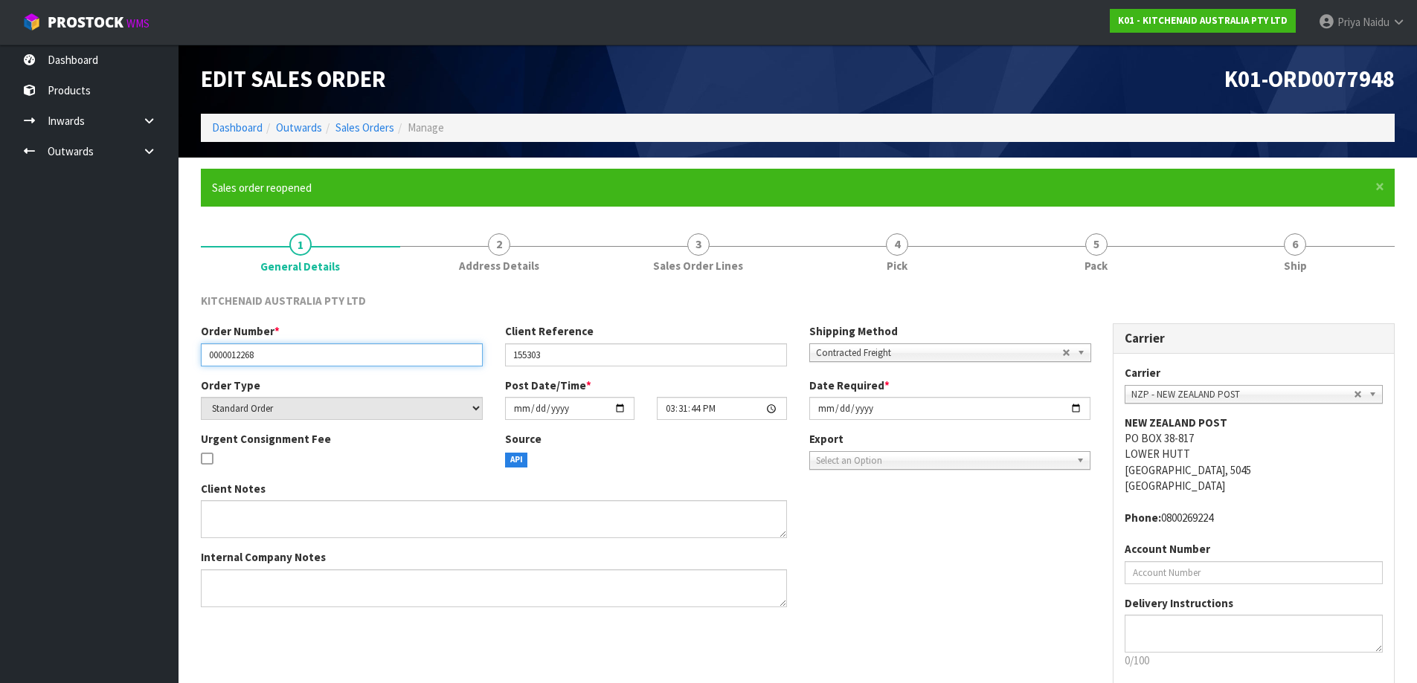
drag, startPoint x: 205, startPoint y: 359, endPoint x: 285, endPoint y: 358, distance: 80.3
click at [285, 358] on input "0000012268" at bounding box center [342, 355] width 282 height 23
click at [518, 350] on input "155303" at bounding box center [646, 355] width 282 height 23
drag, startPoint x: 510, startPoint y: 354, endPoint x: 573, endPoint y: 354, distance: 62.5
click at [573, 354] on input "155303" at bounding box center [646, 355] width 282 height 23
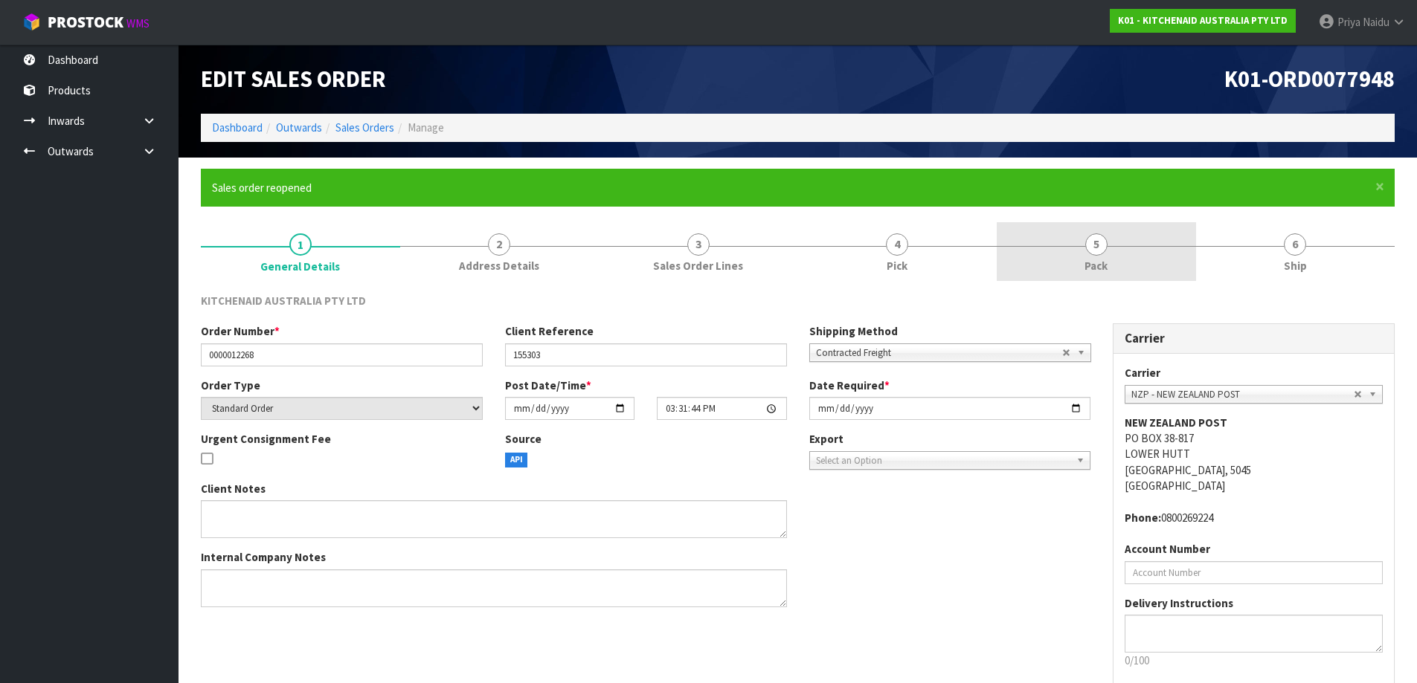
drag, startPoint x: 1110, startPoint y: 252, endPoint x: 1081, endPoint y: 261, distance: 30.3
click at [1110, 251] on link "5 Pack" at bounding box center [1096, 251] width 199 height 59
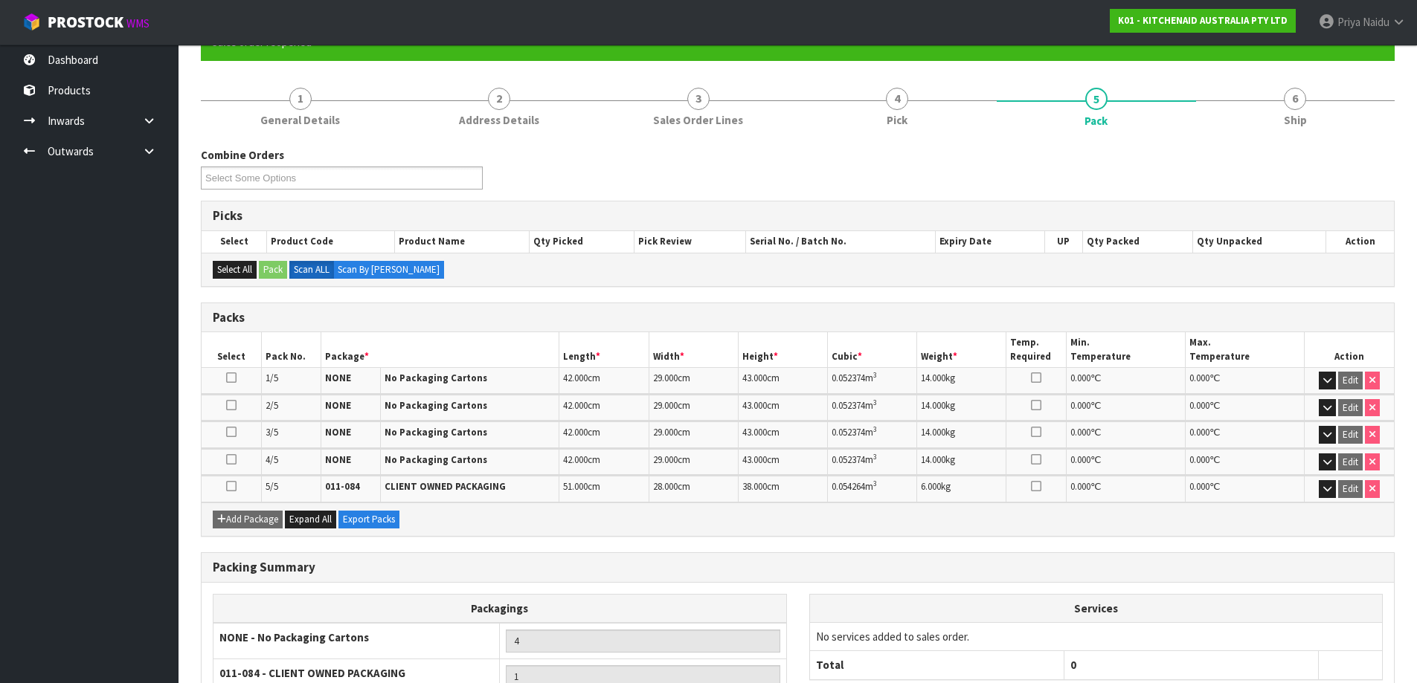
scroll to position [149, 0]
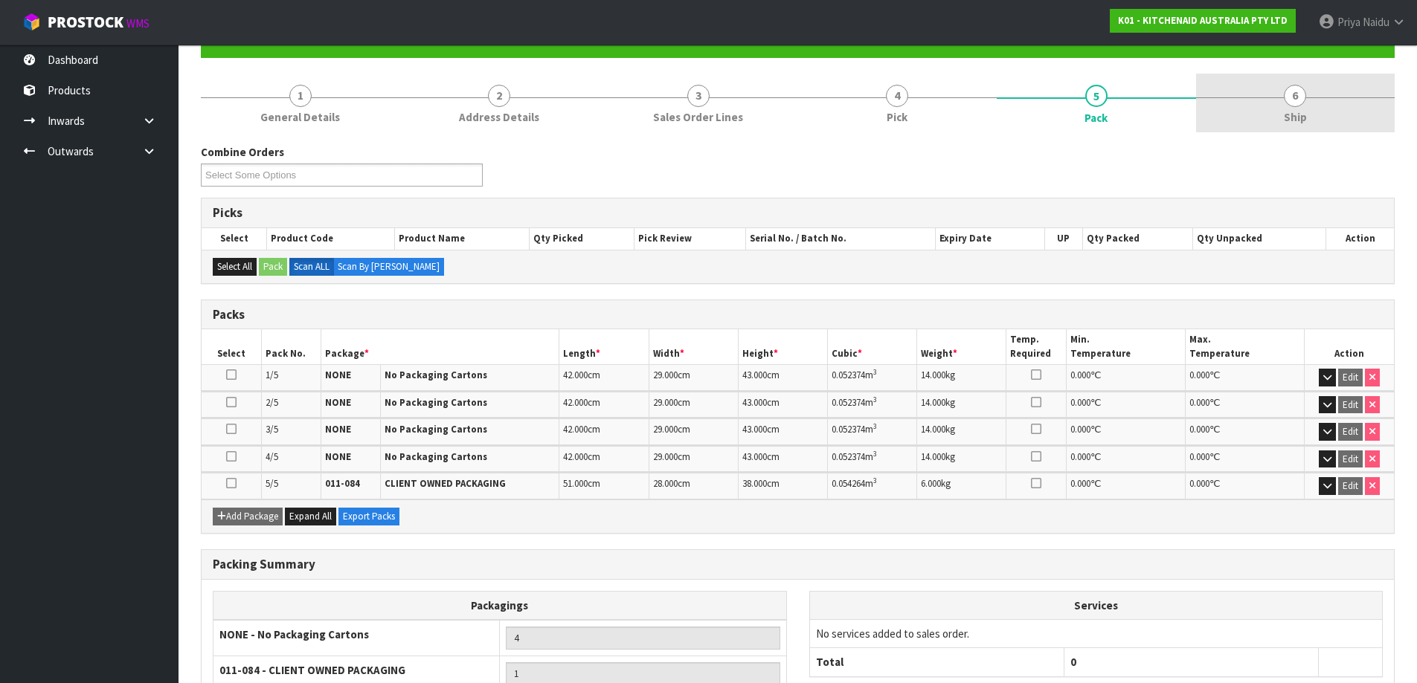
drag, startPoint x: 1312, startPoint y: 107, endPoint x: 1286, endPoint y: 107, distance: 26.0
click at [1312, 107] on link "6 Ship" at bounding box center [1295, 103] width 199 height 59
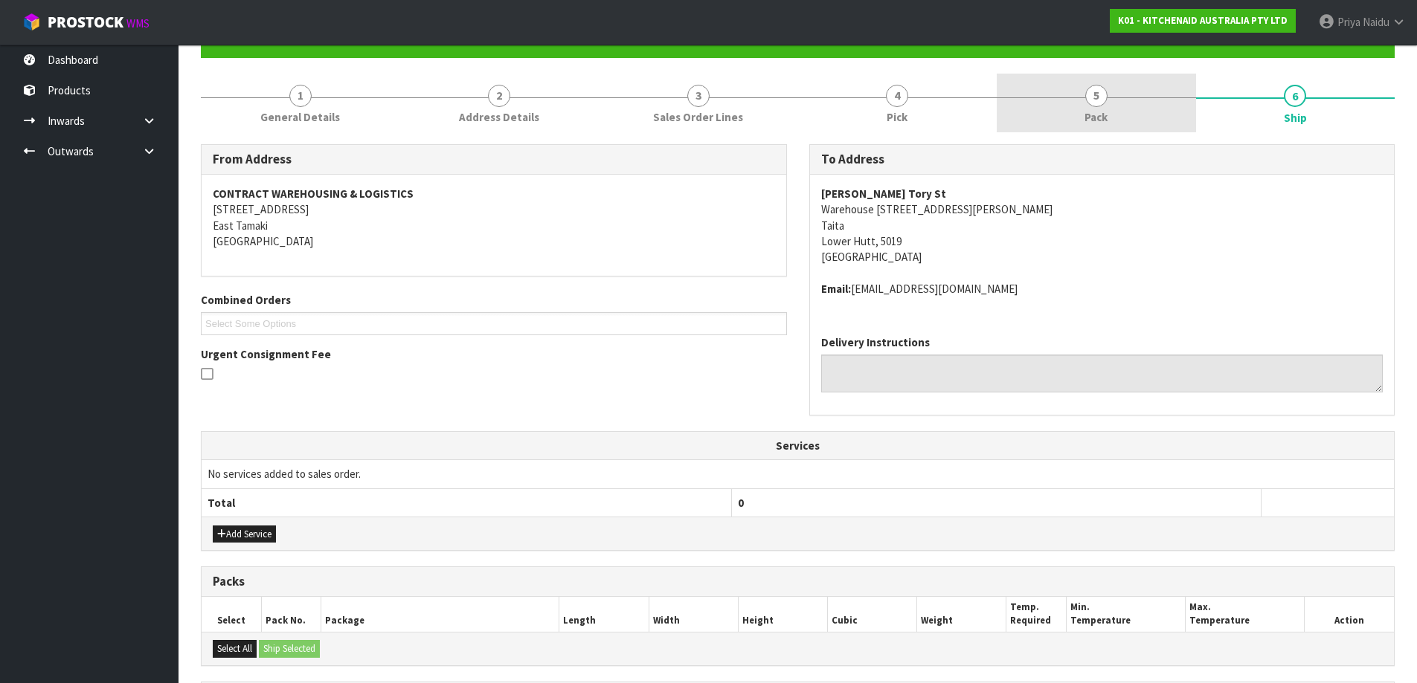
click at [1099, 113] on span "Pack" at bounding box center [1095, 117] width 23 height 16
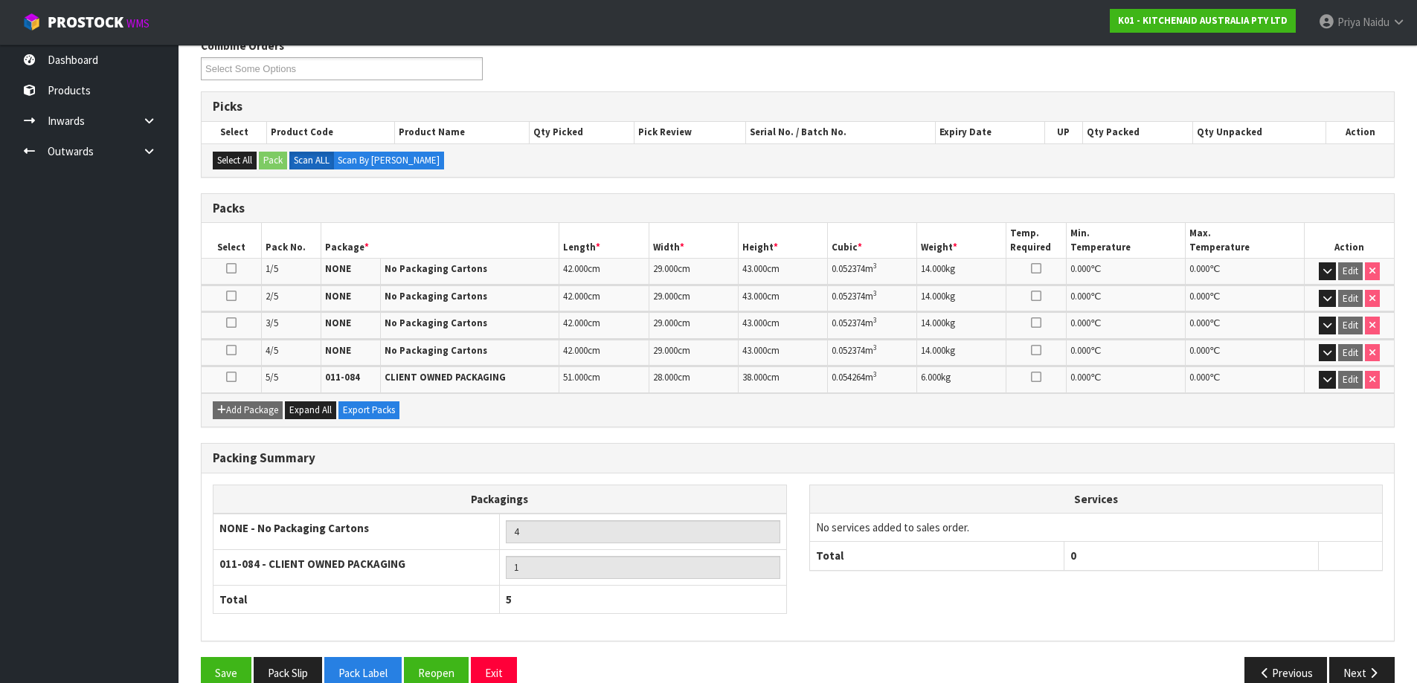
scroll to position [284, 0]
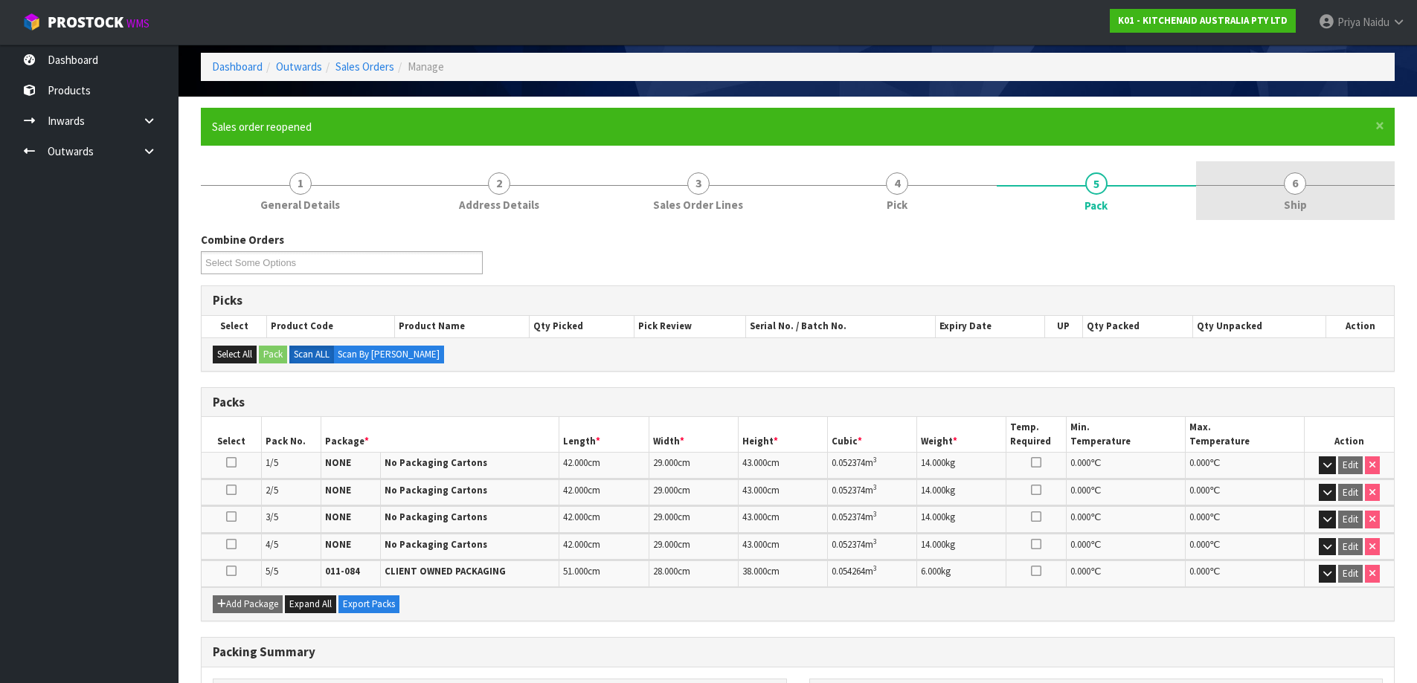
drag, startPoint x: 1267, startPoint y: 199, endPoint x: 1197, endPoint y: 218, distance: 73.2
click at [1267, 199] on link "6 Ship" at bounding box center [1295, 190] width 199 height 59
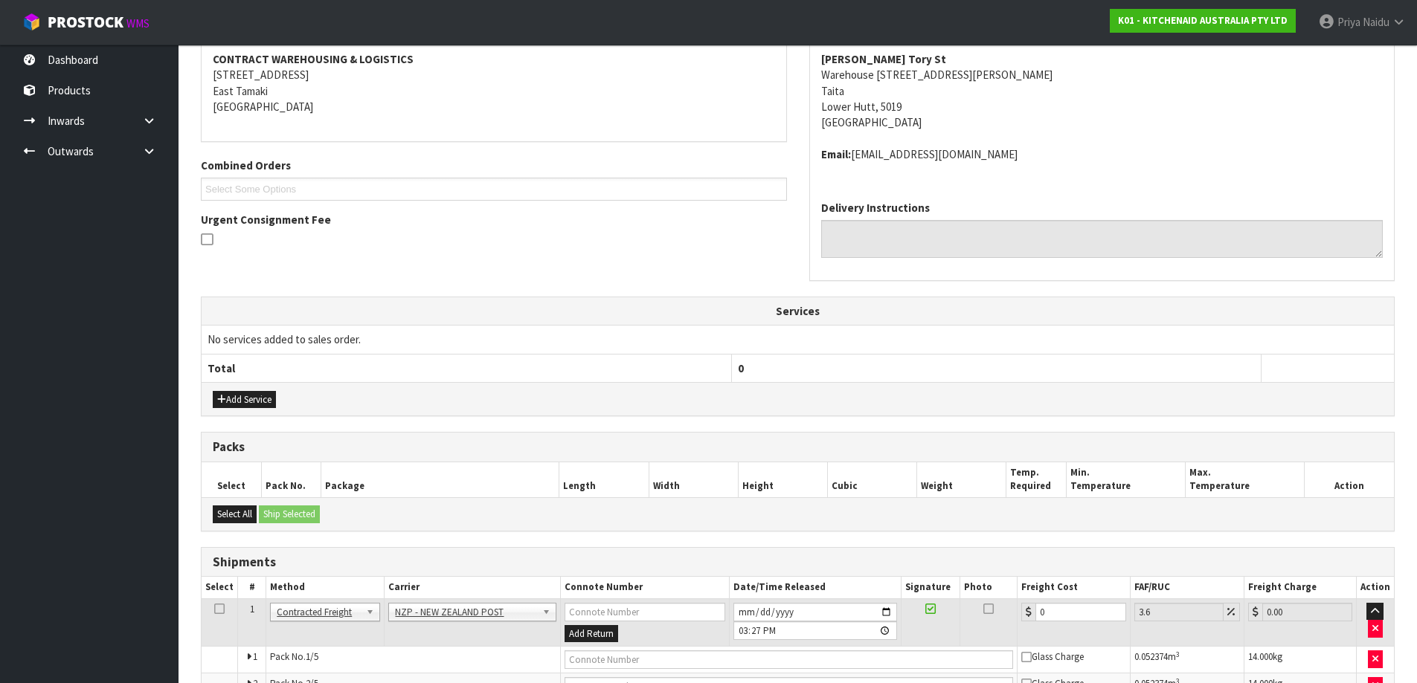
scroll to position [433, 0]
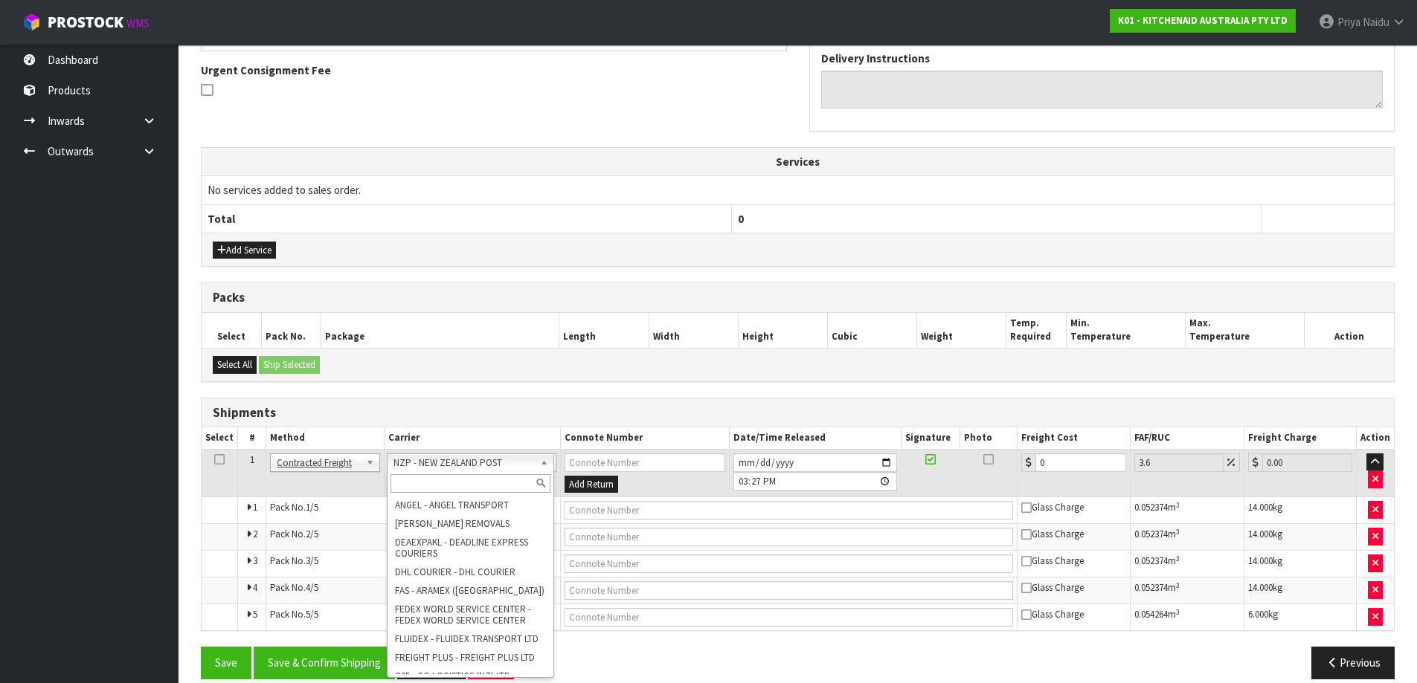
click at [451, 474] on input "text" at bounding box center [470, 483] width 161 height 19
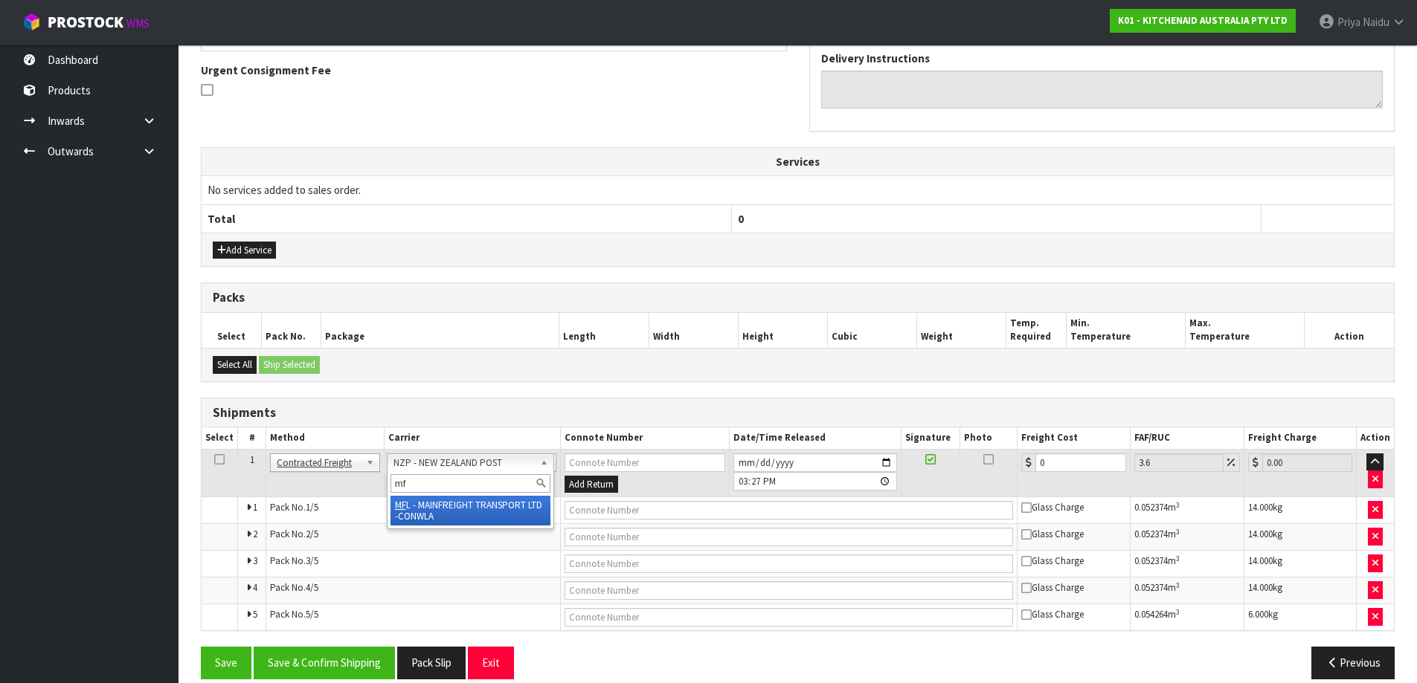
type input "mf"
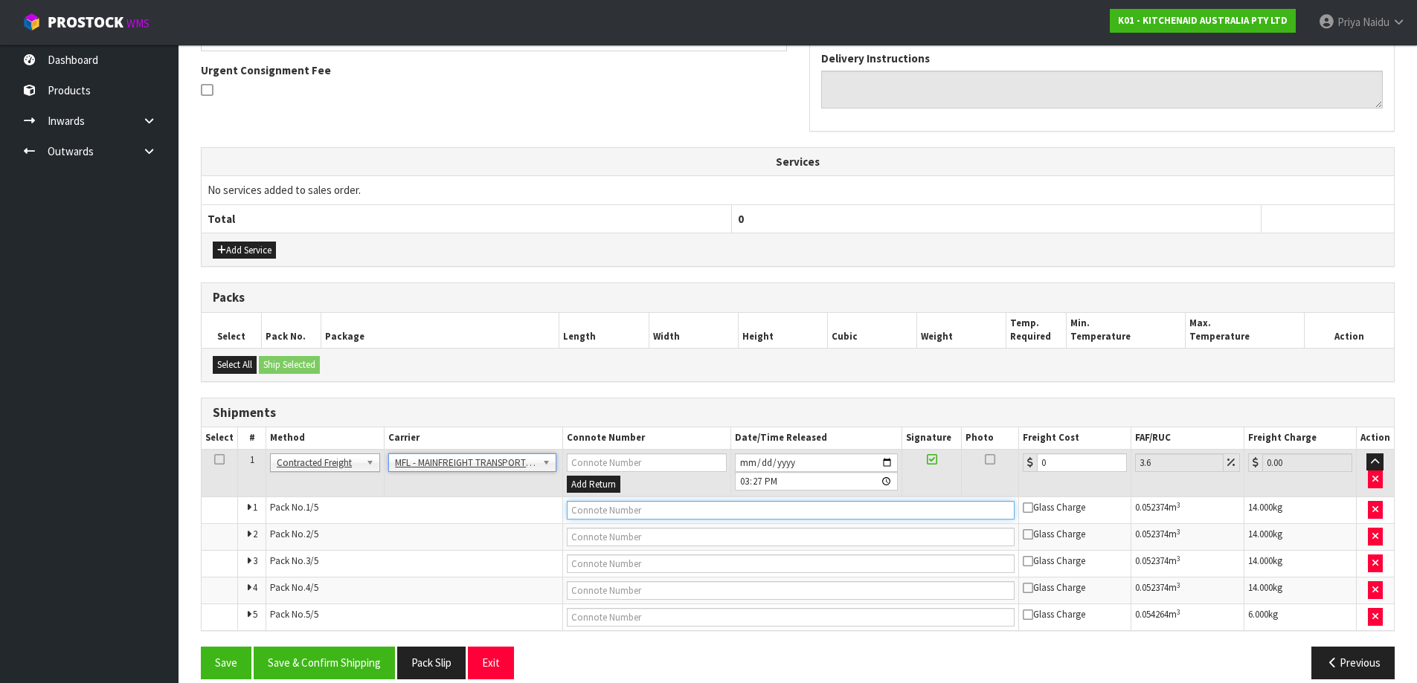
click at [651, 509] on input "text" at bounding box center [791, 510] width 448 height 19
paste input "FWM58328410"
type input "FWM58328410"
click at [884, 464] on input "[DATE]" at bounding box center [816, 463] width 163 height 19
type input "[DATE]"
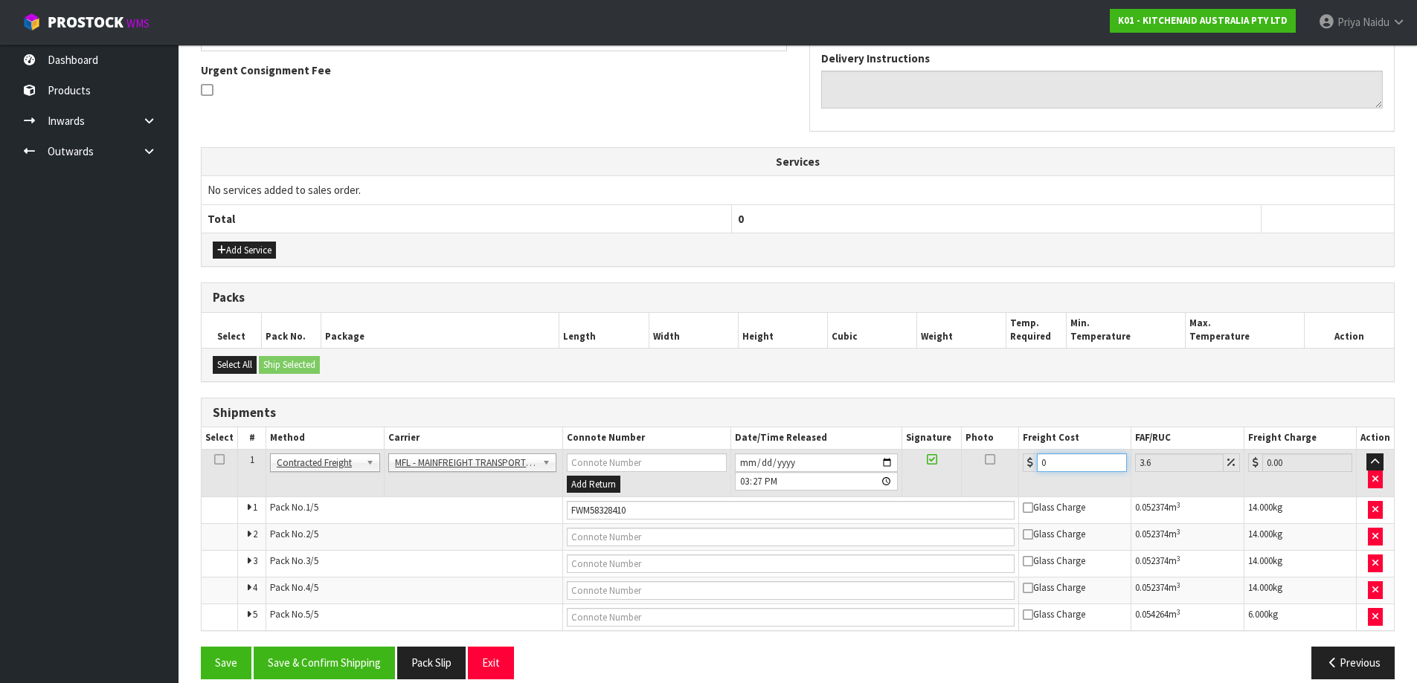
click at [1079, 455] on input "0" at bounding box center [1082, 463] width 90 height 19
type input "0"
type input "4"
type input "4.14"
type input "46"
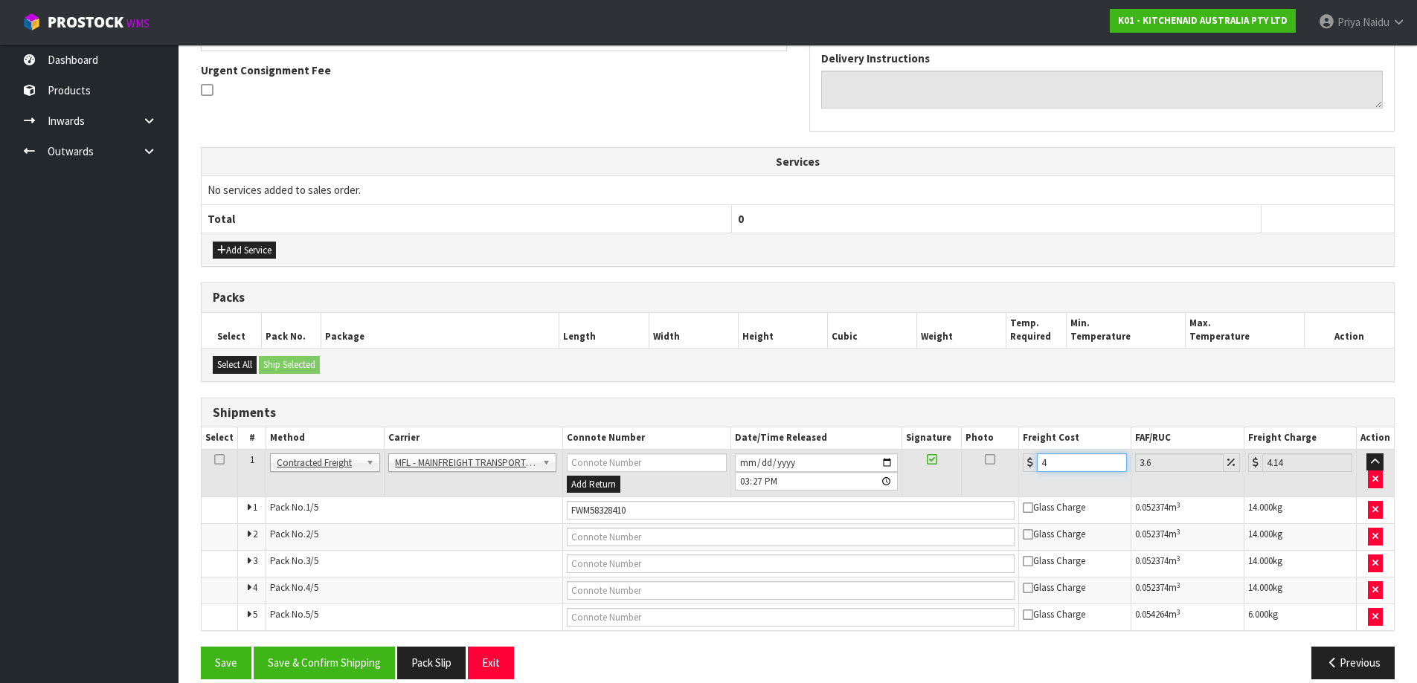
type input "47.66"
type input "46"
click at [310, 659] on button "Save & Confirm Shipping" at bounding box center [324, 663] width 141 height 32
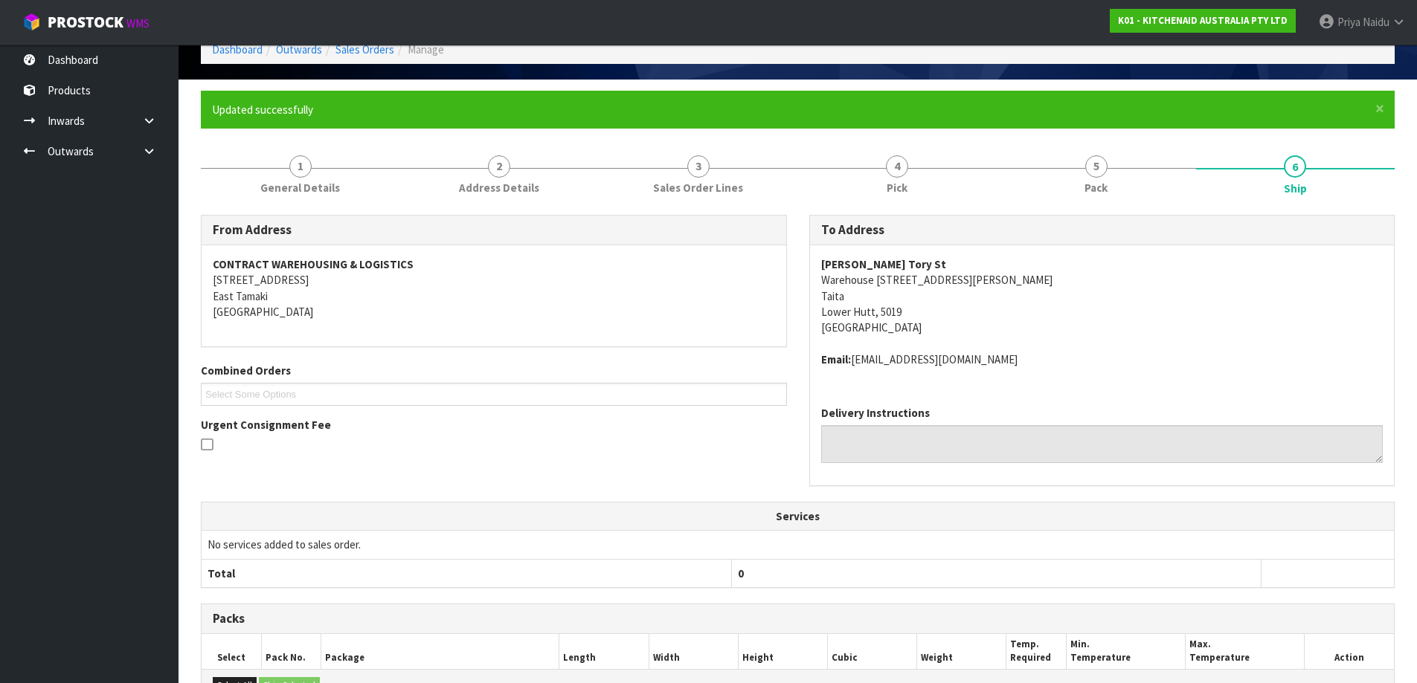
scroll to position [0, 0]
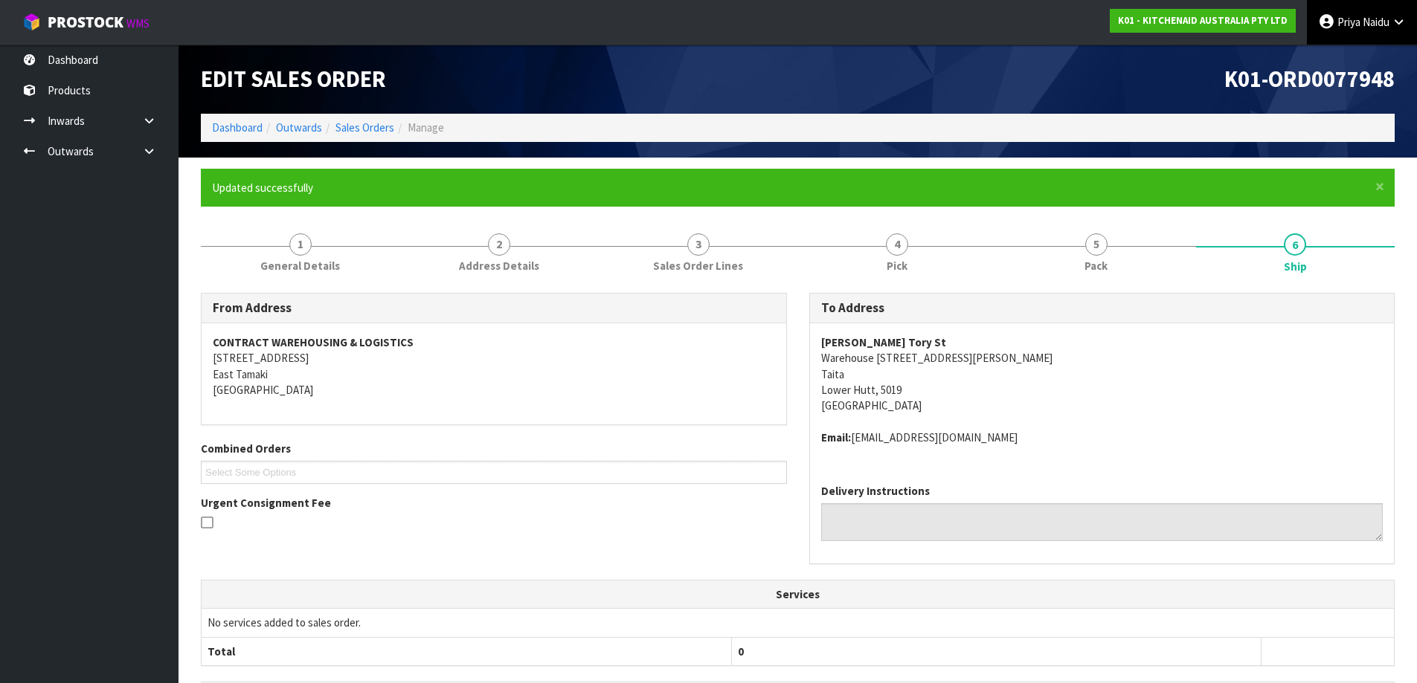
drag, startPoint x: 1361, startPoint y: 23, endPoint x: 1355, endPoint y: 35, distance: 13.3
click at [1362, 23] on span "Naidu" at bounding box center [1375, 22] width 27 height 14
click at [1331, 55] on link "Logout" at bounding box center [1357, 59] width 118 height 20
